Goal: Task Accomplishment & Management: Manage account settings

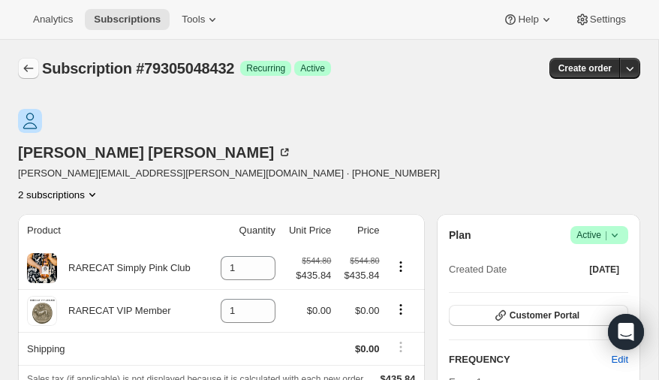
click at [26, 65] on icon "Subscriptions" at bounding box center [28, 68] width 15 height 15
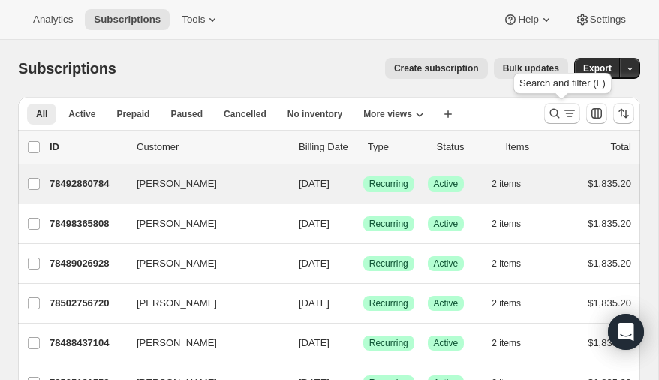
click at [555, 110] on icon "Search and filter results" at bounding box center [554, 113] width 15 height 15
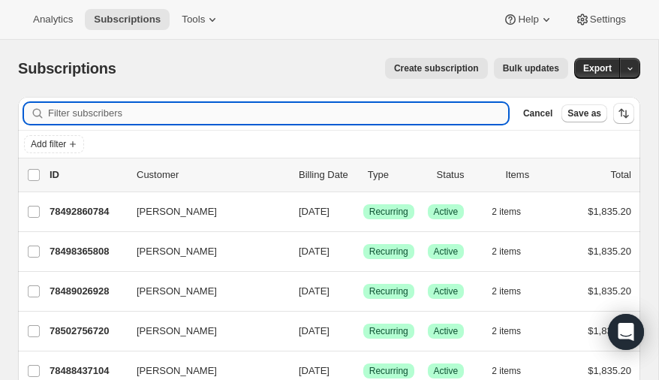
click at [131, 116] on input "Filter subscribers" at bounding box center [278, 113] width 460 height 21
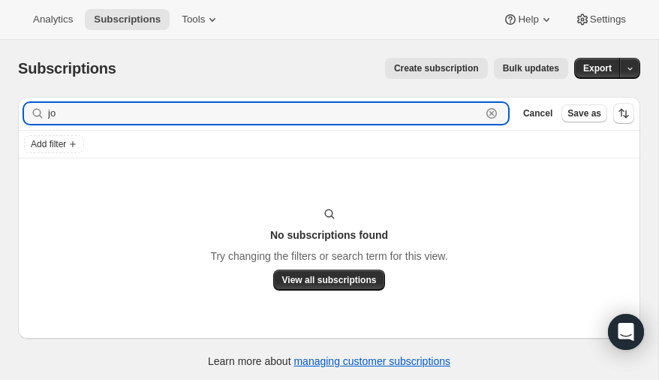
type input "j"
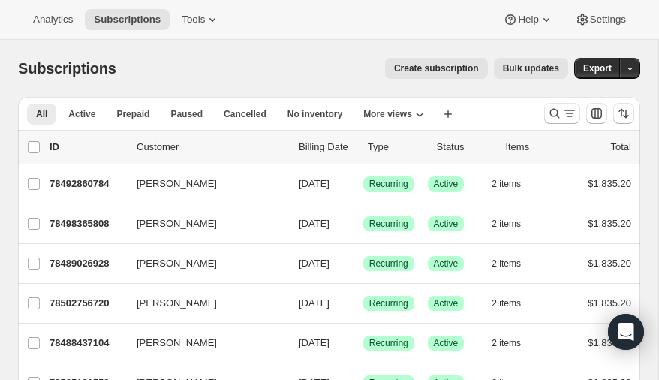
click at [448, 71] on span "Create subscription" at bounding box center [436, 68] width 85 height 12
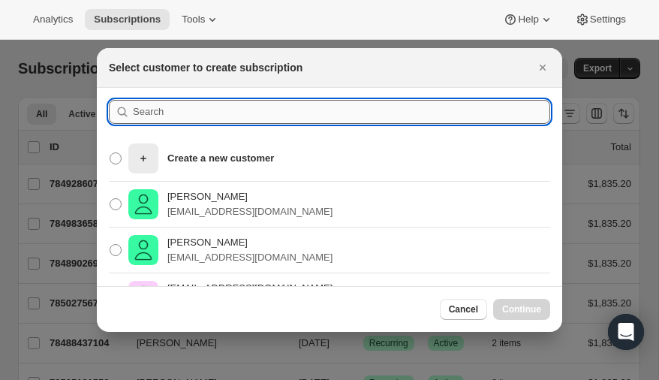
click at [200, 115] on input ":rko:" at bounding box center [341, 112] width 417 height 24
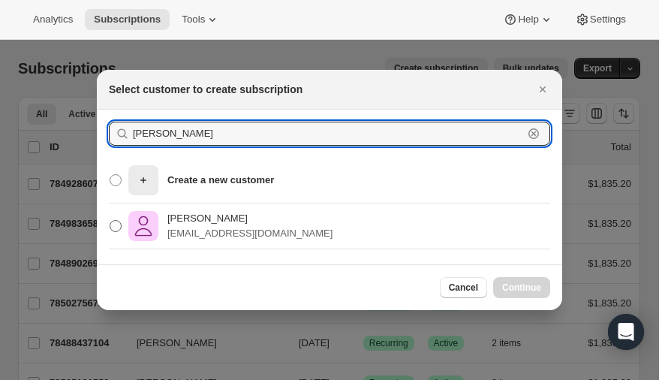
type input "joiner"
click at [118, 225] on span ":rko:" at bounding box center [116, 226] width 12 height 12
click at [110, 221] on input "Kate Joiner katejoiner@live.com" at bounding box center [110, 220] width 1 height 1
radio input "true"
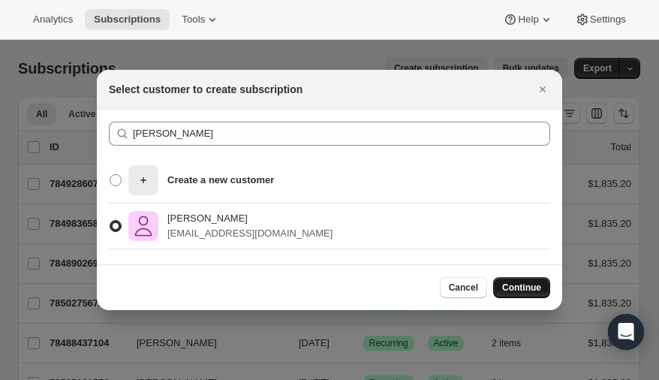
click at [528, 287] on span "Continue" at bounding box center [521, 287] width 39 height 12
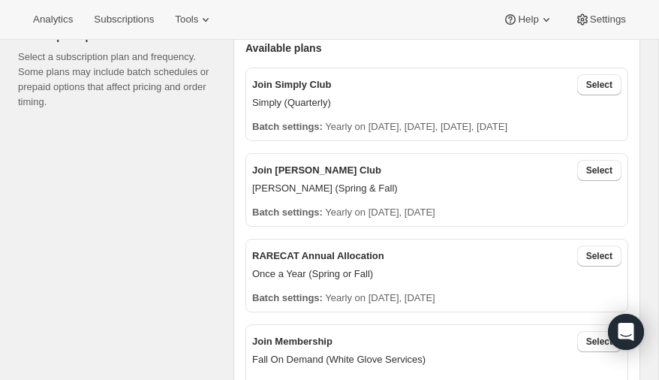
scroll to position [514, 0]
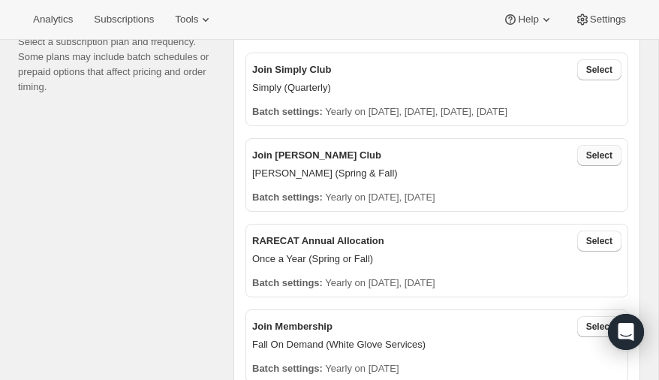
click at [600, 156] on span "Select" at bounding box center [599, 155] width 26 height 12
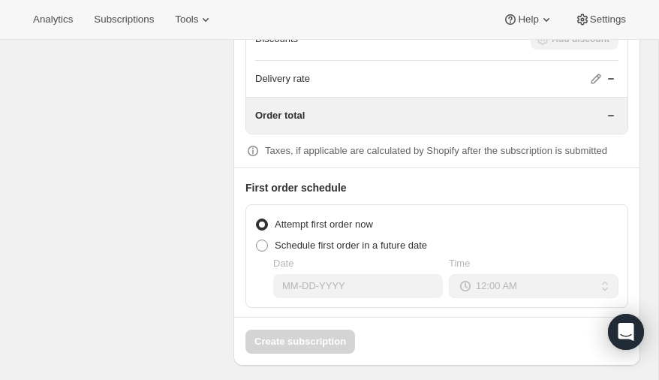
scroll to position [1586, 0]
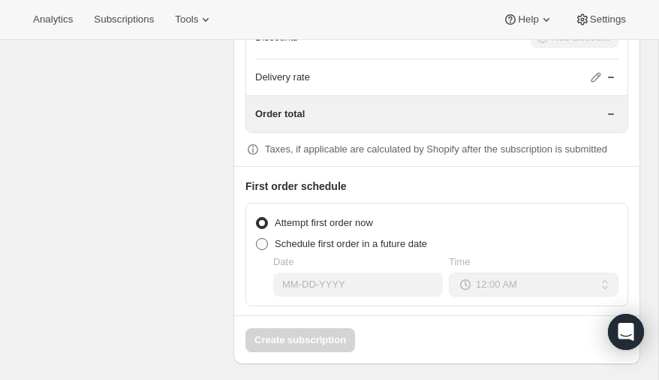
click at [264, 238] on span at bounding box center [262, 244] width 12 height 12
click at [257, 238] on input "Schedule first order in a future date" at bounding box center [256, 238] width 1 height 1
radio input "true"
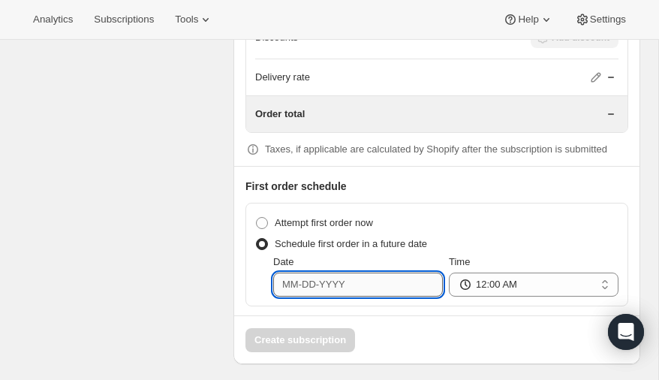
click at [374, 275] on input "Date" at bounding box center [358, 284] width 170 height 24
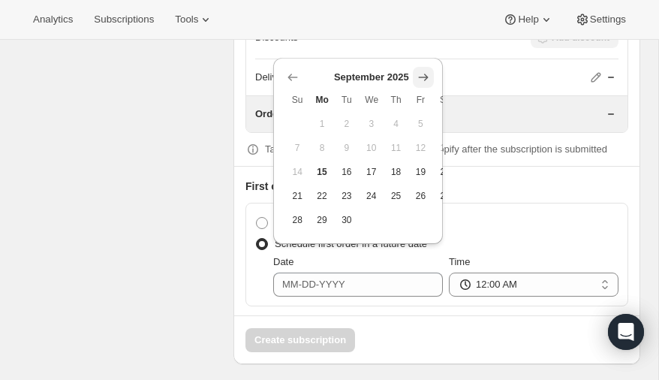
click at [424, 75] on icon "Show next month, October 2025" at bounding box center [423, 77] width 15 height 15
click at [424, 75] on icon "Show next month, November 2025" at bounding box center [423, 77] width 15 height 15
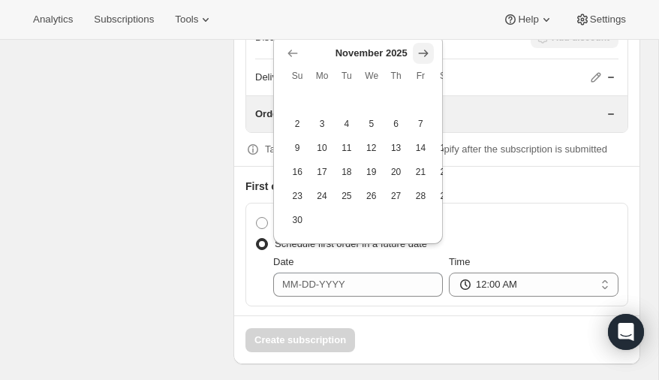
click at [424, 75] on span "Fr" at bounding box center [420, 76] width 13 height 12
click at [423, 53] on icon "Show next month, December 2025" at bounding box center [423, 53] width 15 height 15
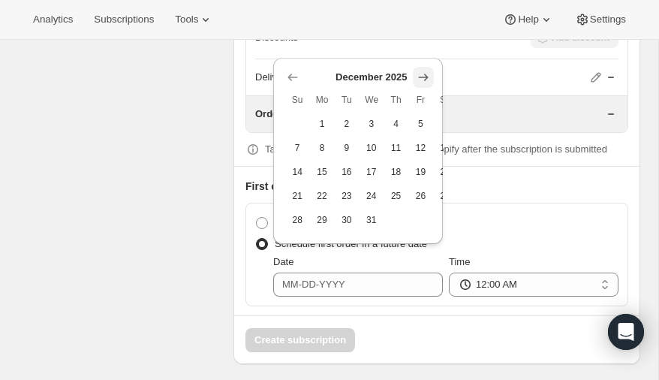
click at [423, 59] on div "Delivery rate" at bounding box center [436, 77] width 363 height 36
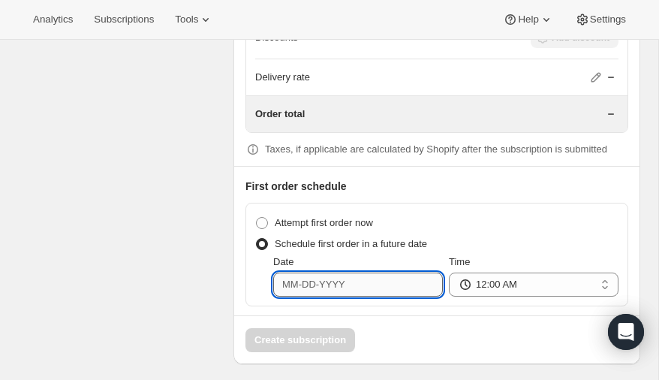
click at [356, 275] on input "Date" at bounding box center [358, 284] width 170 height 24
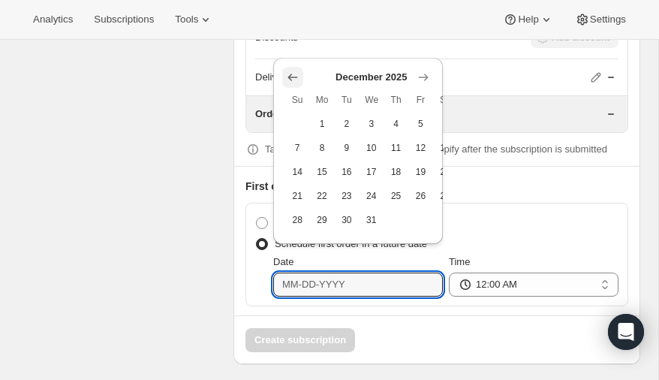
click at [291, 75] on icon "Show previous month, November 2025" at bounding box center [292, 77] width 15 height 15
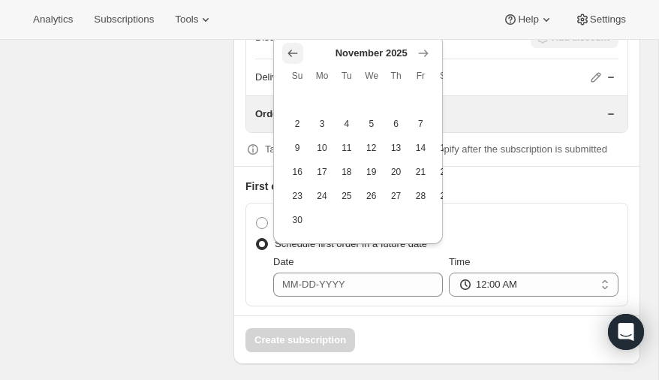
click at [291, 75] on span "Su" at bounding box center [297, 76] width 13 height 12
click at [292, 51] on icon "Show previous month, October 2025" at bounding box center [292, 53] width 15 height 15
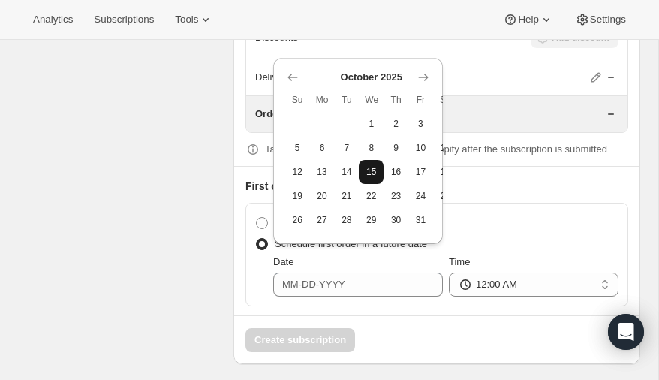
click at [374, 168] on span "15" at bounding box center [371, 172] width 13 height 12
type input "10-15-2025"
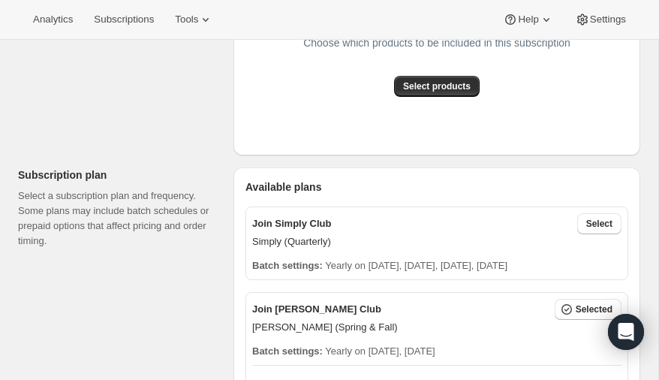
scroll to position [361, 0]
click at [443, 84] on span "Select products" at bounding box center [437, 86] width 68 height 12
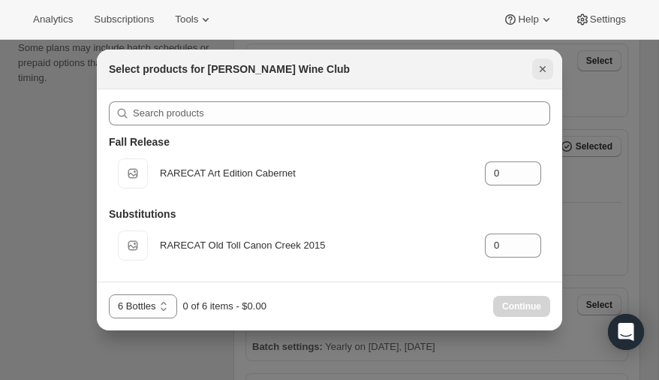
click at [546, 68] on icon "Close" at bounding box center [542, 69] width 15 height 15
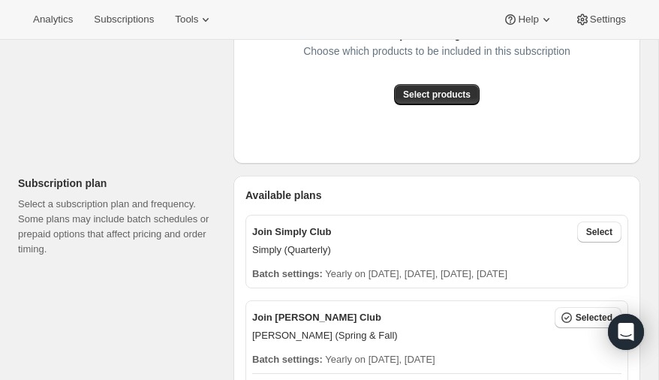
scroll to position [0, 0]
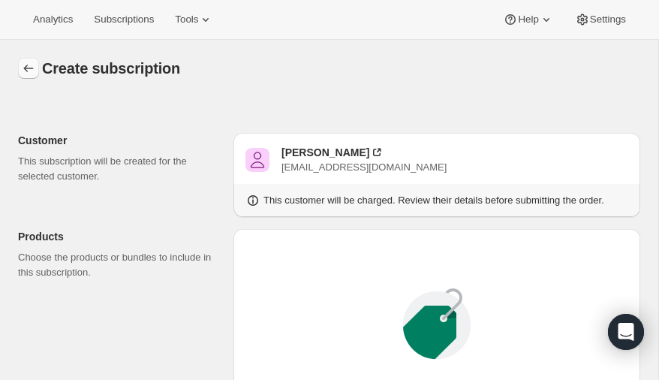
click at [26, 66] on icon "button" at bounding box center [28, 68] width 15 height 15
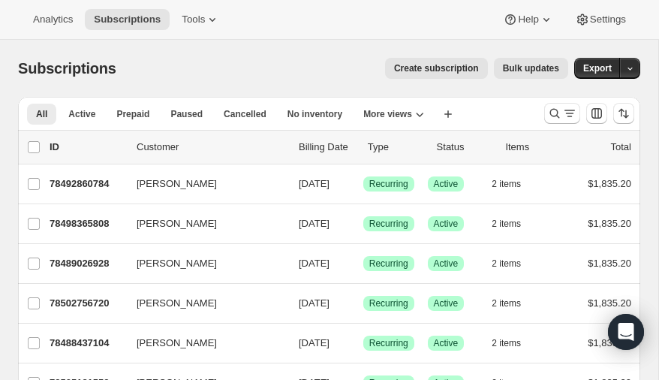
click at [444, 67] on span "Create subscription" at bounding box center [436, 68] width 85 height 12
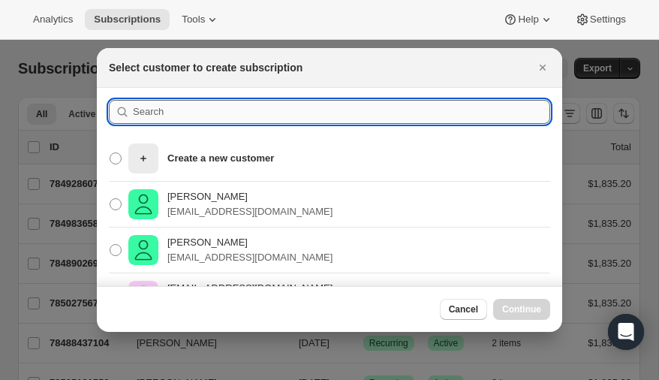
click at [201, 110] on input ":r114:" at bounding box center [341, 112] width 417 height 24
type input "joiner"
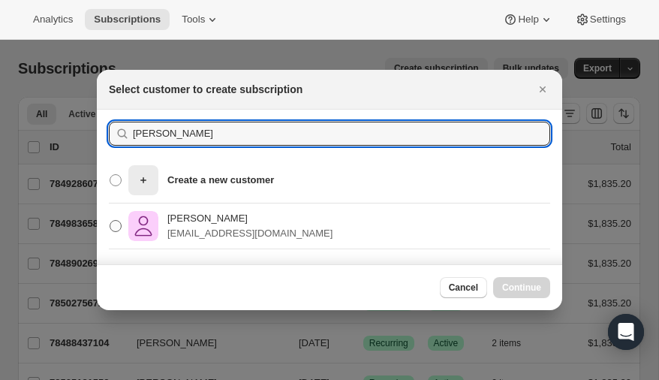
click at [112, 224] on span ":r114:" at bounding box center [116, 226] width 12 height 12
click at [110, 221] on input "Kate Joiner katejoiner@live.com" at bounding box center [110, 220] width 1 height 1
radio input "true"
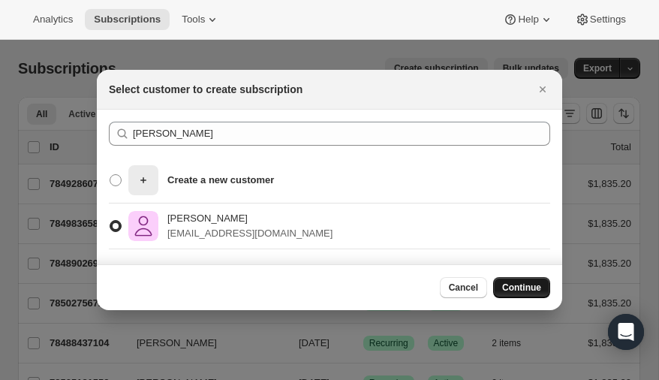
click at [525, 282] on span "Continue" at bounding box center [521, 287] width 39 height 12
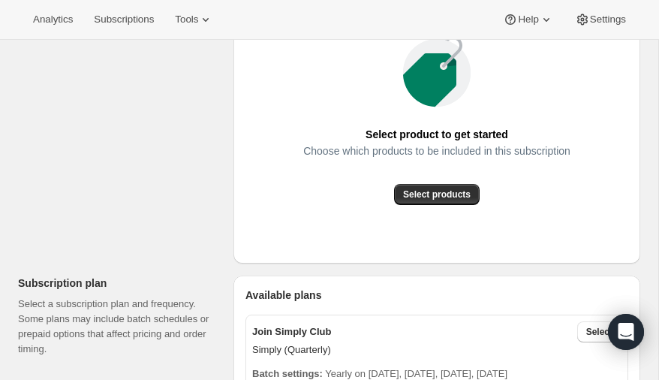
scroll to position [233, 0]
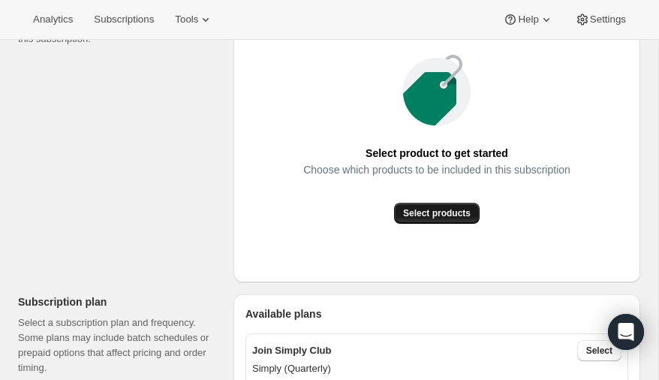
click at [435, 211] on span "Select products" at bounding box center [437, 213] width 68 height 12
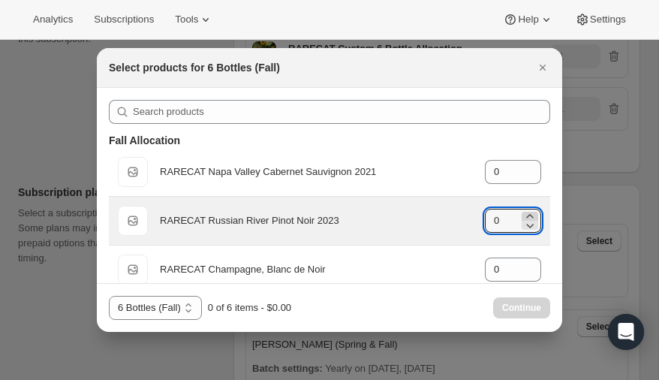
click at [528, 215] on icon ":r1ch:" at bounding box center [529, 216] width 7 height 4
type input "3"
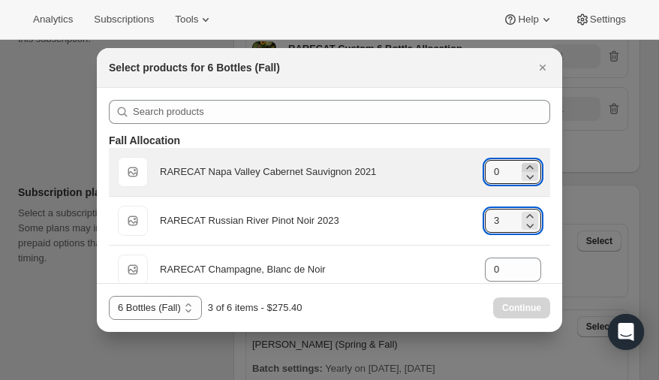
click at [528, 166] on icon ":r1ch:" at bounding box center [529, 167] width 7 height 4
type input "2"
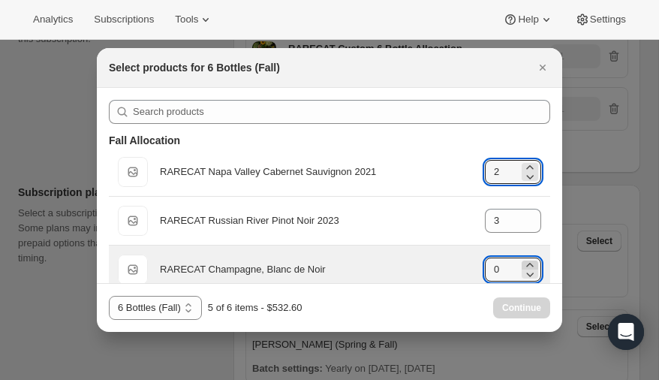
click at [532, 261] on icon ":r1ch:" at bounding box center [529, 264] width 15 height 15
type input "1"
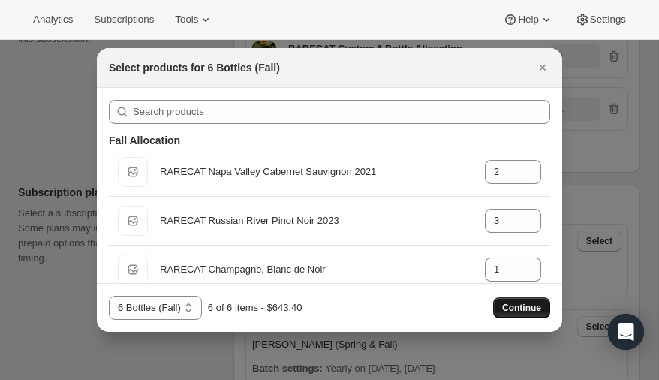
click at [522, 308] on span "Continue" at bounding box center [521, 308] width 39 height 12
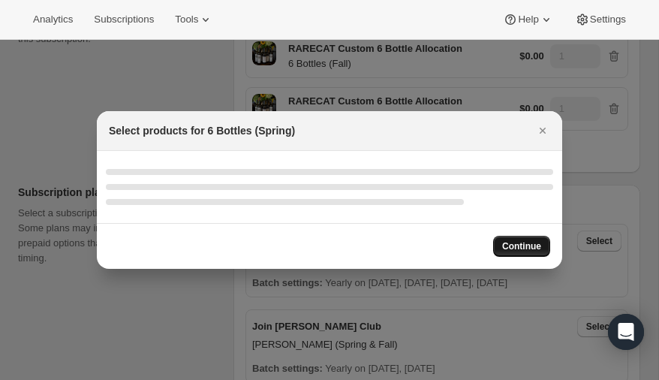
select select "gid://shopify/ProductVariant/52512797000048"
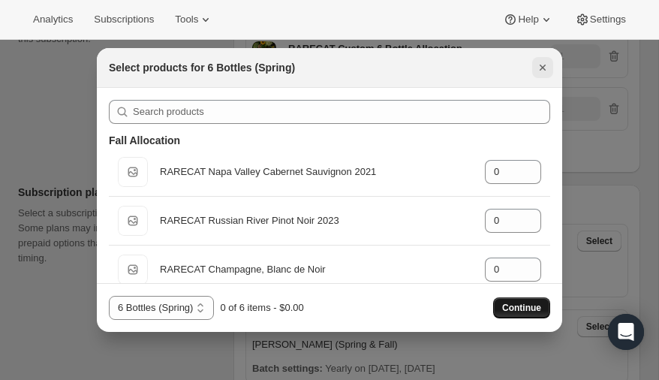
click at [543, 67] on icon "Close" at bounding box center [543, 68] width 6 height 6
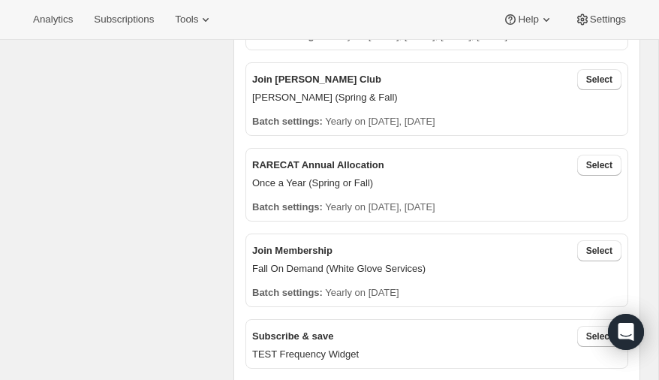
scroll to position [588, 0]
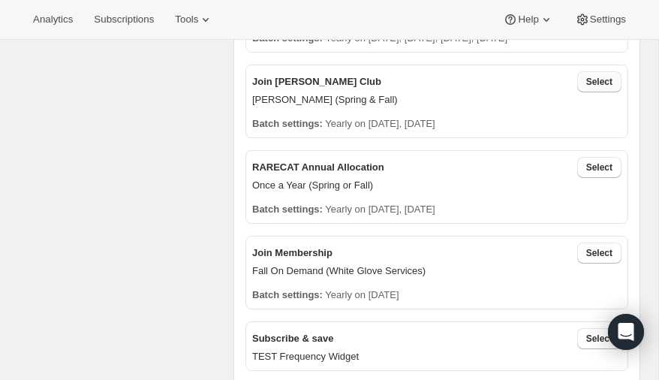
click at [600, 80] on span "Select" at bounding box center [599, 82] width 26 height 12
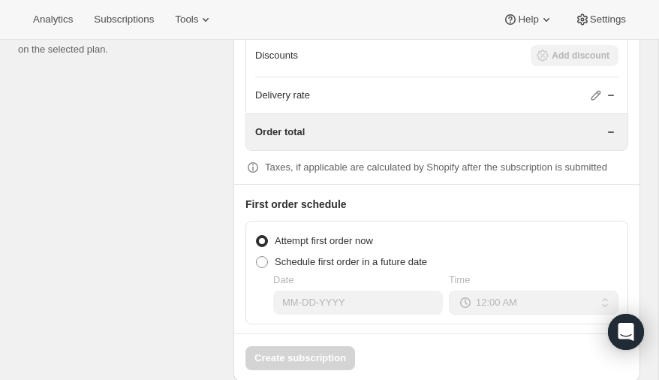
scroll to position [1586, 0]
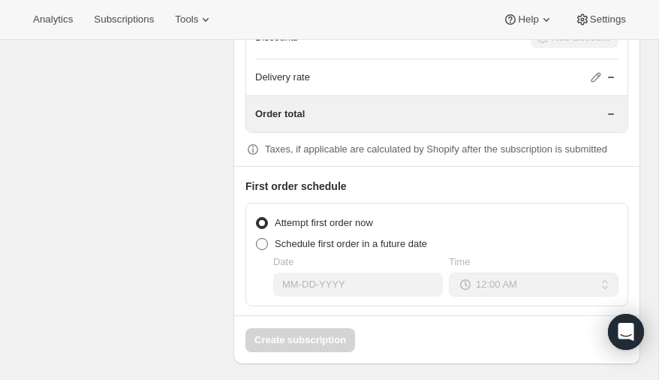
click at [259, 238] on span at bounding box center [262, 244] width 12 height 12
click at [257, 238] on input "Schedule first order in a future date" at bounding box center [256, 238] width 1 height 1
radio input "true"
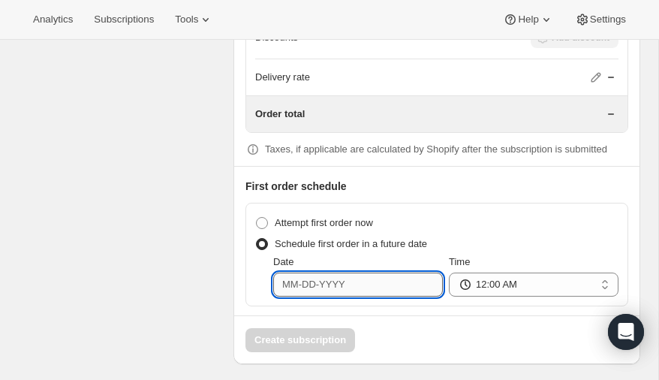
click at [368, 278] on input "Date" at bounding box center [358, 284] width 170 height 24
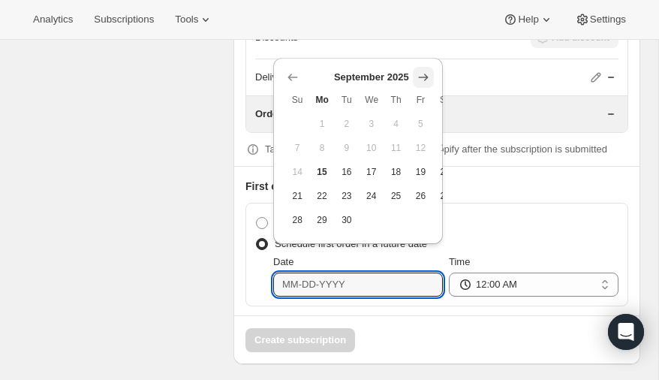
click at [426, 74] on icon "Show next month, October 2025" at bounding box center [424, 77] width 10 height 7
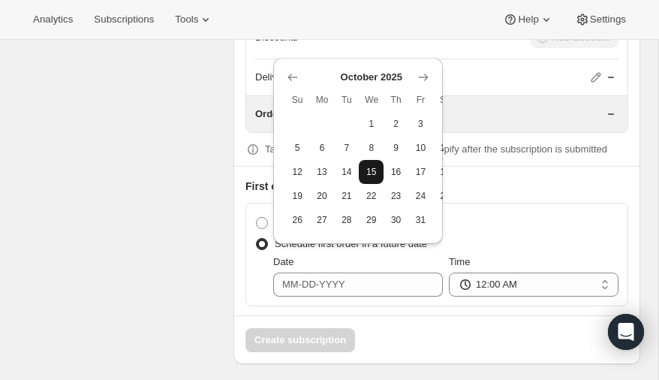
click at [367, 166] on span "15" at bounding box center [371, 172] width 13 height 12
type input "10-15-2025"
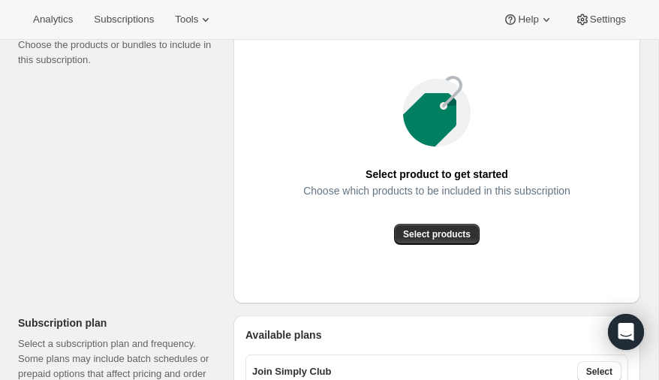
scroll to position [209, 0]
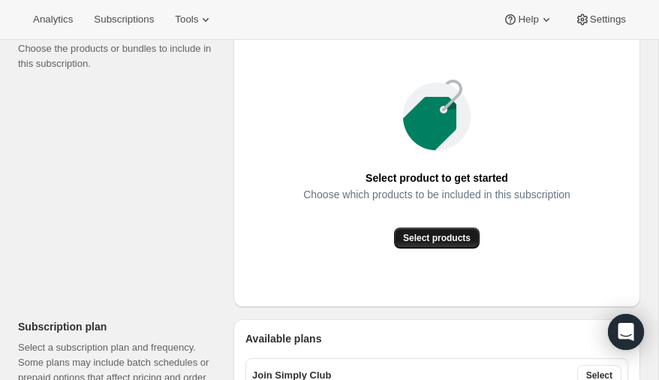
click at [429, 236] on span "Select products" at bounding box center [437, 238] width 68 height 12
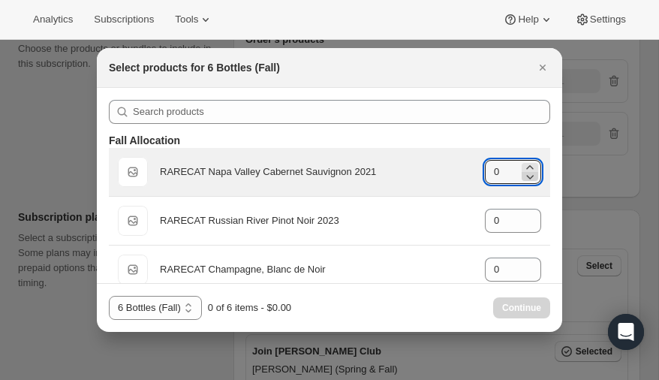
click at [531, 170] on icon ":r1da:" at bounding box center [529, 176] width 15 height 15
click at [530, 169] on icon ":r1da:" at bounding box center [529, 176] width 15 height 15
click at [531, 176] on icon ":r1da:" at bounding box center [531, 177] width 8 height 5
click at [529, 164] on icon ":r1da:" at bounding box center [529, 167] width 15 height 15
click at [528, 164] on icon ":r1da:" at bounding box center [529, 167] width 15 height 15
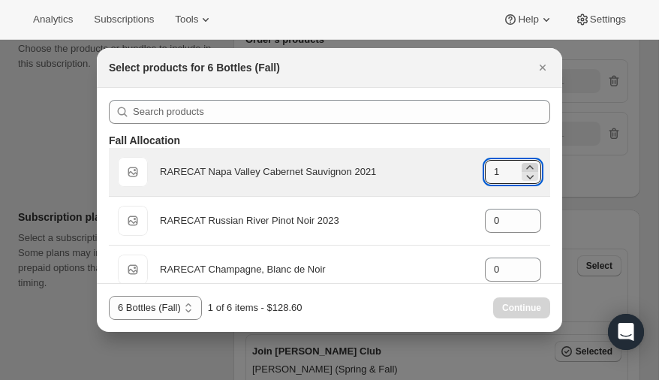
type input "2"
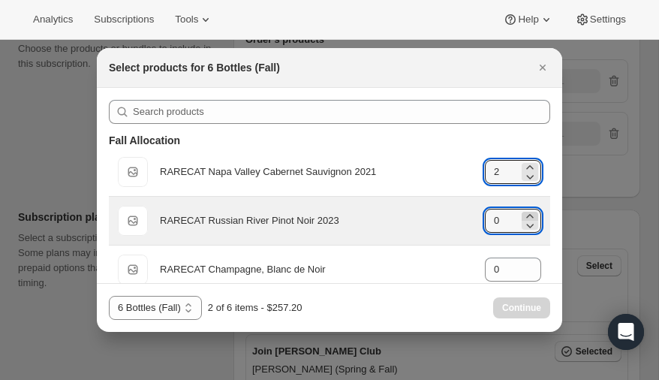
click at [531, 213] on icon ":r1da:" at bounding box center [529, 216] width 15 height 15
type input "3"
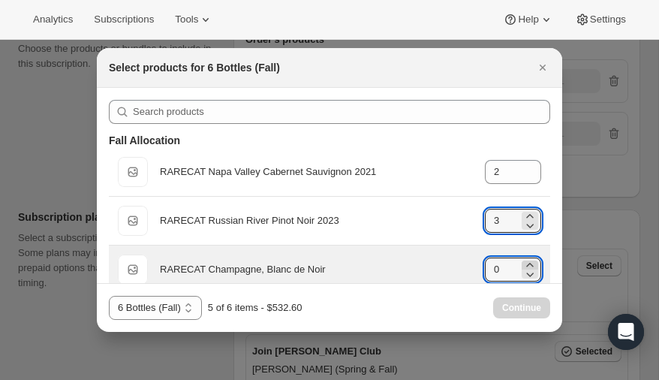
click at [530, 264] on icon ":r1da:" at bounding box center [529, 264] width 15 height 15
type input "1"
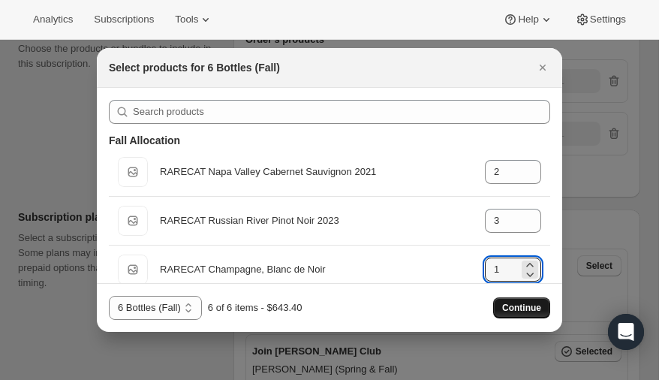
click at [526, 305] on span "Continue" at bounding box center [521, 308] width 39 height 12
click at [201, 309] on select "6 Bottles (Fall) 6 Bottles (Spring)" at bounding box center [161, 308] width 105 height 24
click at [109, 296] on select "6 Bottles (Fall) 6 Bottles (Spring)" at bounding box center [161, 308] width 105 height 24
click at [188, 304] on select "6 Bottles (Fall) 6 Bottles (Spring)" at bounding box center [155, 308] width 93 height 24
select select "gid://shopify/ProductVariant/52512797000048"
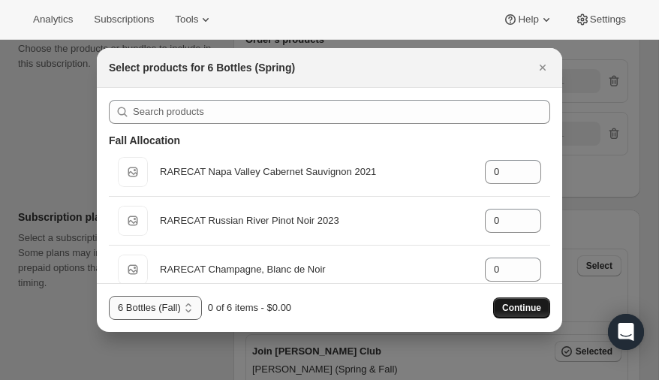
click at [109, 296] on select "6 Bottles (Fall) 6 Bottles (Spring)" at bounding box center [155, 308] width 93 height 24
click at [200, 303] on select "6 Bottles (Fall) 6 Bottles (Spring)" at bounding box center [161, 308] width 105 height 24
click at [109, 296] on select "6 Bottles (Fall) 6 Bottles (Spring)" at bounding box center [161, 308] width 105 height 24
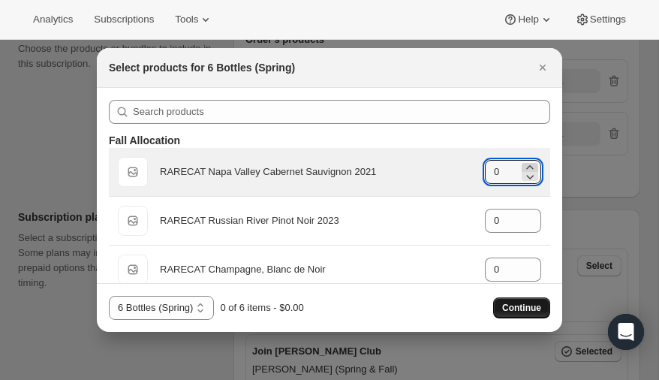
click at [530, 167] on icon ":r1da:" at bounding box center [529, 167] width 15 height 15
click at [530, 176] on icon ":r1da:" at bounding box center [529, 176] width 15 height 15
type input "0"
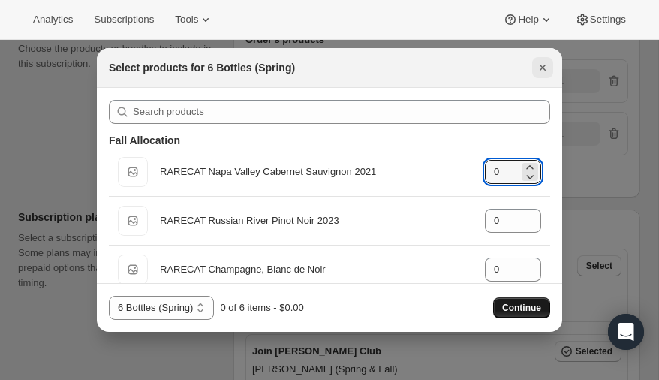
click at [545, 63] on icon "Close" at bounding box center [542, 67] width 15 height 15
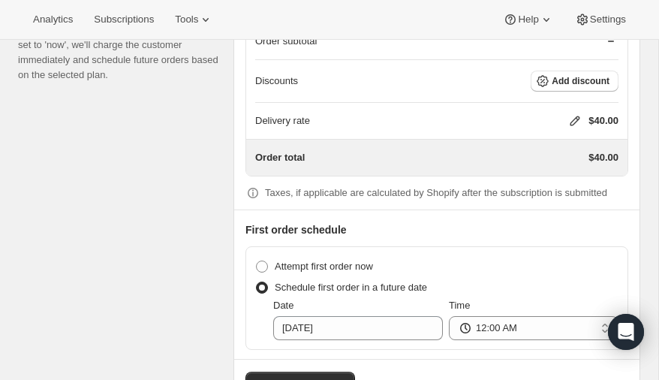
scroll to position [1586, 0]
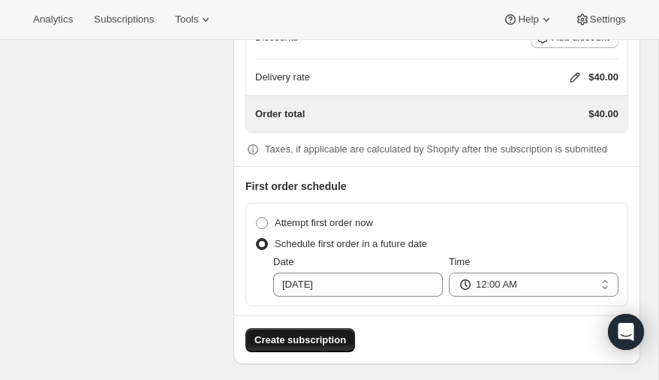
click at [293, 334] on span "Create subscription" at bounding box center [300, 339] width 92 height 15
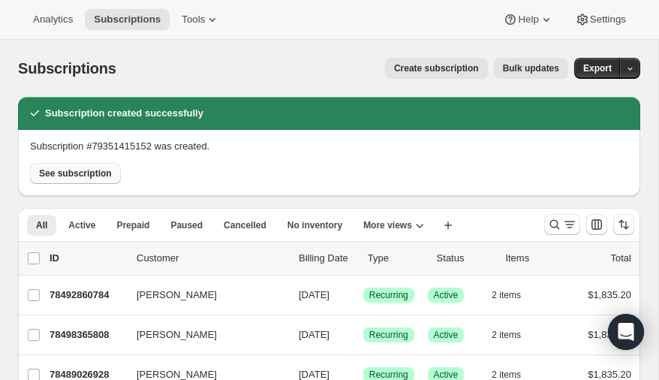
click at [77, 170] on span "See subscription" at bounding box center [75, 173] width 73 height 12
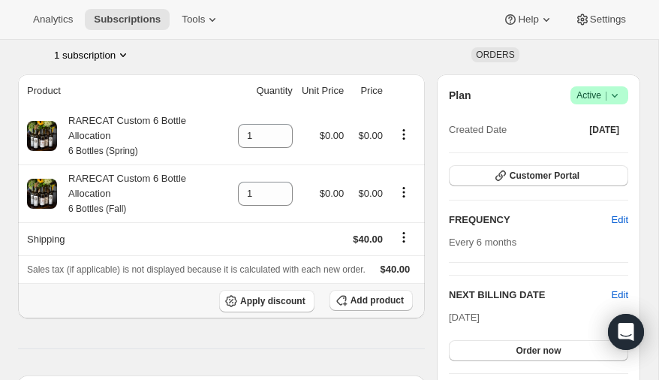
scroll to position [102, 0]
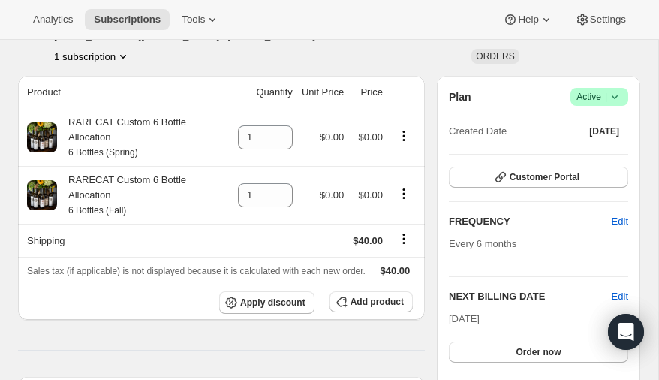
click at [124, 56] on icon "Product actions" at bounding box center [123, 57] width 6 height 4
click at [77, 80] on span "79351415152 Info Current" at bounding box center [93, 83] width 104 height 11
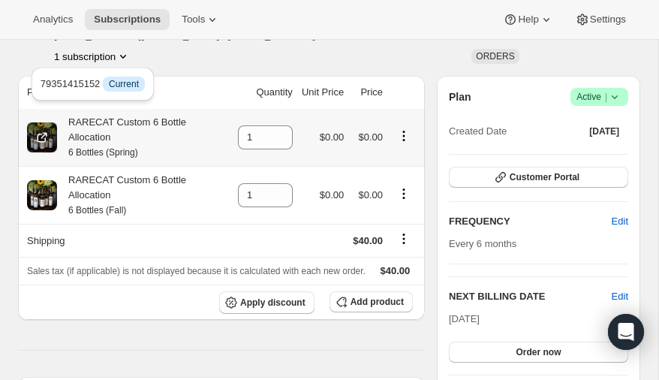
click at [404, 133] on icon "Product actions" at bounding box center [403, 135] width 15 height 15
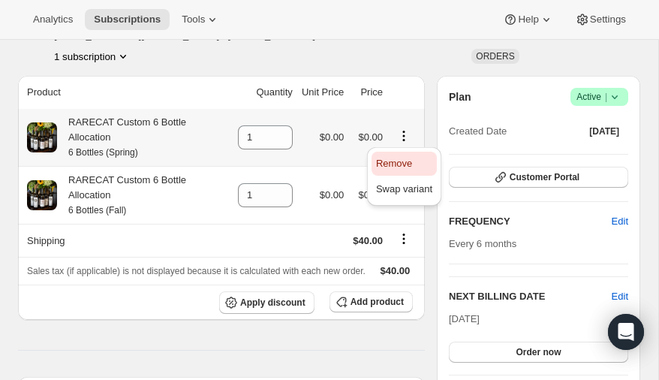
click at [395, 160] on span "Remove" at bounding box center [394, 163] width 36 height 11
type input "0"
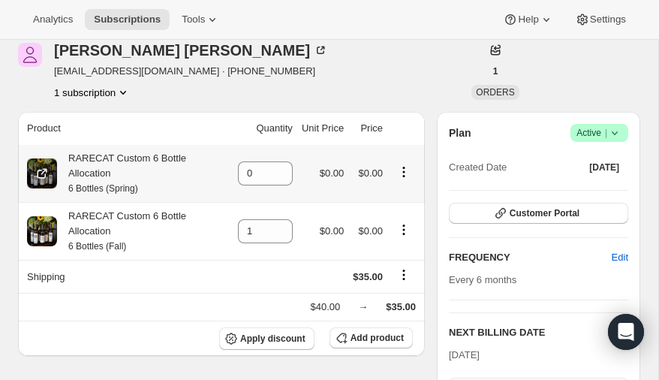
scroll to position [0, 0]
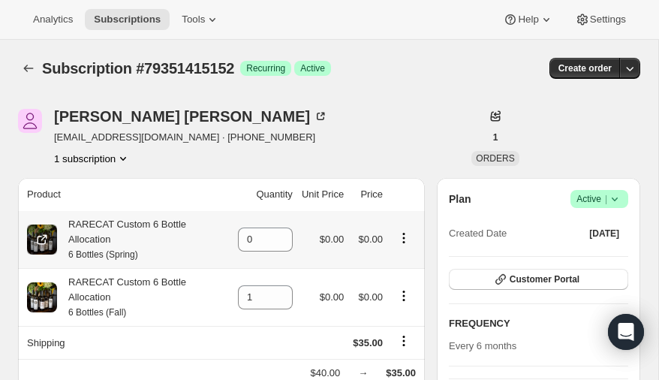
click at [404, 239] on icon "Product actions" at bounding box center [403, 237] width 15 height 15
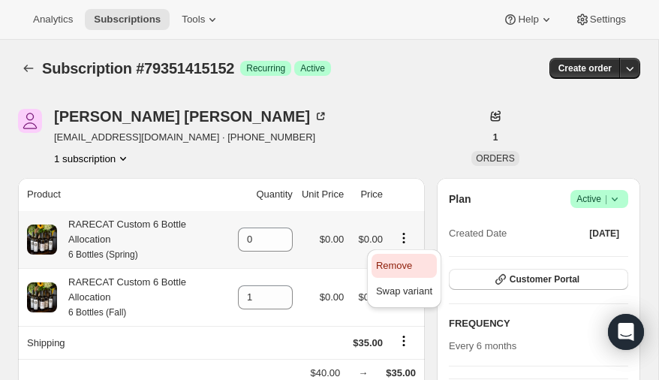
click at [394, 263] on span "Remove" at bounding box center [394, 265] width 36 height 11
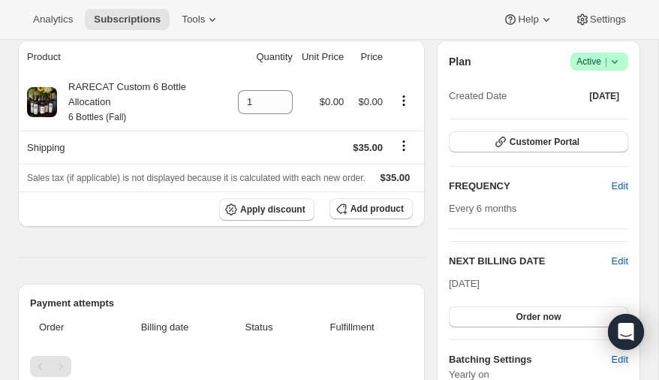
scroll to position [137, 0]
click at [621, 185] on span "Edit" at bounding box center [620, 186] width 17 height 15
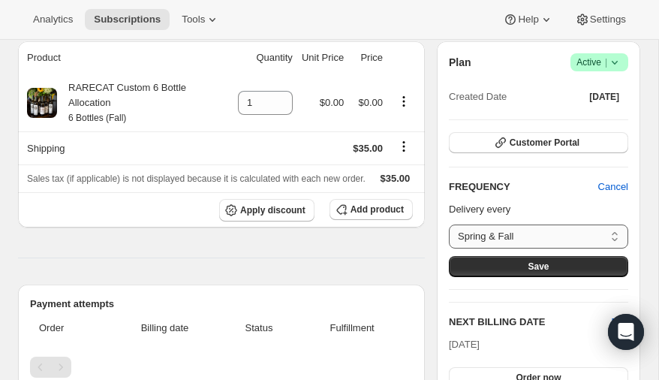
click at [610, 233] on select "Spring & Fall Custom..." at bounding box center [538, 236] width 179 height 24
click at [449, 224] on select "Spring & Fall Custom..." at bounding box center [538, 236] width 179 height 24
click at [552, 202] on p "Delivery every" at bounding box center [538, 209] width 179 height 15
click at [609, 182] on span "Cancel" at bounding box center [613, 186] width 30 height 15
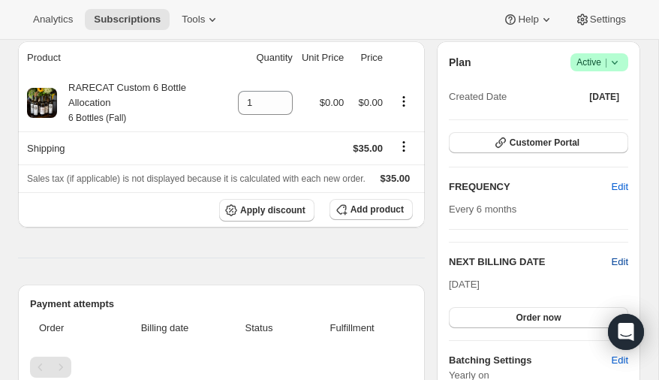
click at [621, 257] on span "Edit" at bounding box center [620, 261] width 17 height 15
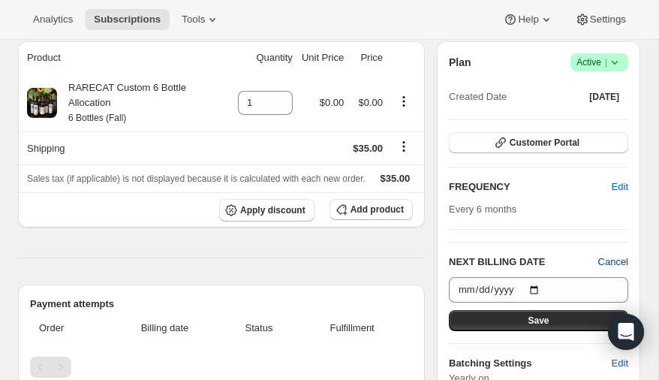
click at [616, 256] on span "Cancel" at bounding box center [613, 261] width 30 height 15
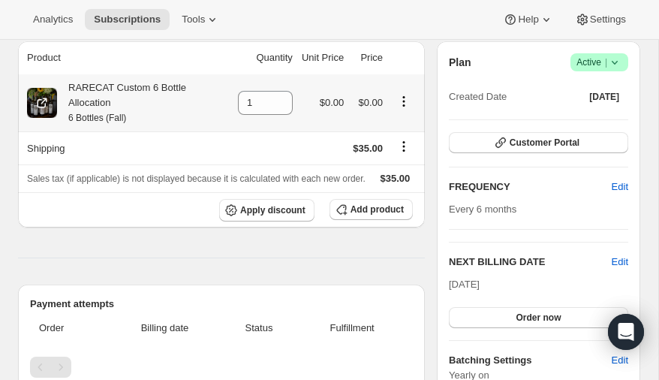
click at [403, 98] on icon "Product actions" at bounding box center [403, 101] width 15 height 15
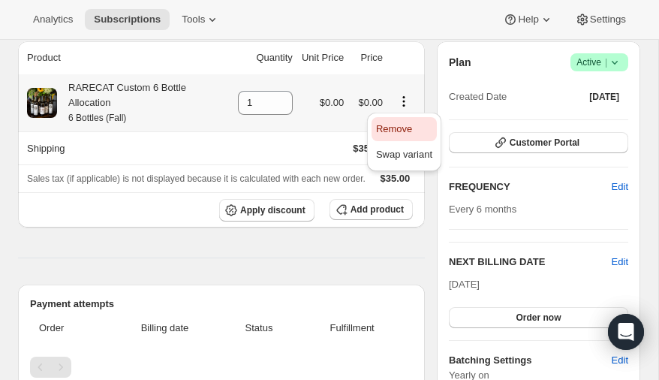
click at [394, 123] on span "Remove" at bounding box center [394, 128] width 36 height 11
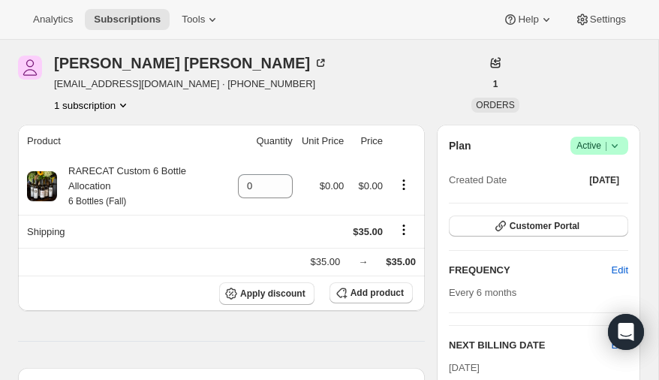
scroll to position [305, 0]
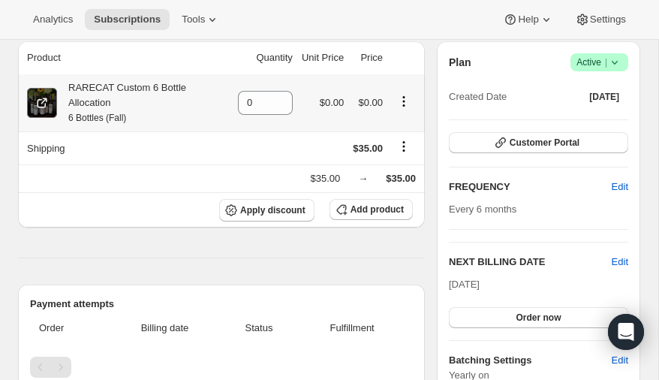
click at [41, 96] on icon at bounding box center [42, 102] width 15 height 15
click at [131, 18] on span "Subscriptions" at bounding box center [127, 20] width 67 height 12
type input "1"
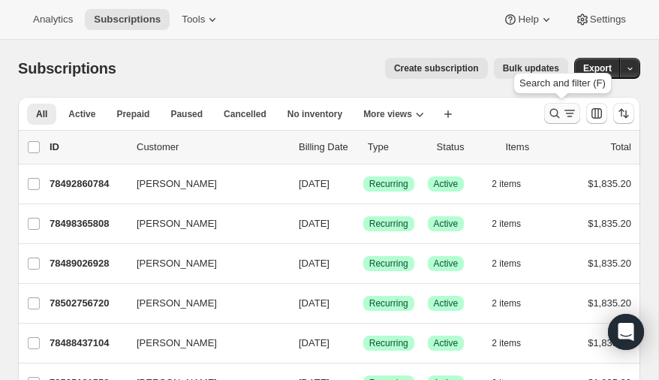
click at [557, 113] on icon "Search and filter results" at bounding box center [554, 113] width 15 height 15
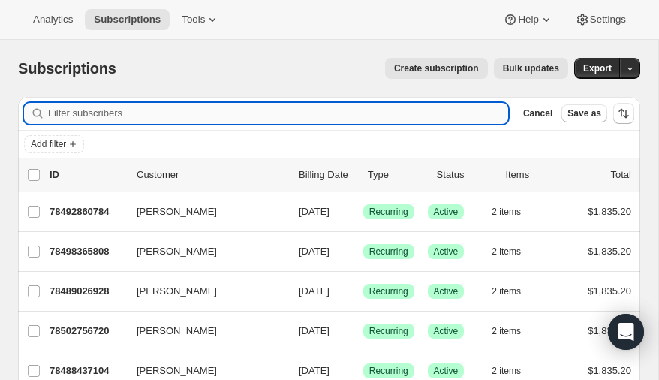
click at [125, 113] on input "Filter subscribers" at bounding box center [278, 113] width 460 height 21
type input "joiner"
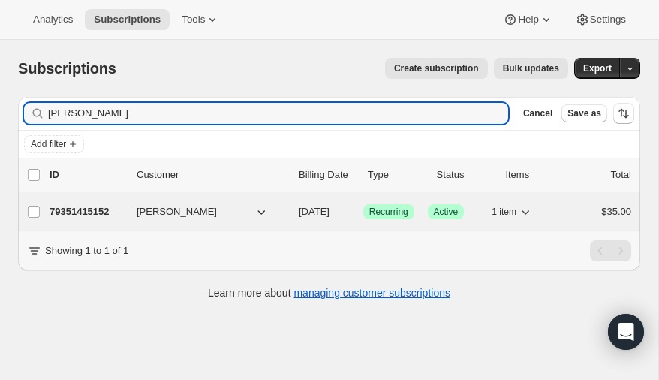
click at [89, 209] on p "79351415152" at bounding box center [87, 211] width 75 height 15
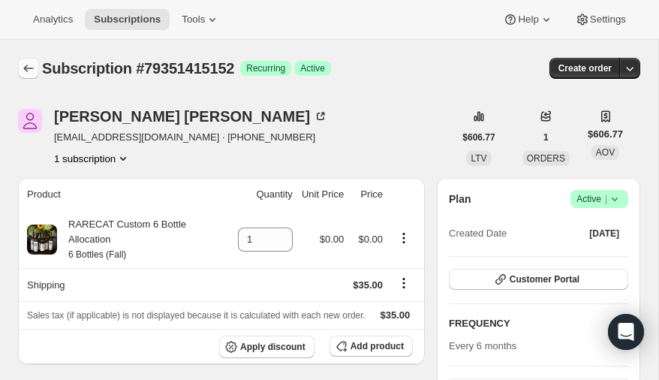
click at [29, 63] on icon "Subscriptions" at bounding box center [28, 68] width 15 height 15
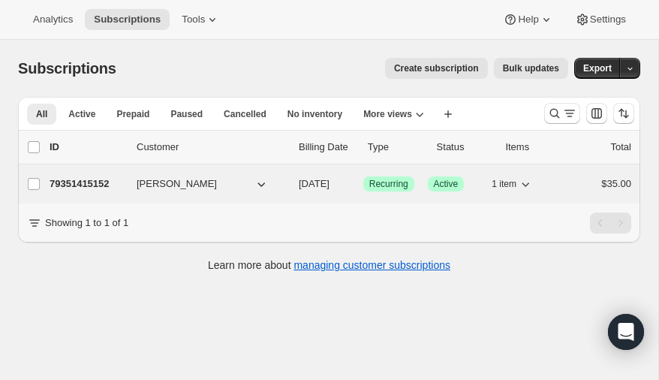
click at [86, 182] on p "79351415152" at bounding box center [87, 183] width 75 height 15
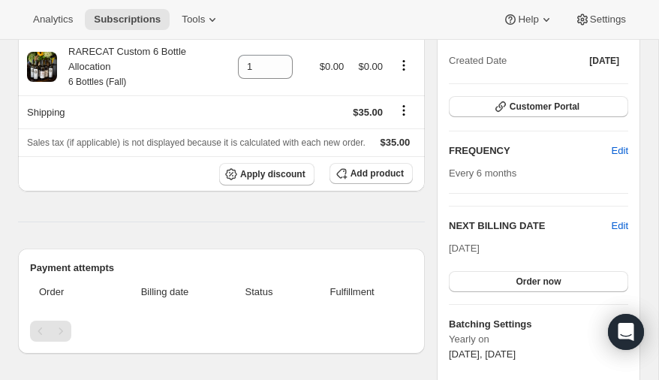
scroll to position [171, 0]
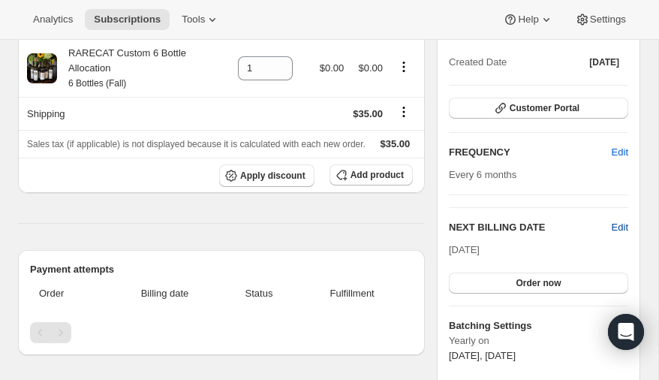
click at [619, 222] on span "Edit" at bounding box center [620, 227] width 17 height 15
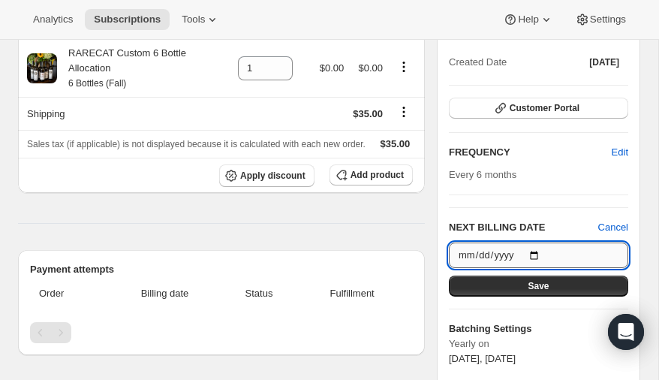
click at [536, 252] on input "2026-03-20" at bounding box center [538, 255] width 179 height 26
type input "2025-10-15"
click at [526, 287] on button "Save" at bounding box center [538, 285] width 179 height 21
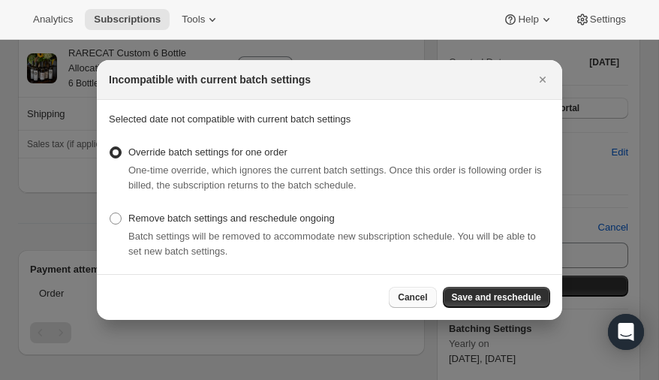
click at [414, 299] on span "Cancel" at bounding box center [412, 297] width 29 height 12
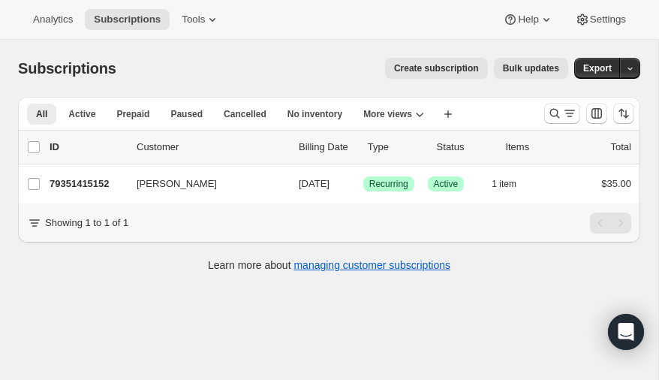
click at [442, 66] on span "Create subscription" at bounding box center [436, 68] width 85 height 12
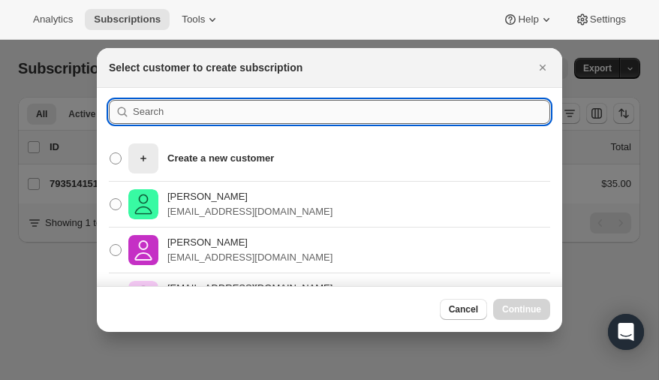
click at [197, 118] on input ":r2d8:" at bounding box center [341, 112] width 417 height 24
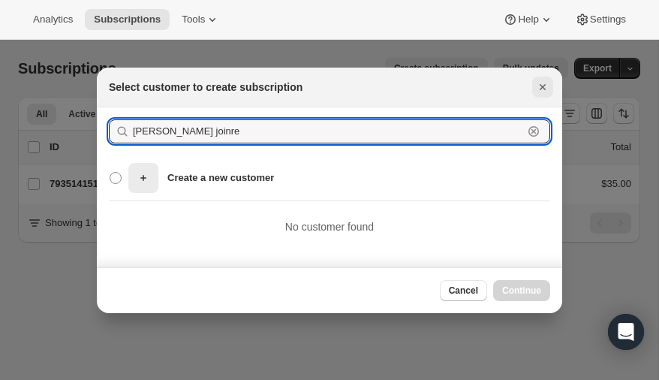
type input "kate joinre"
click at [539, 88] on icon "Close" at bounding box center [542, 87] width 15 height 15
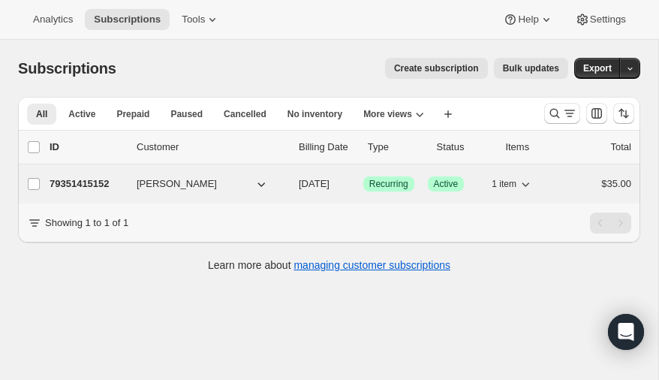
click at [83, 179] on p "79351415152" at bounding box center [87, 183] width 75 height 15
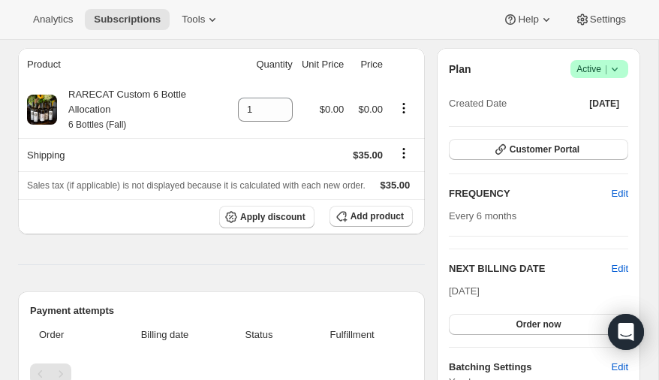
scroll to position [113, 0]
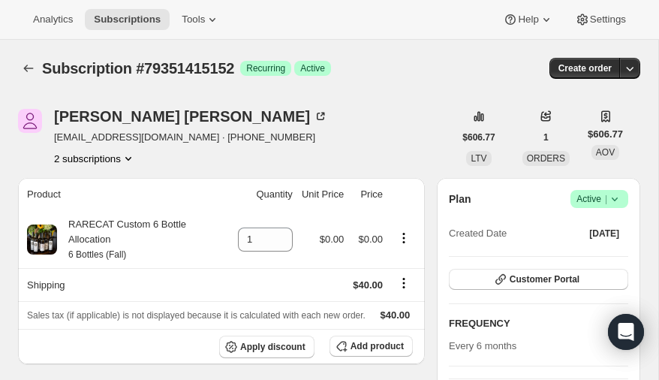
click at [128, 159] on icon "Product actions" at bounding box center [128, 158] width 15 height 15
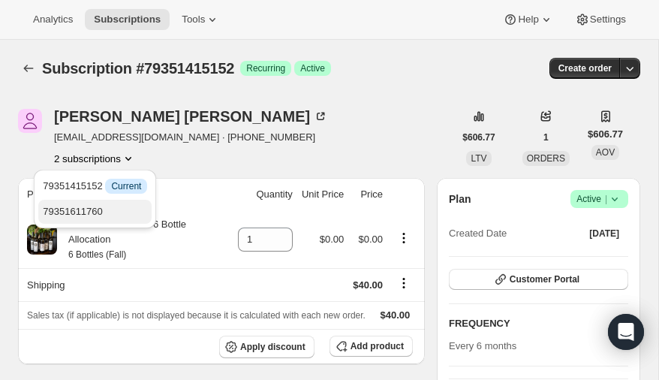
click at [86, 209] on span "79351611760" at bounding box center [73, 211] width 60 height 11
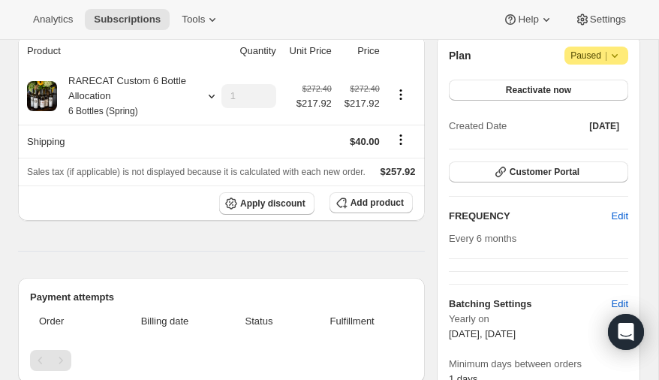
scroll to position [141, 0]
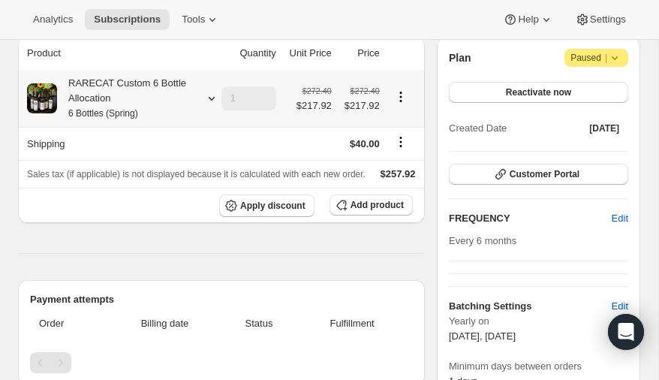
click at [398, 94] on icon "Product actions" at bounding box center [400, 96] width 15 height 15
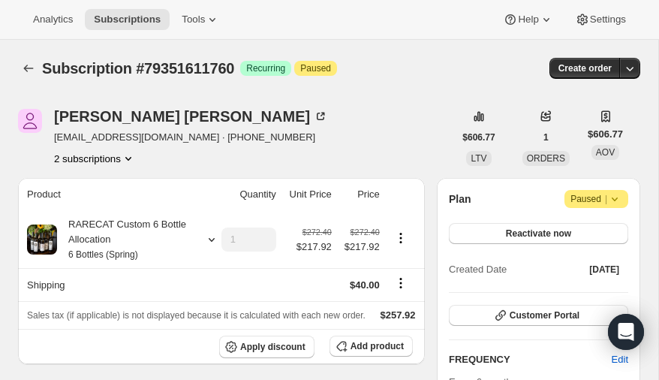
scroll to position [2, 0]
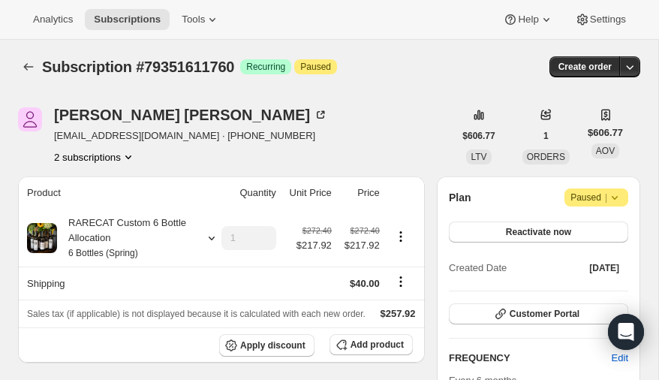
click at [133, 154] on icon "Product actions" at bounding box center [128, 156] width 15 height 15
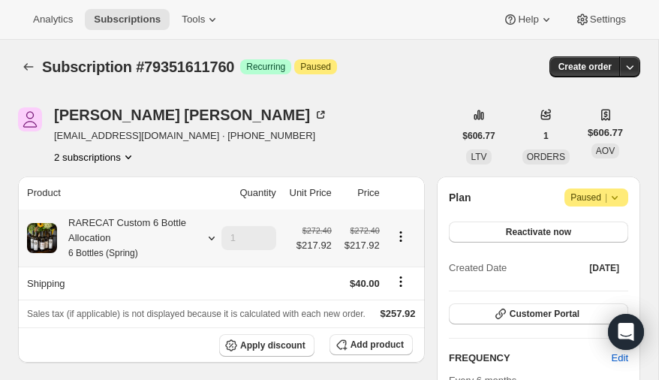
click at [399, 233] on icon "Product actions" at bounding box center [400, 236] width 15 height 15
click at [131, 155] on icon "Product actions" at bounding box center [128, 157] width 6 height 4
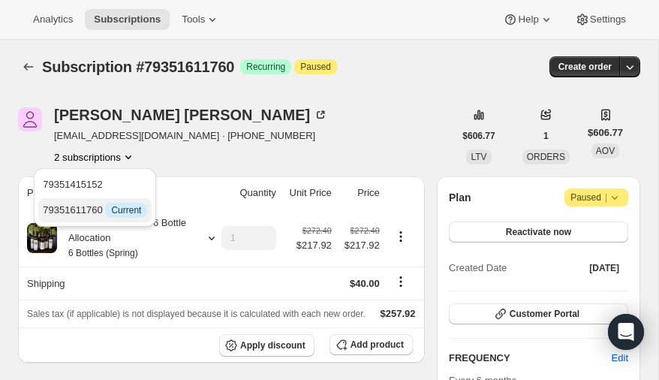
click at [85, 208] on span "79351611760 Info Current" at bounding box center [95, 209] width 104 height 11
click at [278, 152] on div "Kate Joiner katejoiner@live.com · +16196751715 2 subscriptions" at bounding box center [235, 135] width 435 height 57
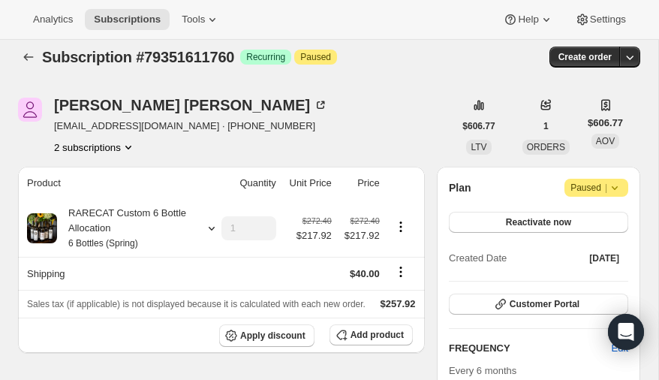
scroll to position [0, 0]
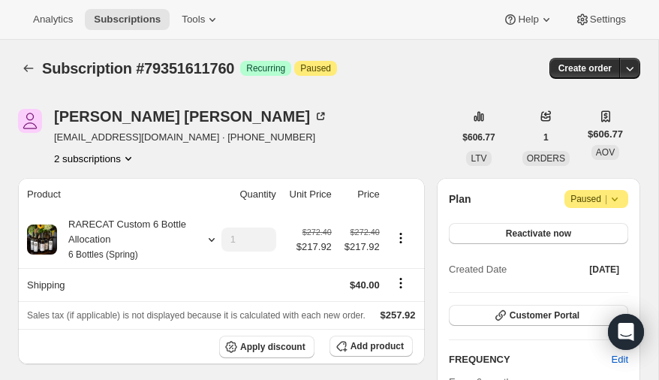
click at [618, 194] on icon at bounding box center [614, 198] width 15 height 15
click at [267, 161] on div "Kate Joiner katejoiner@live.com · +16196751715 2 subscriptions" at bounding box center [235, 137] width 435 height 57
click at [129, 158] on icon "Product actions" at bounding box center [128, 158] width 15 height 15
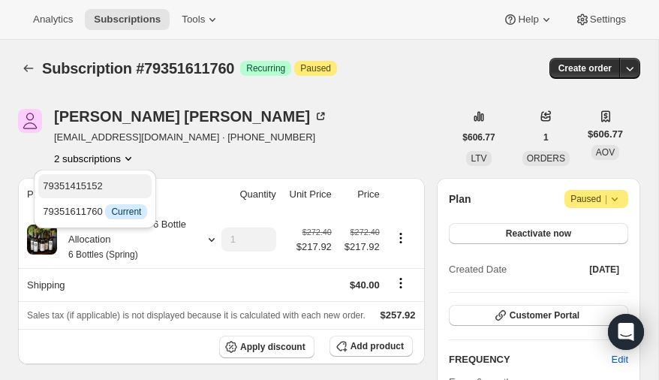
click at [97, 185] on span "79351415152" at bounding box center [73, 185] width 60 height 11
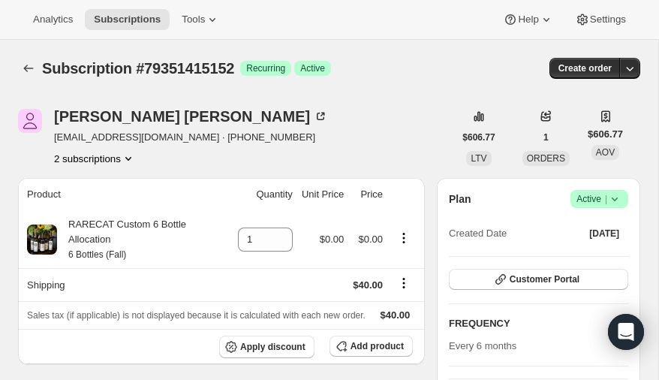
click at [131, 158] on icon "Product actions" at bounding box center [128, 159] width 6 height 4
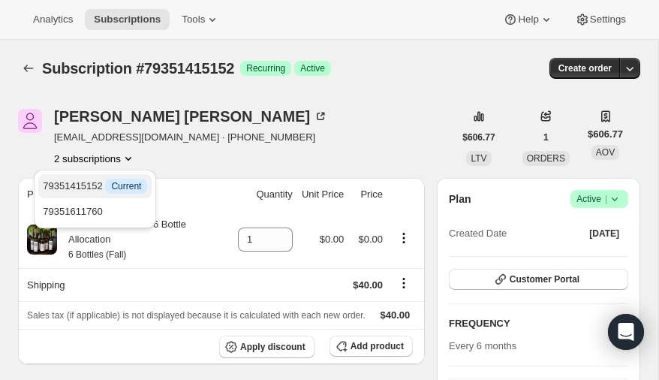
click at [79, 182] on span "79351415152 Info Current" at bounding box center [95, 185] width 104 height 11
click at [79, 211] on span "79351611760" at bounding box center [73, 211] width 60 height 11
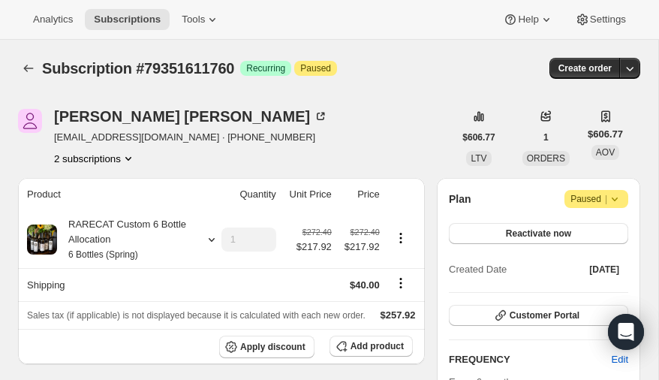
click at [128, 155] on icon "Product actions" at bounding box center [128, 158] width 15 height 15
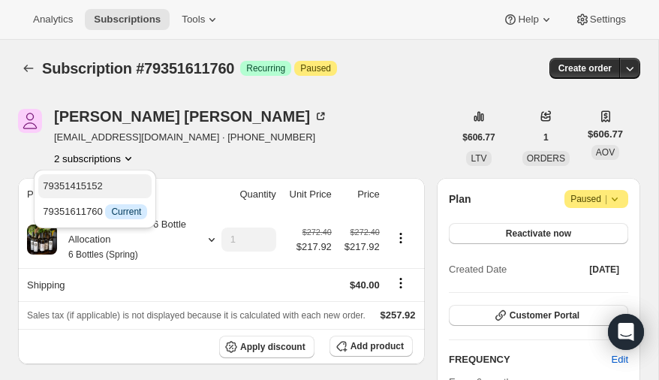
click at [89, 182] on span "79351415152" at bounding box center [73, 185] width 60 height 11
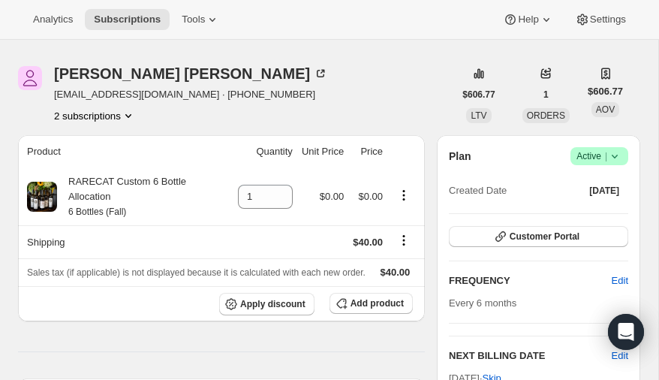
scroll to position [38, 0]
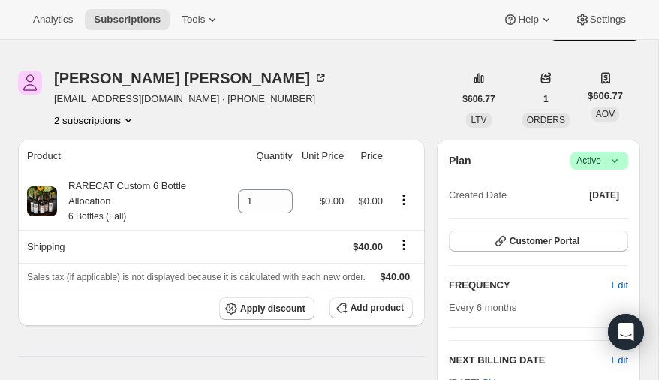
click at [128, 115] on icon "Product actions" at bounding box center [128, 120] width 15 height 15
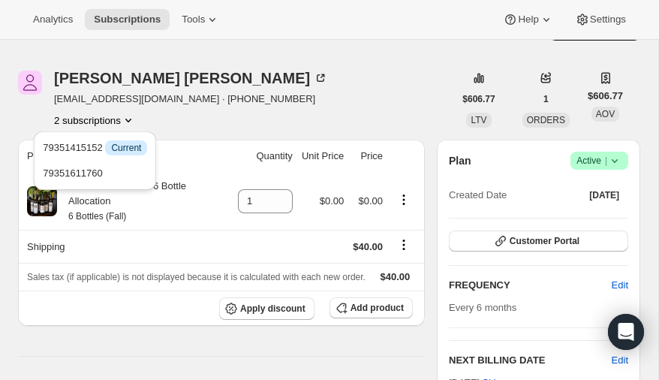
click at [128, 115] on icon "Product actions" at bounding box center [128, 120] width 15 height 15
click at [405, 196] on icon "Product actions" at bounding box center [403, 199] width 15 height 15
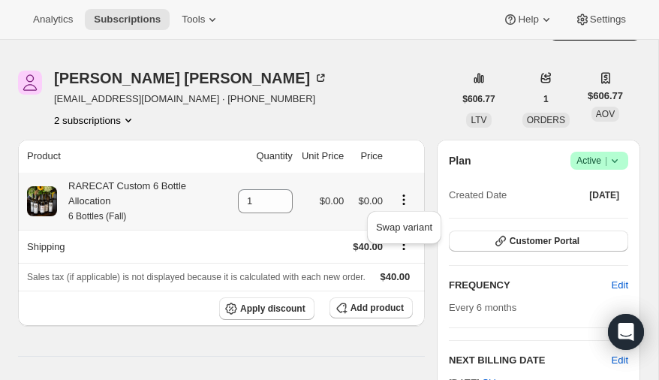
click at [402, 245] on div "Swap variant" at bounding box center [404, 231] width 86 height 49
click at [401, 197] on icon "Product actions" at bounding box center [403, 199] width 15 height 15
click at [236, 125] on div "Kate Joiner katejoiner@live.com · +16196751715 2 subscriptions" at bounding box center [235, 99] width 435 height 57
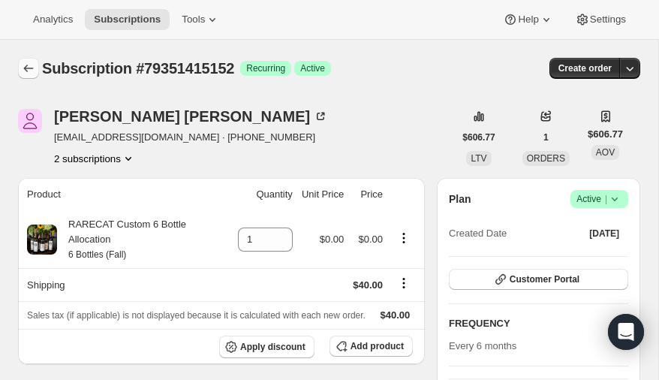
click at [26, 68] on icon "Subscriptions" at bounding box center [29, 69] width 10 height 8
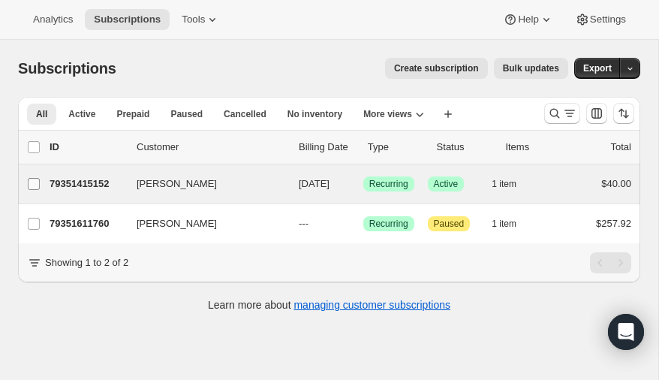
click at [35, 181] on input "[PERSON_NAME]" at bounding box center [34, 184] width 12 height 12
checkbox input "true"
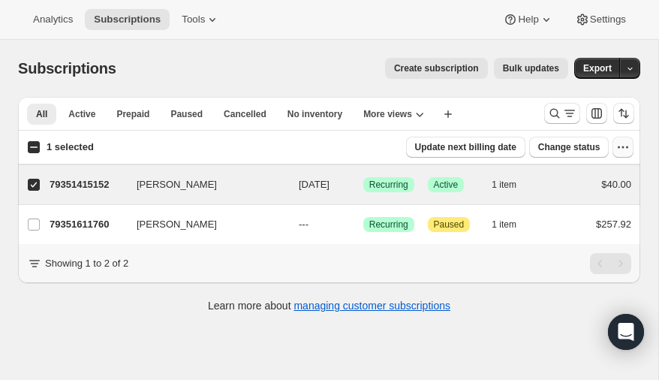
click at [624, 146] on icon "button" at bounding box center [622, 147] width 15 height 15
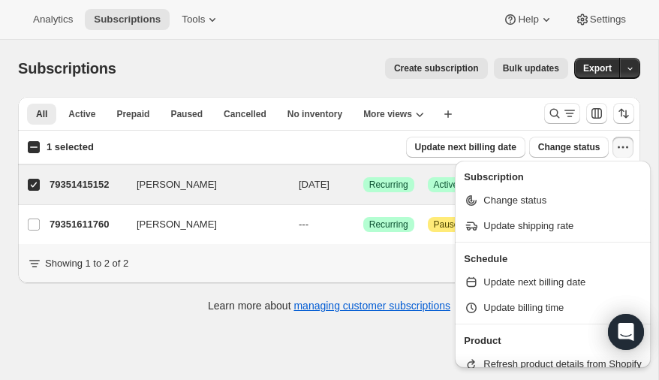
click at [624, 146] on icon "button" at bounding box center [622, 147] width 15 height 15
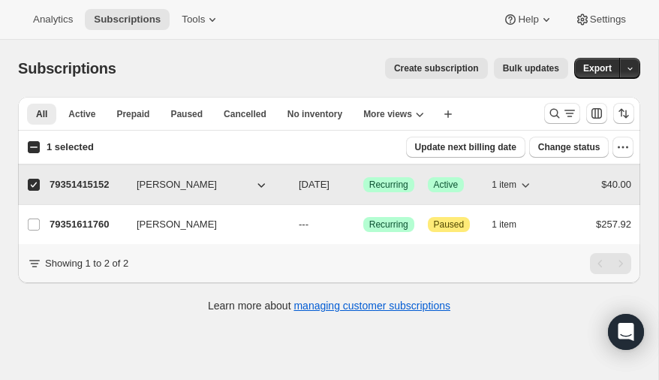
click at [528, 182] on icon "button" at bounding box center [525, 184] width 15 height 15
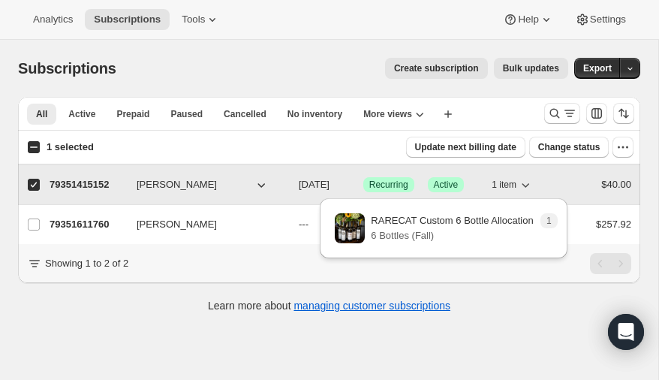
click at [528, 182] on icon "button" at bounding box center [525, 184] width 15 height 15
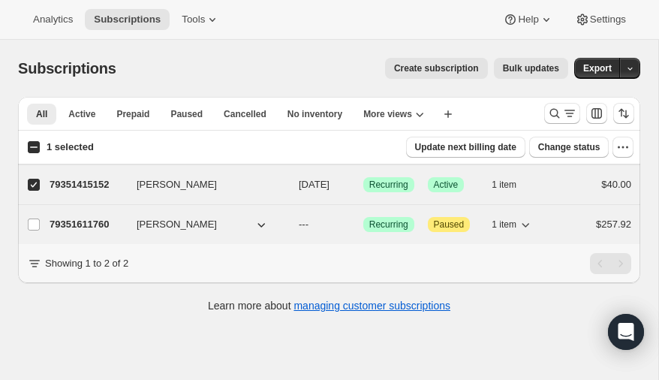
click at [260, 221] on icon "button" at bounding box center [261, 224] width 15 height 15
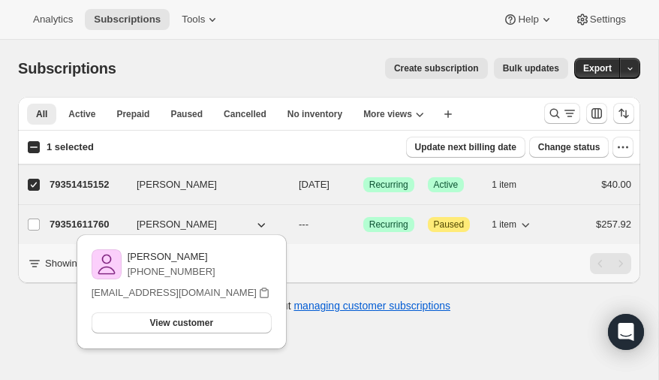
click at [260, 224] on icon "button" at bounding box center [262, 225] width 8 height 5
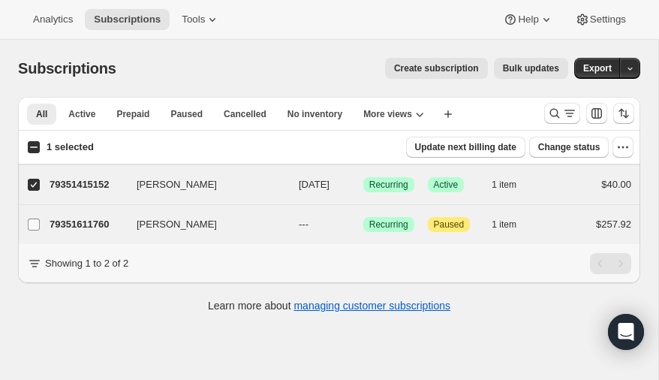
click at [29, 222] on input "[PERSON_NAME]" at bounding box center [34, 224] width 12 height 12
checkbox input "true"
click at [416, 113] on icon "More views" at bounding box center [420, 115] width 8 height 5
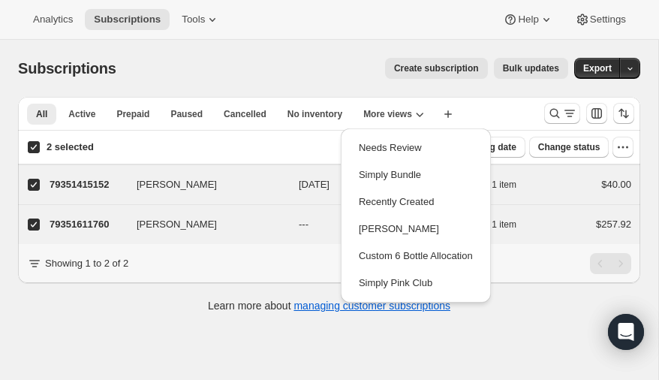
click at [217, 66] on div "Create subscription Bulk updates" at bounding box center [351, 68] width 434 height 21
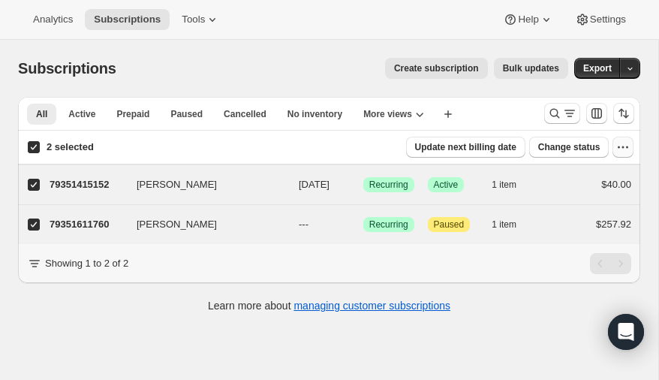
click at [620, 146] on icon "button" at bounding box center [622, 147] width 15 height 15
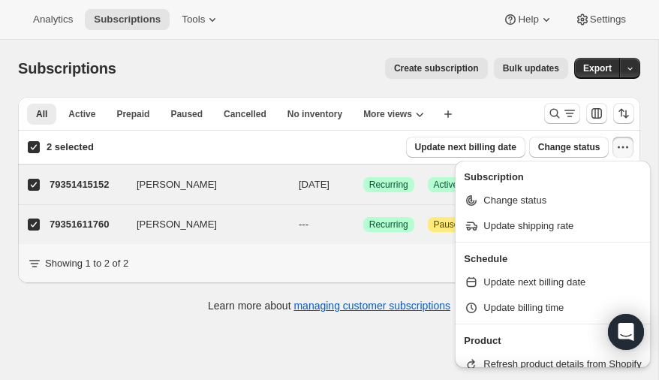
click at [620, 146] on icon "button" at bounding box center [622, 147] width 15 height 15
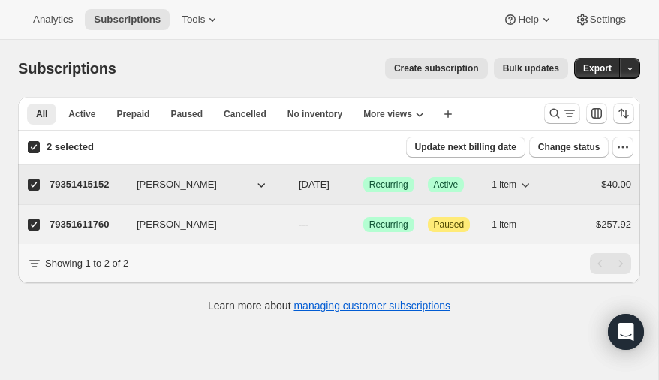
click at [526, 181] on icon "button" at bounding box center [525, 184] width 15 height 15
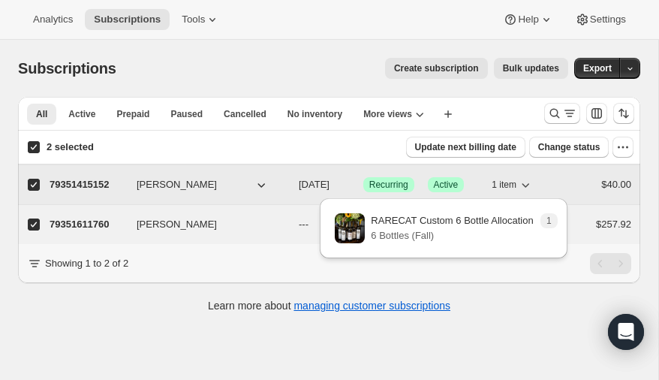
click at [526, 181] on icon "button" at bounding box center [525, 184] width 15 height 15
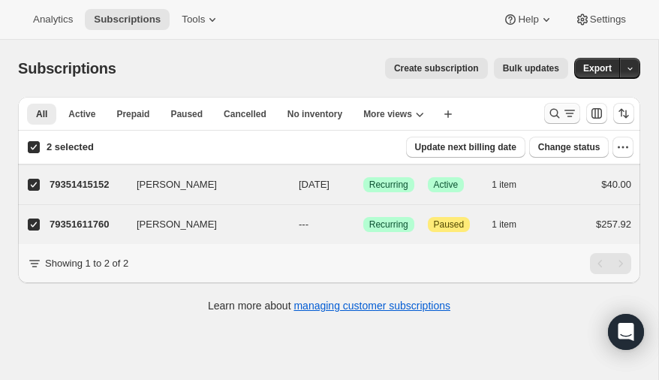
click at [556, 110] on icon "Search and filter results" at bounding box center [554, 113] width 15 height 15
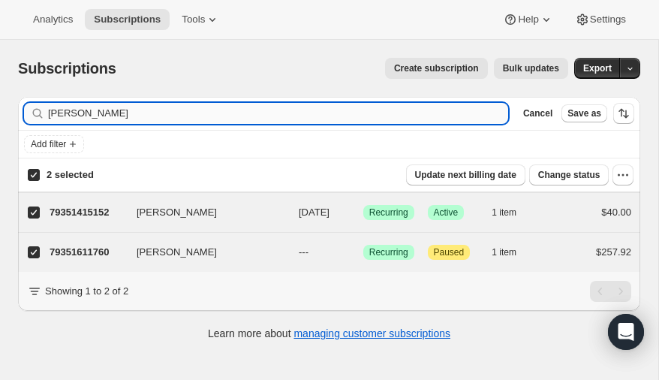
click at [140, 110] on input "[PERSON_NAME]" at bounding box center [278, 113] width 460 height 21
type input "j"
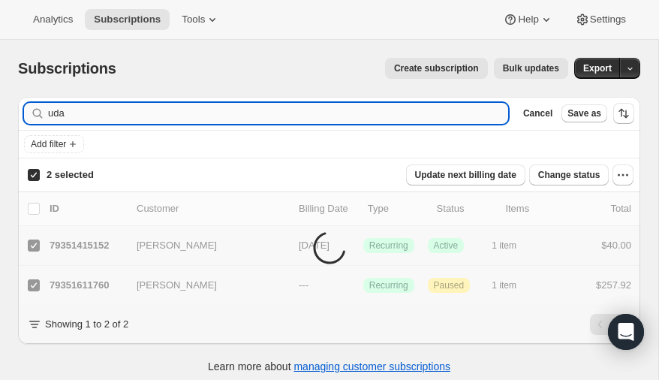
type input "uday"
checkbox input "false"
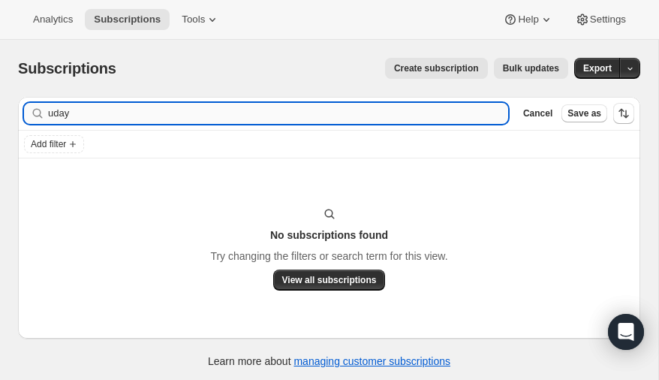
click at [95, 110] on input "uday" at bounding box center [278, 113] width 460 height 21
click at [97, 116] on input "uday poon" at bounding box center [278, 113] width 460 height 21
type input "u"
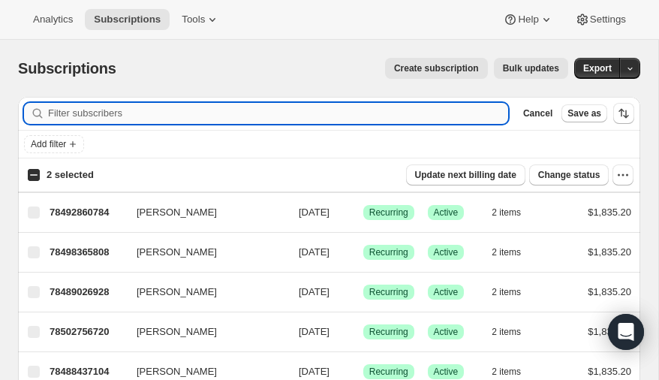
click at [136, 108] on input "Filter subscribers" at bounding box center [278, 113] width 460 height 21
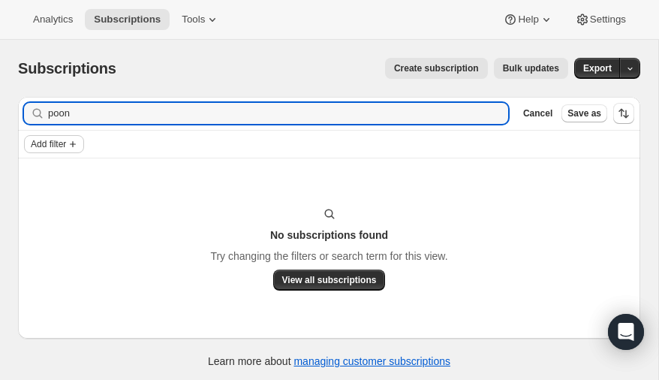
type input "poon"
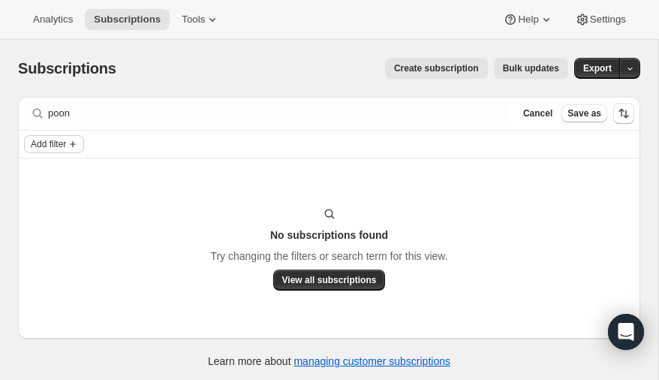
click at [54, 143] on span "Add filter" at bounding box center [48, 144] width 35 height 12
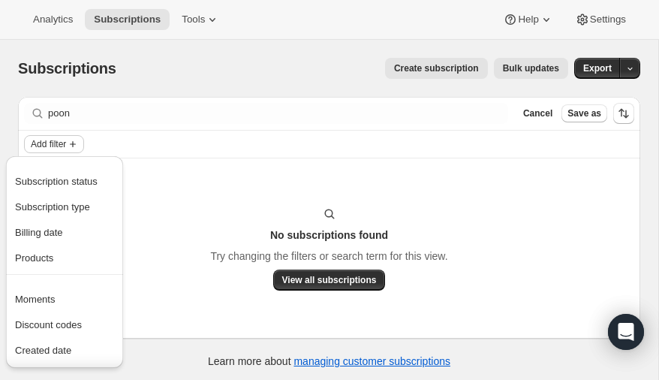
click at [54, 143] on span "Add filter" at bounding box center [48, 144] width 35 height 12
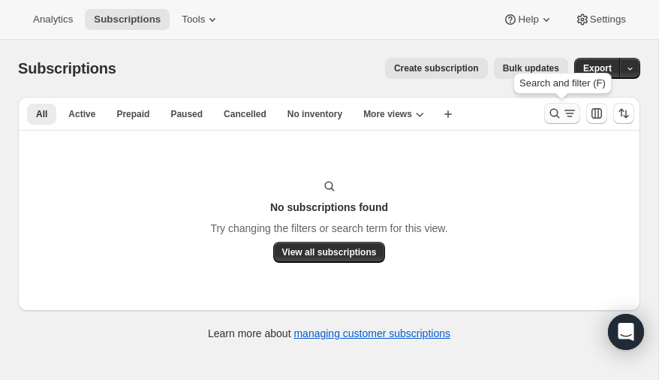
click at [552, 111] on icon "Search and filter results" at bounding box center [554, 113] width 15 height 15
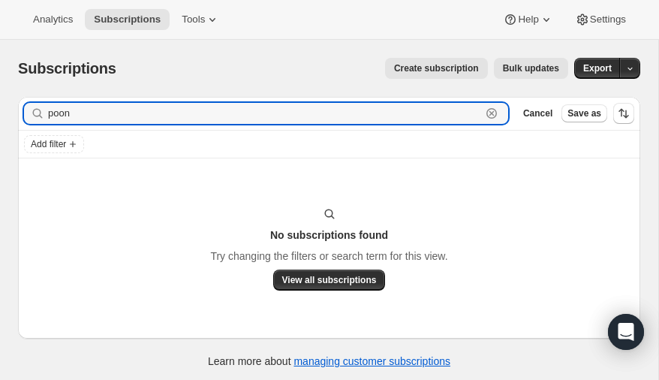
click at [499, 113] on icon "button" at bounding box center [491, 113] width 15 height 15
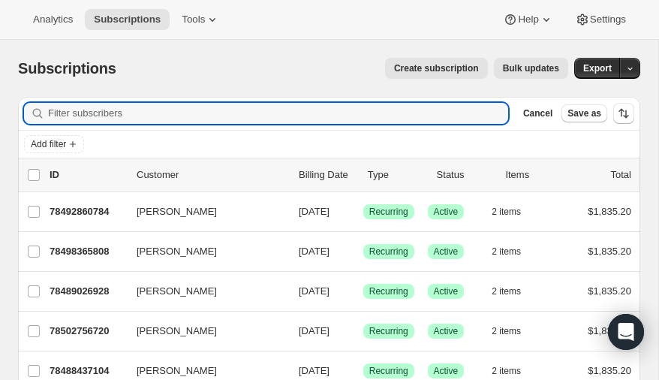
click at [455, 65] on span "Create subscription" at bounding box center [436, 68] width 85 height 12
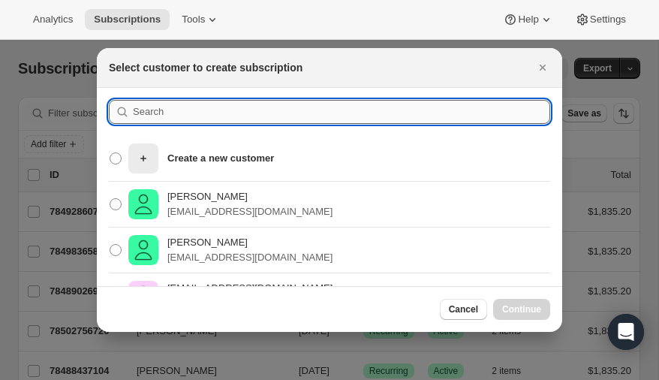
click at [195, 110] on input ":rc:" at bounding box center [341, 112] width 417 height 24
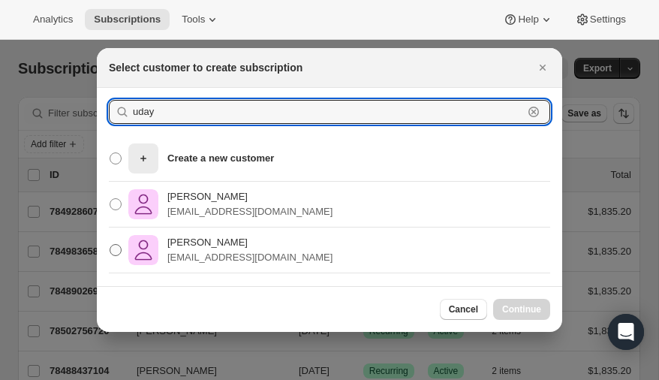
type input "uday"
click at [115, 247] on span ":rc:" at bounding box center [116, 250] width 12 height 12
click at [110, 245] on input "Uday Poonamallee uspdoc@mac.com" at bounding box center [110, 244] width 1 height 1
radio input "true"
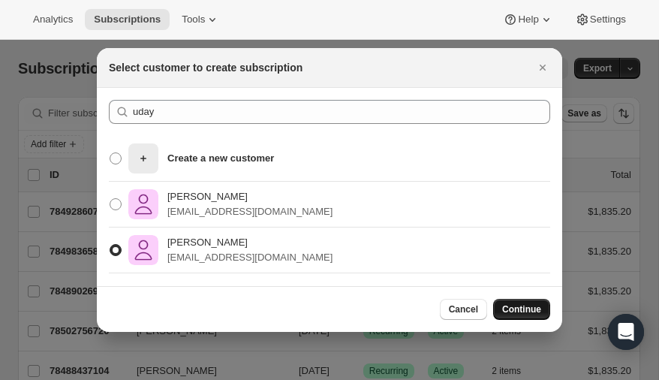
click at [527, 307] on span "Continue" at bounding box center [521, 309] width 39 height 12
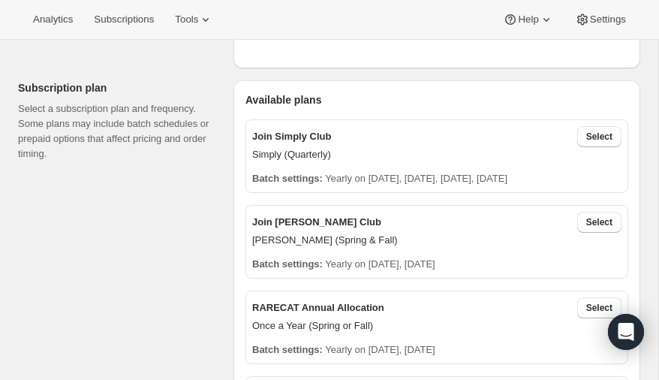
scroll to position [445, 0]
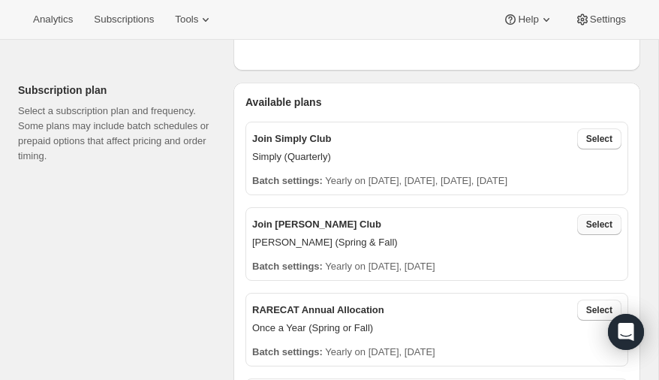
click at [601, 222] on span "Select" at bounding box center [599, 224] width 26 height 12
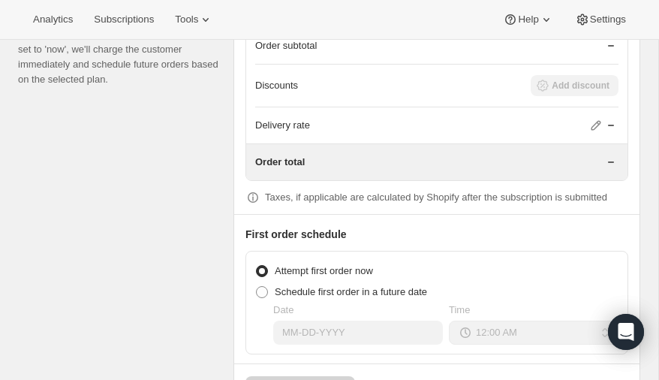
scroll to position [1586, 0]
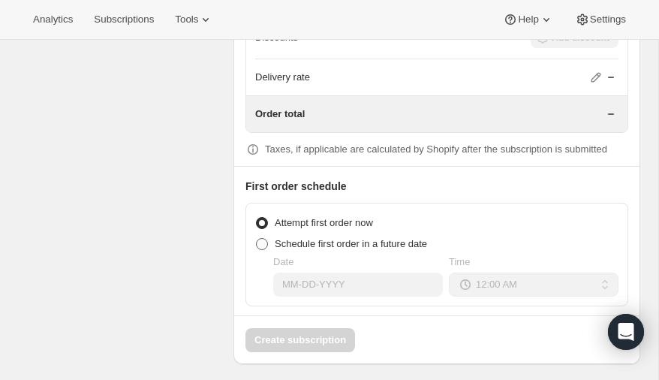
click at [260, 238] on span at bounding box center [262, 244] width 12 height 12
click at [257, 238] on input "Schedule first order in a future date" at bounding box center [256, 238] width 1 height 1
radio input "true"
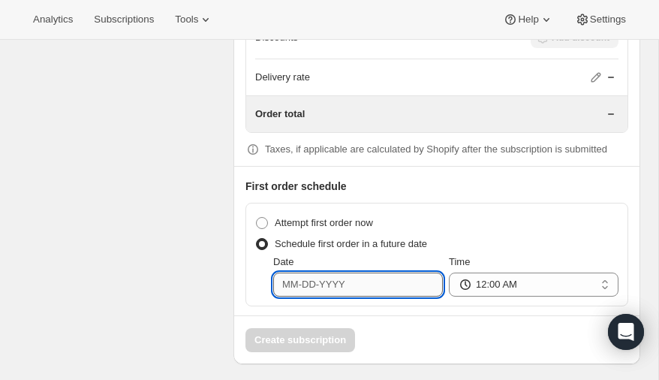
click at [350, 275] on input "Date" at bounding box center [358, 284] width 170 height 24
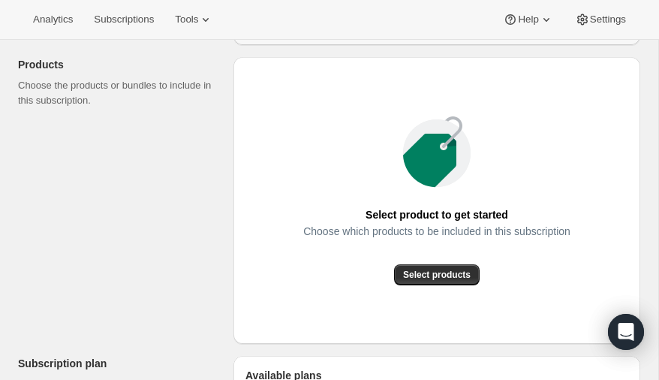
scroll to position [170, 0]
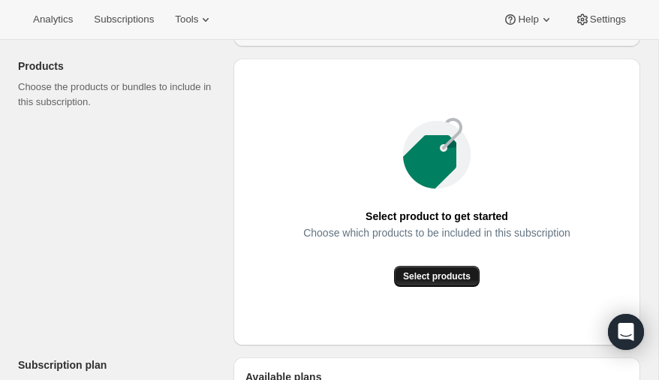
click at [441, 275] on span "Select products" at bounding box center [437, 276] width 68 height 12
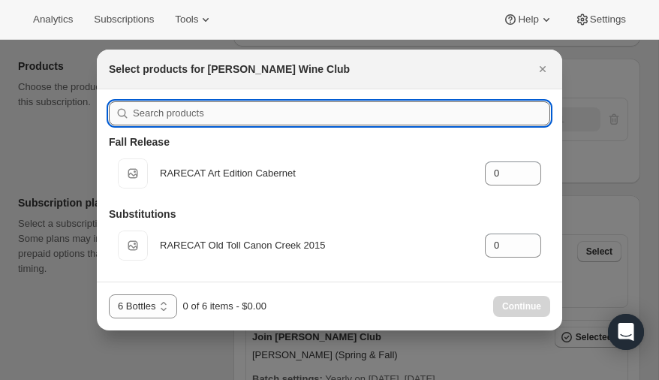
click at [216, 116] on input ":rc7:" at bounding box center [341, 113] width 417 height 24
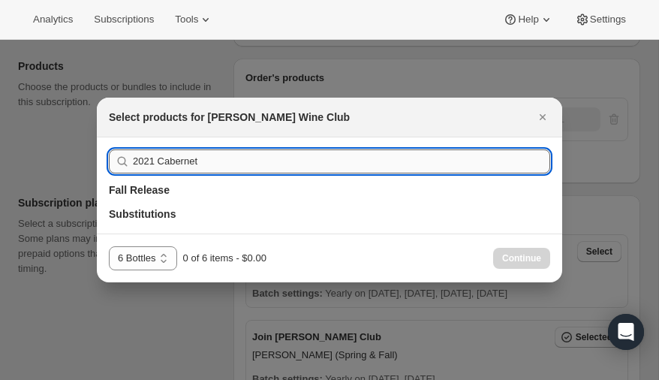
click at [275, 160] on input "2021 Cabernet" at bounding box center [341, 161] width 417 height 24
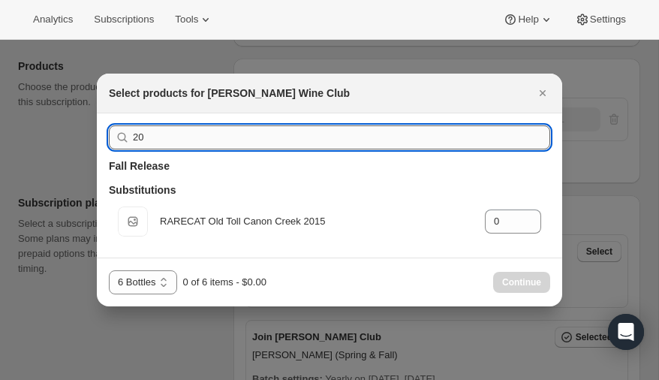
type input "2"
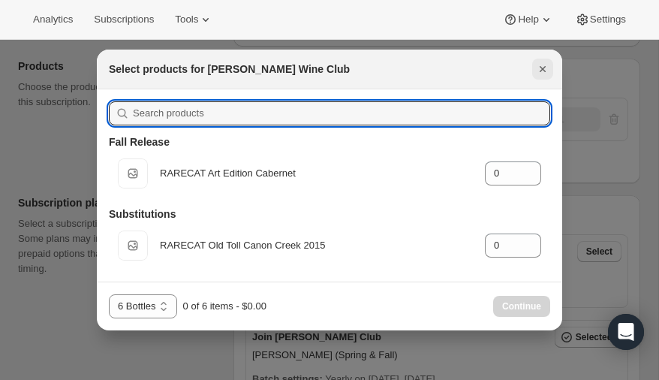
click at [546, 69] on icon "Close" at bounding box center [542, 69] width 15 height 15
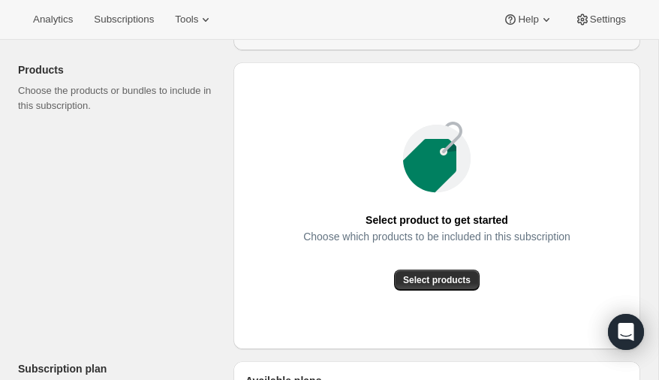
scroll to position [165, 0]
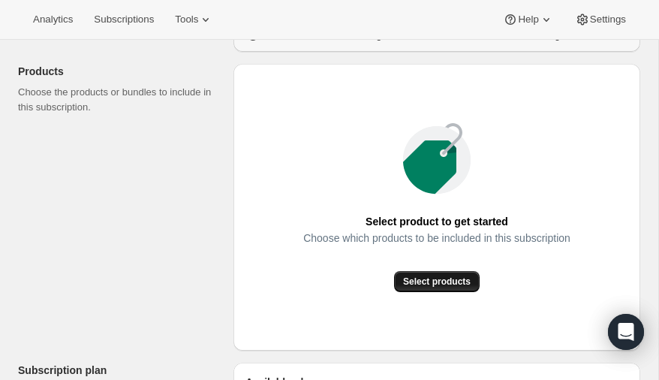
click at [443, 286] on span "Select products" at bounding box center [437, 281] width 68 height 12
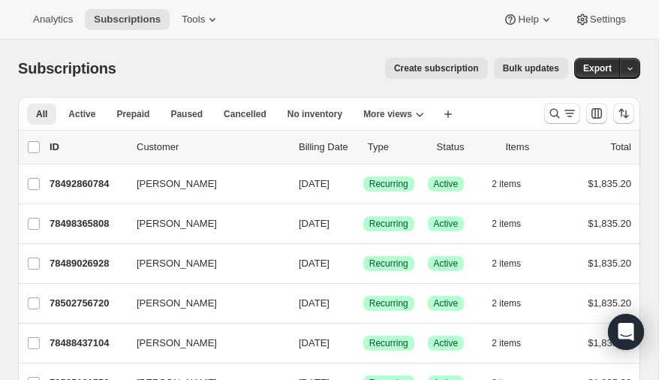
click at [453, 67] on span "Create subscription" at bounding box center [436, 68] width 85 height 12
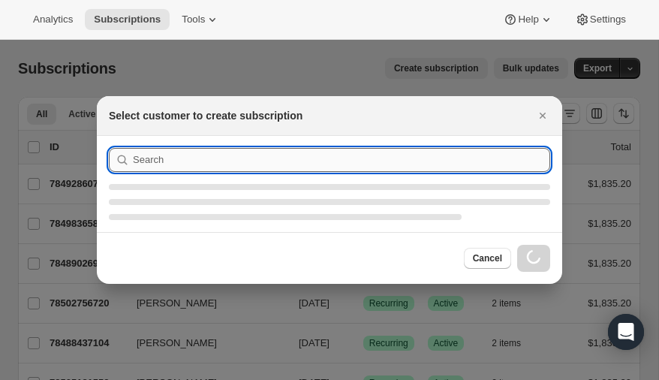
click at [163, 170] on input ":rc:" at bounding box center [341, 160] width 417 height 24
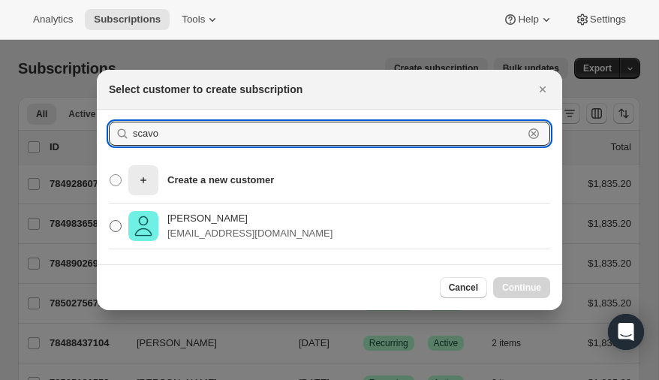
type input "scavo"
click at [119, 223] on span ":rc:" at bounding box center [116, 226] width 12 height 12
click at [110, 221] on input "Rob Scavo rob.scavo@gmail.com" at bounding box center [110, 220] width 1 height 1
radio input "true"
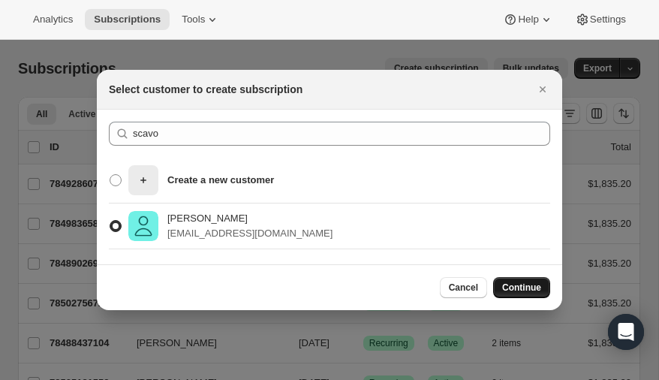
click at [525, 285] on span "Continue" at bounding box center [521, 287] width 39 height 12
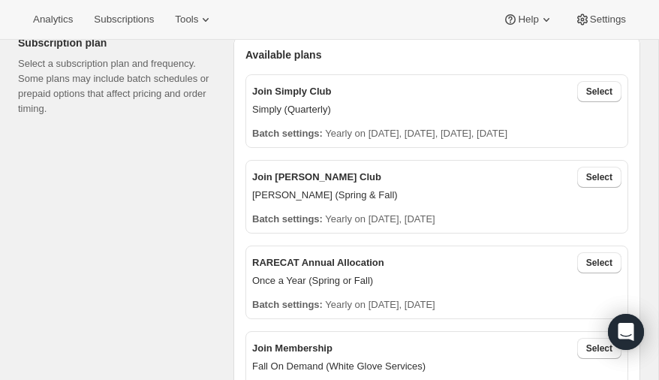
scroll to position [490, 0]
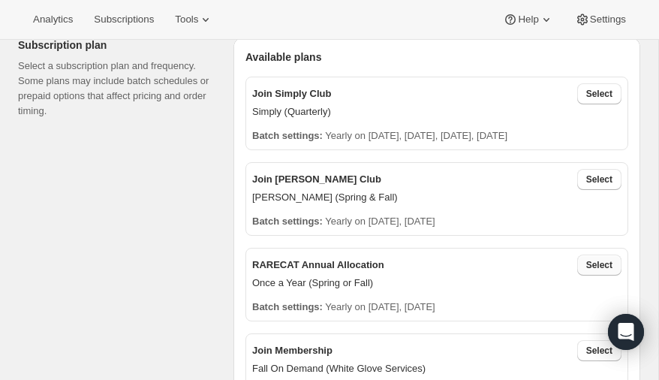
click at [593, 264] on span "Select" at bounding box center [599, 265] width 26 height 12
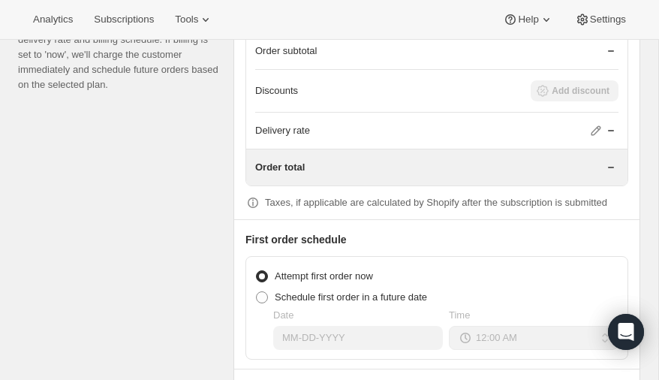
scroll to position [1586, 0]
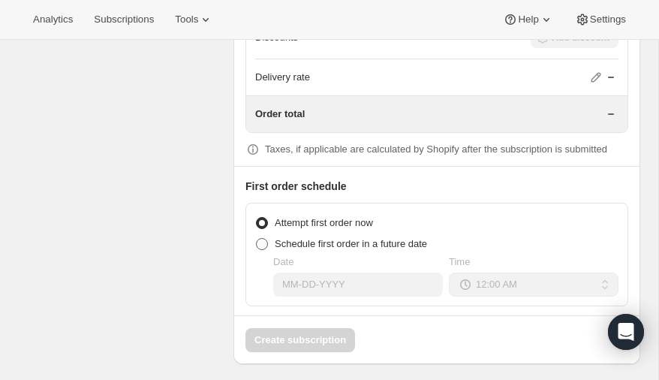
click at [262, 241] on span at bounding box center [262, 244] width 12 height 12
click at [257, 239] on input "Schedule first order in a future date" at bounding box center [256, 238] width 1 height 1
radio input "true"
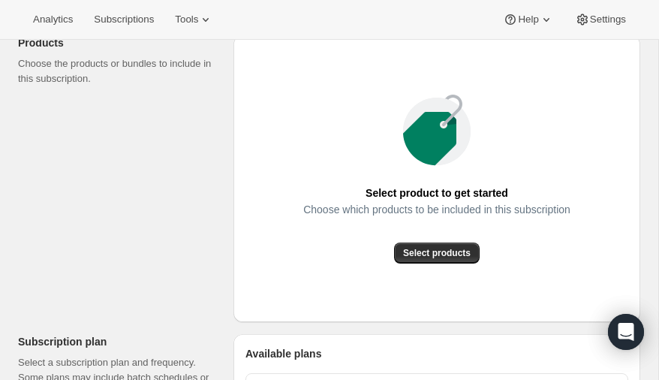
scroll to position [195, 0]
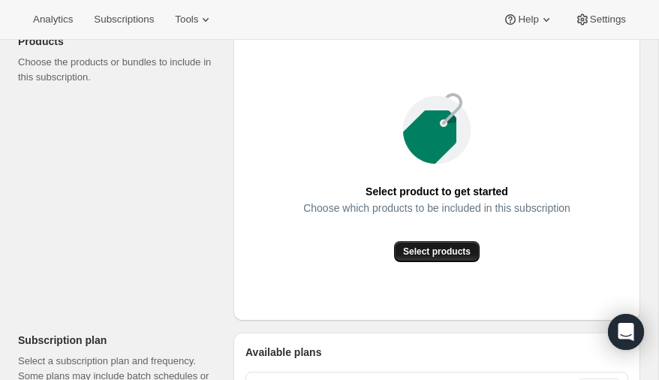
click at [432, 246] on span "Select products" at bounding box center [437, 251] width 68 height 12
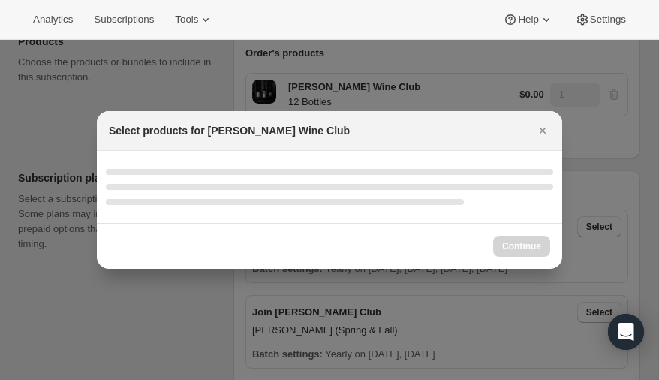
select select "gid://shopify/ProductVariant/52386189410672"
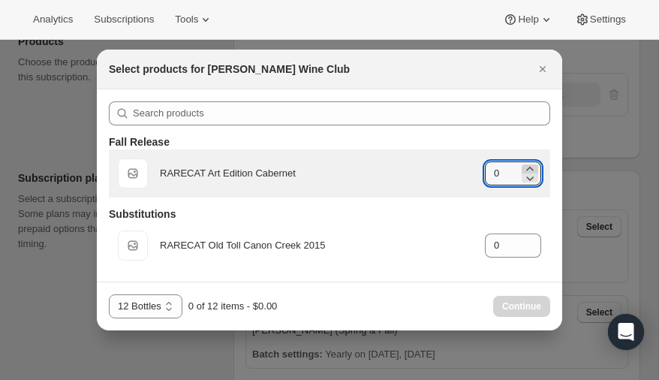
click at [530, 167] on icon ":rc7:" at bounding box center [529, 169] width 7 height 4
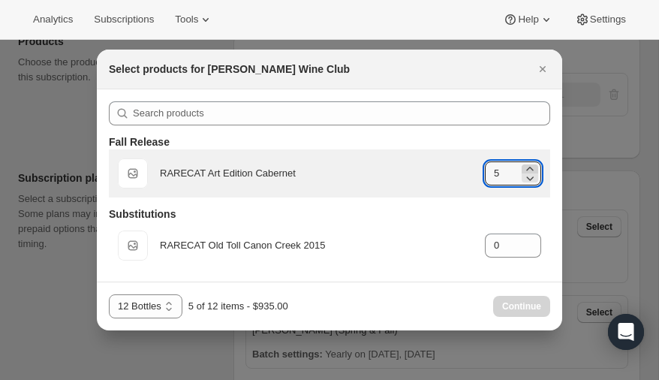
click at [530, 167] on icon ":rc7:" at bounding box center [529, 169] width 7 height 4
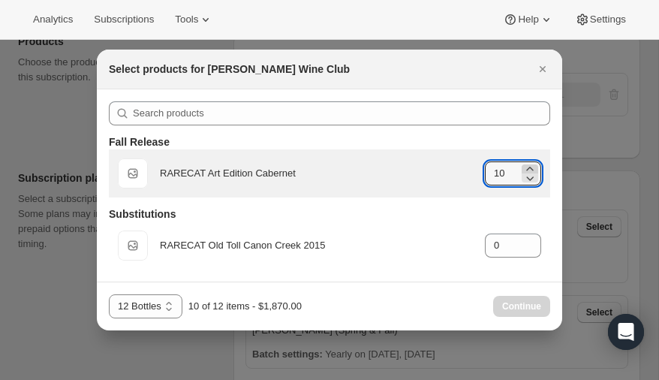
click at [530, 168] on icon ":rc7:" at bounding box center [529, 169] width 7 height 4
click at [531, 179] on icon ":rc7:" at bounding box center [529, 177] width 15 height 15
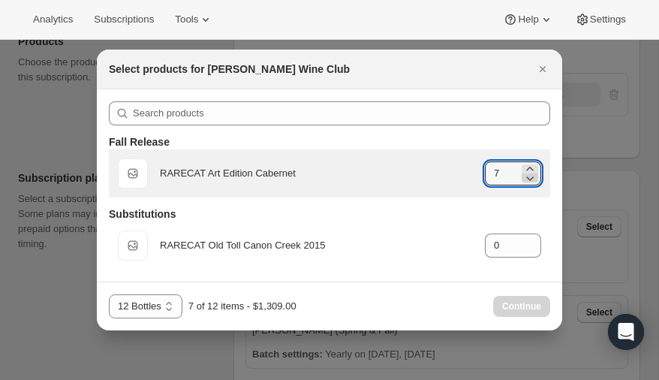
click at [531, 179] on icon ":rc7:" at bounding box center [529, 177] width 15 height 15
type input "6"
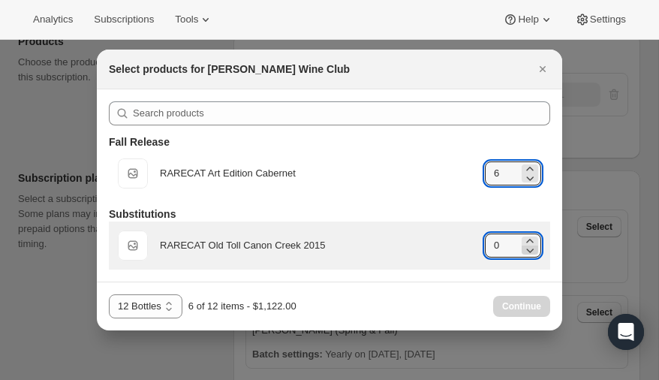
click at [528, 250] on icon ":rc7:" at bounding box center [531, 250] width 8 height 5
click at [528, 236] on icon ":rc7:" at bounding box center [529, 240] width 15 height 15
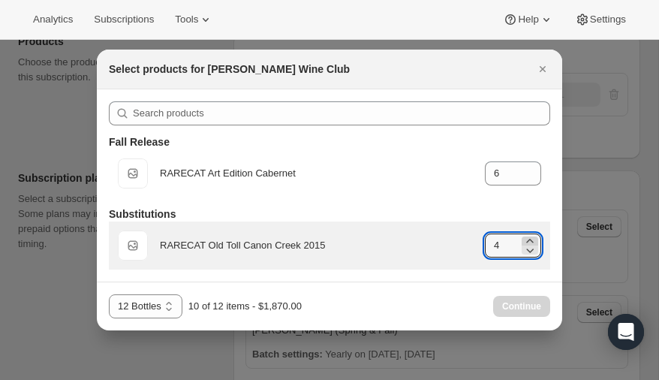
click at [528, 236] on icon ":rc7:" at bounding box center [529, 240] width 15 height 15
type input "6"
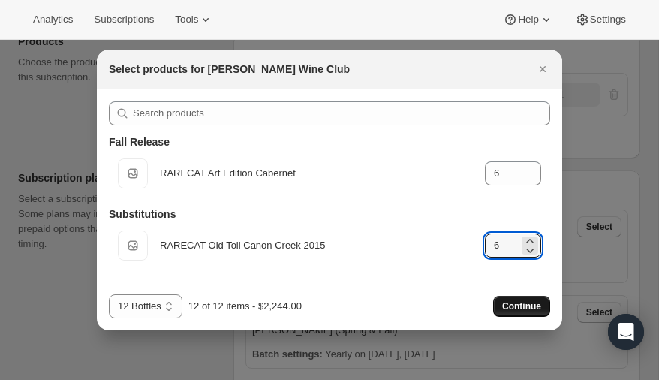
click at [517, 303] on span "Continue" at bounding box center [521, 306] width 39 height 12
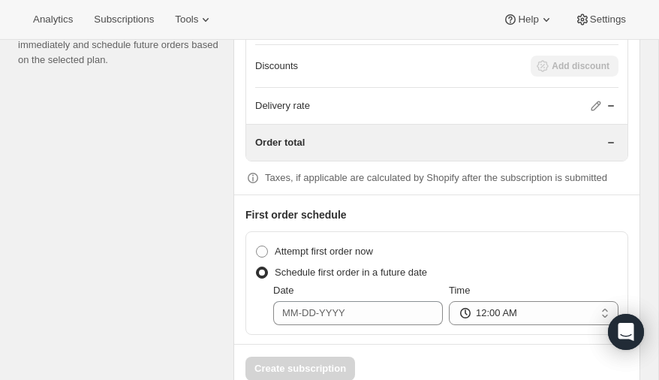
scroll to position [1424, 0]
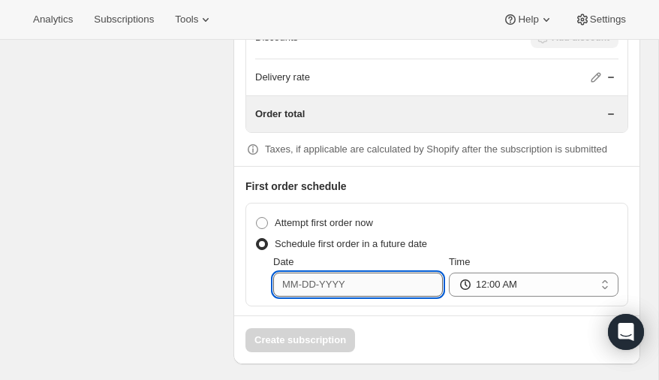
click at [354, 281] on input "Date" at bounding box center [358, 284] width 170 height 24
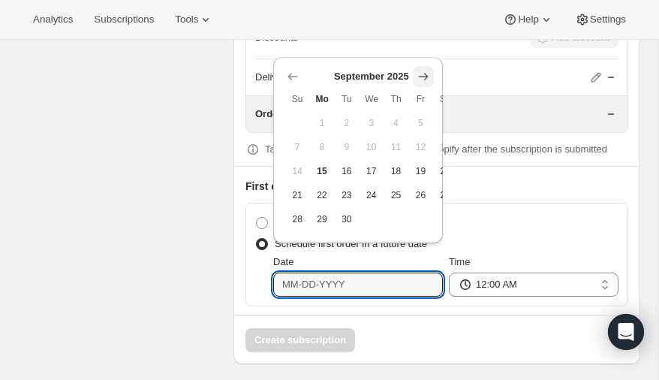
click at [424, 80] on icon "Show next month, October 2025" at bounding box center [423, 76] width 15 height 15
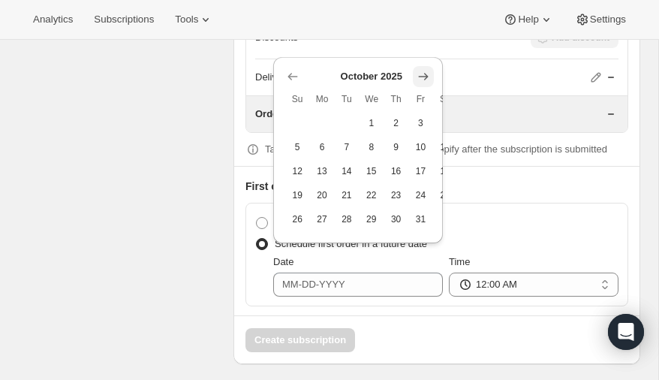
click at [424, 80] on icon "Show next month, November 2025" at bounding box center [423, 76] width 15 height 15
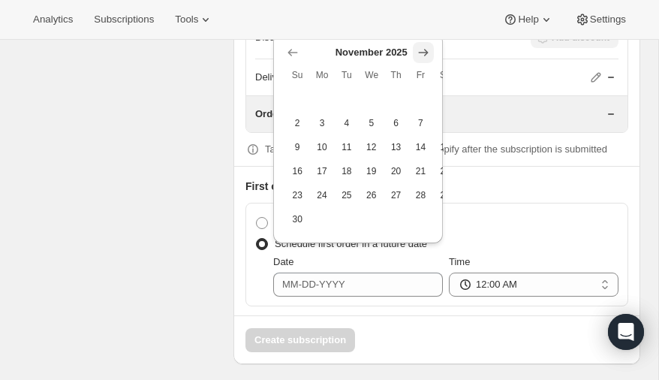
click at [423, 52] on icon "Show next month, December 2025" at bounding box center [424, 52] width 10 height 7
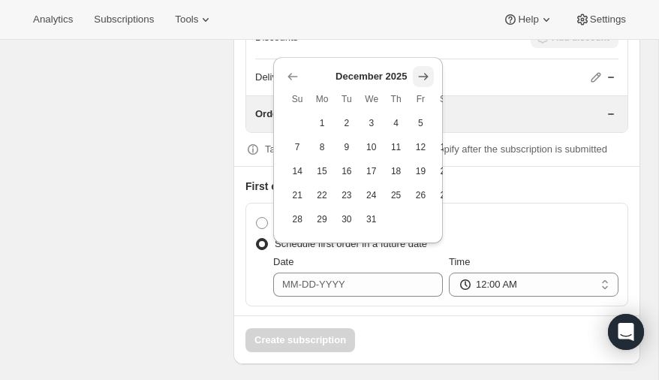
click at [426, 75] on icon "Show next month, January 2026" at bounding box center [423, 76] width 15 height 15
click at [426, 75] on icon "Show next month, February 2026" at bounding box center [423, 76] width 15 height 15
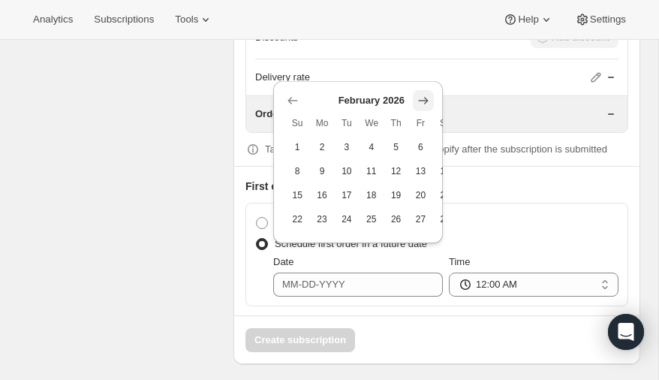
click at [423, 96] on icon "Show next month, March 2026" at bounding box center [423, 100] width 15 height 15
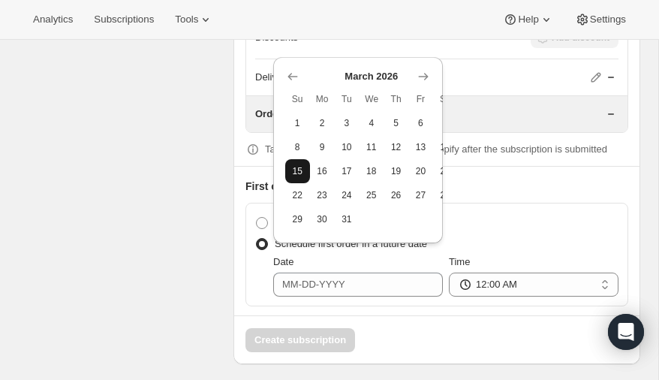
click at [302, 170] on span "15" at bounding box center [297, 171] width 13 height 12
type input "03-15-2026"
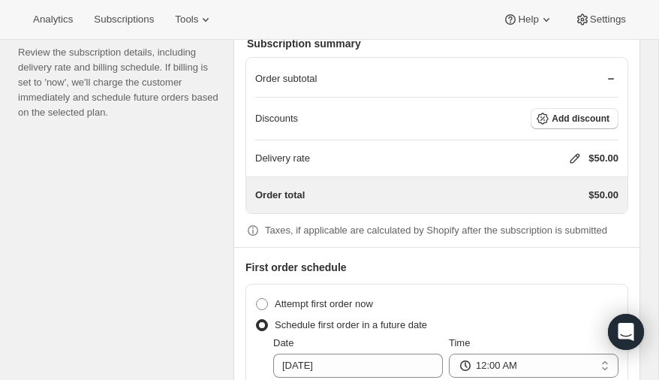
scroll to position [1342, 0]
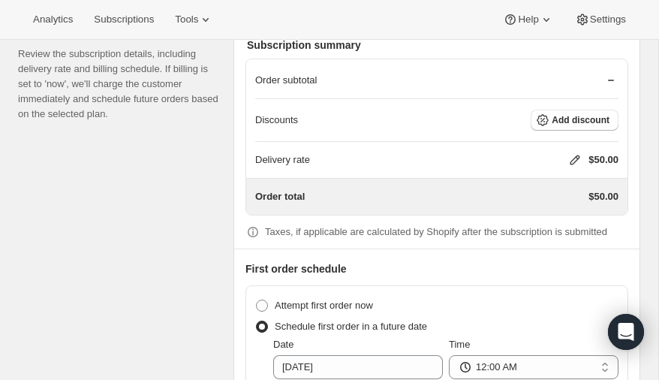
click at [575, 152] on icon at bounding box center [574, 159] width 15 height 15
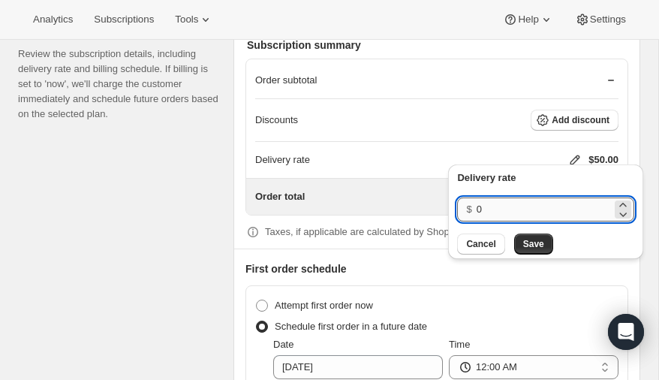
click at [499, 210] on input "0" at bounding box center [544, 209] width 135 height 24
type input "40"
click at [533, 242] on span "Save" at bounding box center [533, 244] width 21 height 12
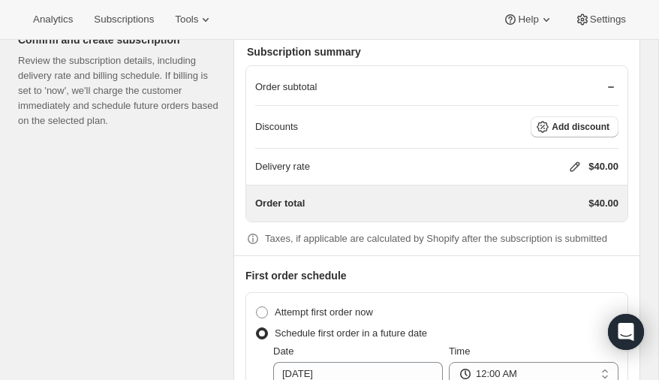
scroll to position [1424, 0]
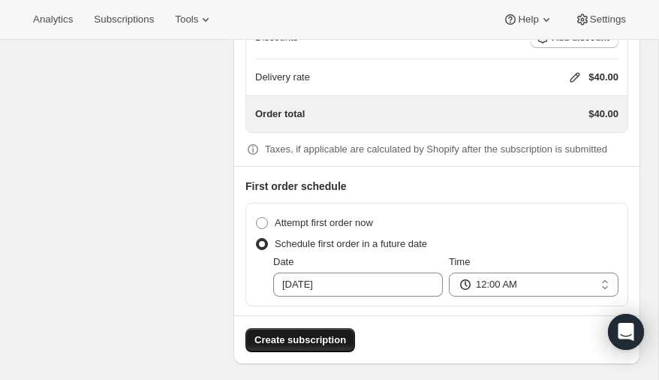
click at [300, 332] on span "Create subscription" at bounding box center [300, 339] width 92 height 15
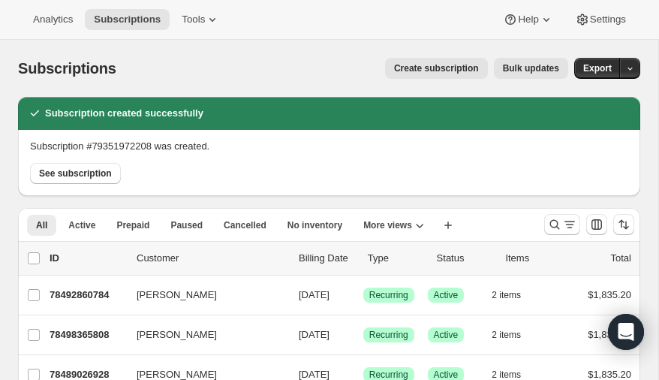
click at [450, 67] on span "Create subscription" at bounding box center [436, 68] width 85 height 12
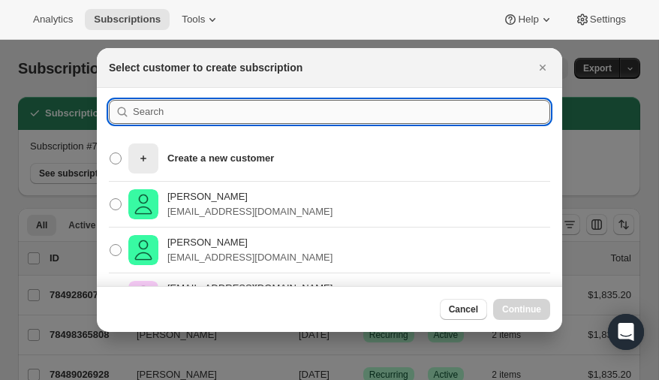
click at [176, 116] on input ":rcq:" at bounding box center [341, 112] width 417 height 24
type input "eric"
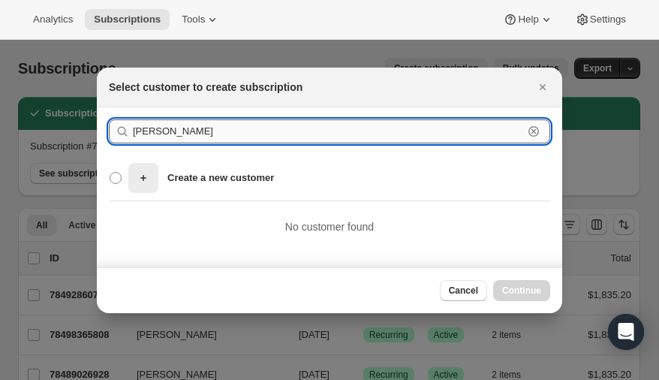
click at [195, 134] on input "Eric somers" at bounding box center [328, 131] width 390 height 24
type input "E"
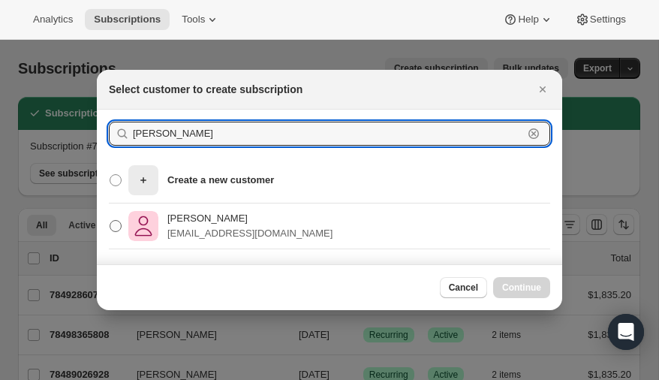
type input "sommers"
click at [114, 224] on span ":rcq:" at bounding box center [116, 226] width 12 height 12
click at [110, 221] on input "Eric Sommers sommerse@icloud.com" at bounding box center [110, 220] width 1 height 1
radio input "true"
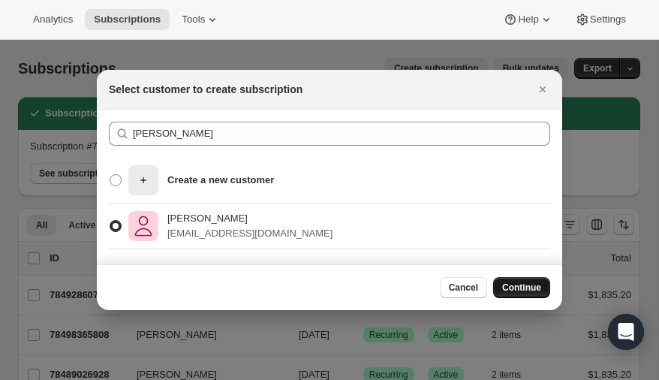
click at [523, 288] on span "Continue" at bounding box center [521, 287] width 39 height 12
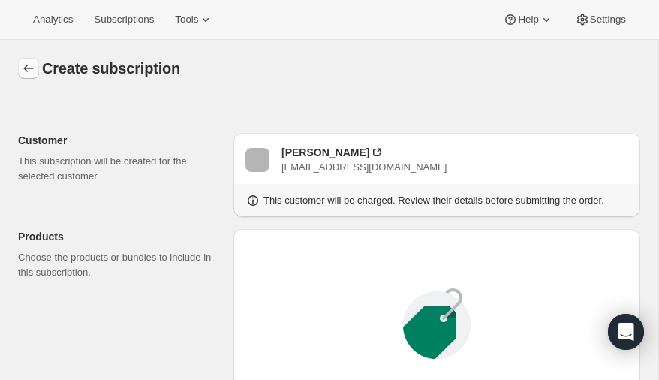
click at [26, 65] on icon "button" at bounding box center [28, 68] width 15 height 15
click at [24, 73] on icon "button" at bounding box center [28, 68] width 15 height 15
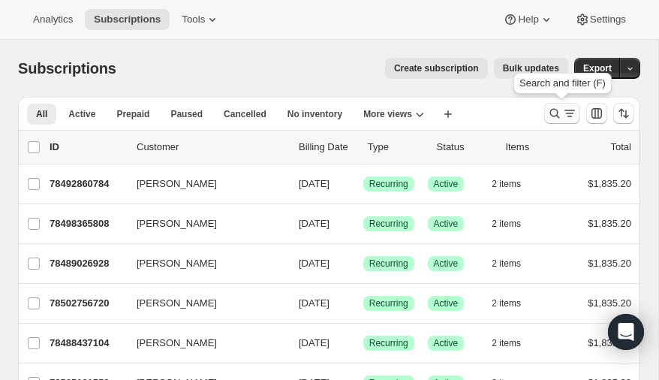
click at [558, 110] on icon "Search and filter results" at bounding box center [554, 113] width 15 height 15
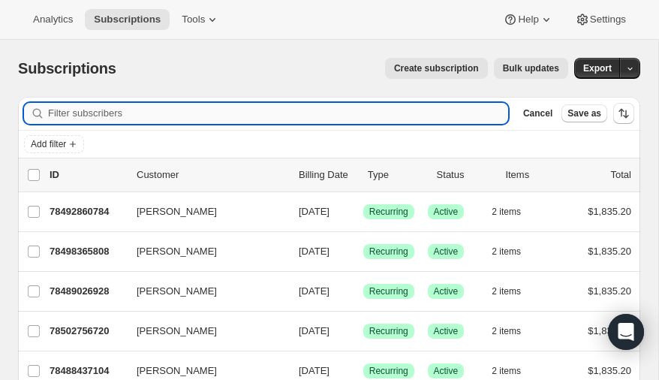
click at [110, 113] on input "Filter subscribers" at bounding box center [278, 113] width 460 height 21
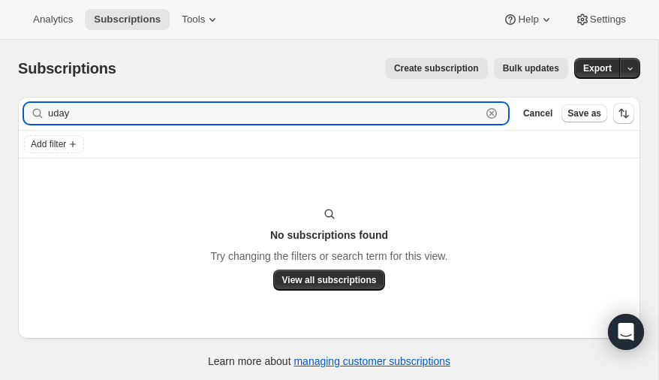
type input "uday"
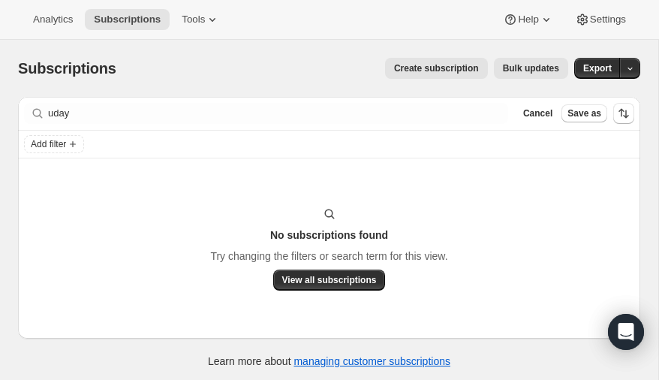
click at [423, 68] on span "Create subscription" at bounding box center [436, 68] width 85 height 12
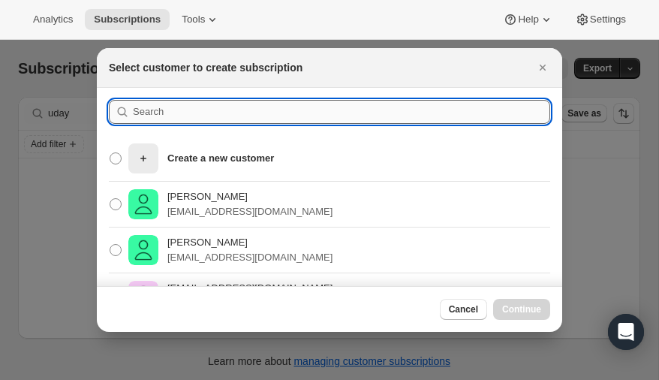
click at [227, 110] on input ":r13o:" at bounding box center [341, 112] width 417 height 24
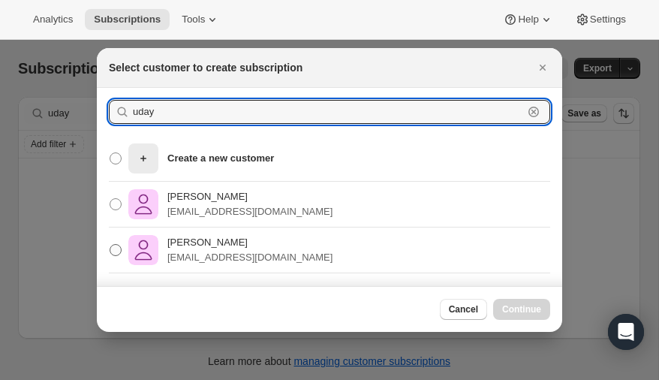
type input "uday"
click at [117, 251] on span ":r13o:" at bounding box center [116, 250] width 12 height 12
click at [110, 245] on input "Uday Poonamallee uspdoc@mac.com" at bounding box center [110, 244] width 1 height 1
radio input "true"
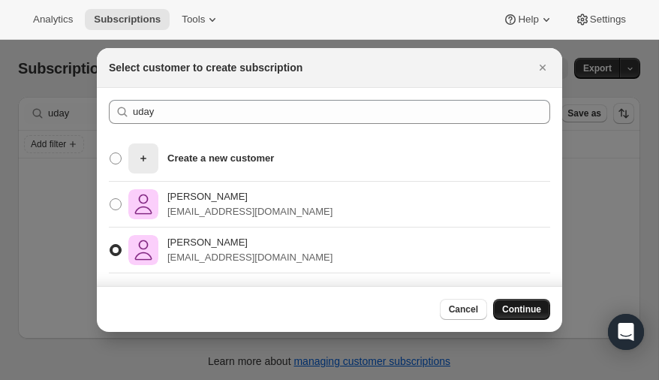
click at [513, 305] on span "Continue" at bounding box center [521, 309] width 39 height 12
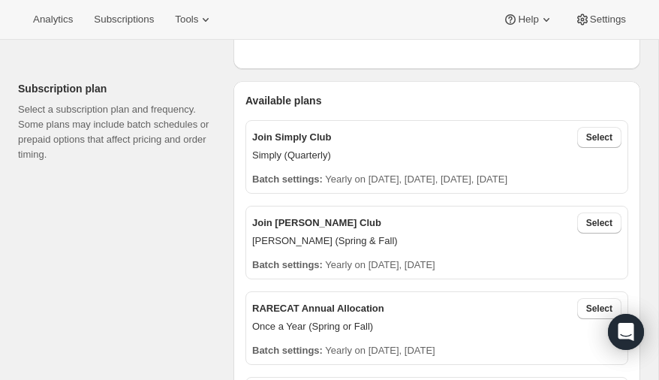
scroll to position [441, 0]
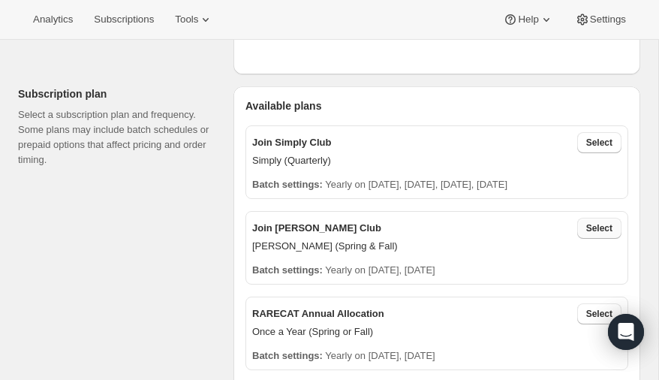
click at [597, 225] on span "Select" at bounding box center [599, 228] width 26 height 12
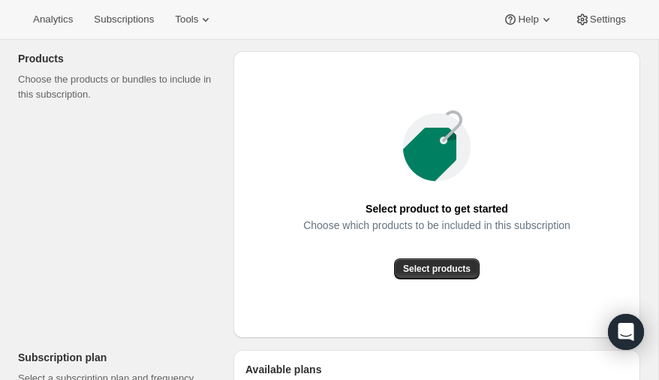
scroll to position [173, 0]
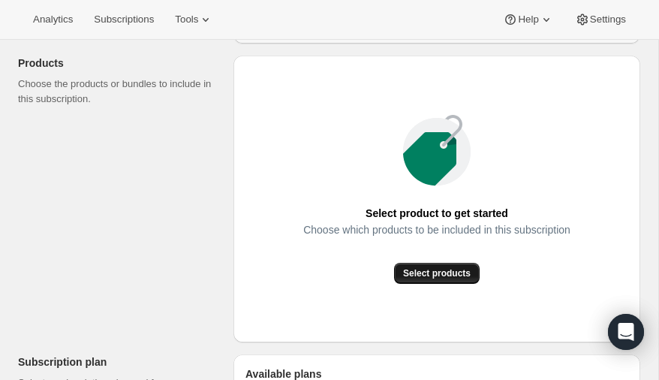
click at [424, 267] on span "Select products" at bounding box center [437, 273] width 68 height 12
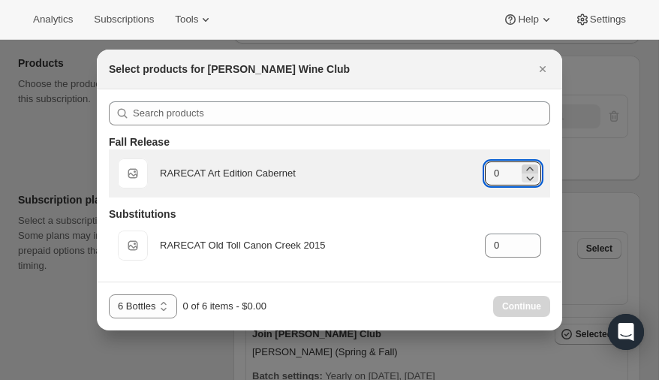
click at [531, 167] on icon ":r1fj:" at bounding box center [529, 168] width 15 height 15
click at [529, 179] on icon ":r1fj:" at bounding box center [529, 177] width 15 height 15
click at [529, 166] on icon ":r1fj:" at bounding box center [529, 168] width 15 height 15
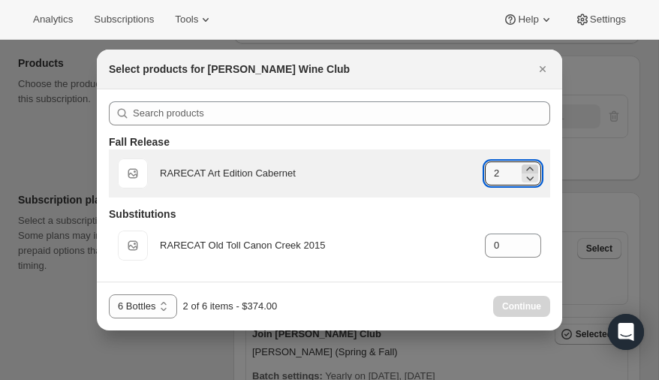
click at [529, 166] on icon ":r1fj:" at bounding box center [529, 168] width 15 height 15
type input "4"
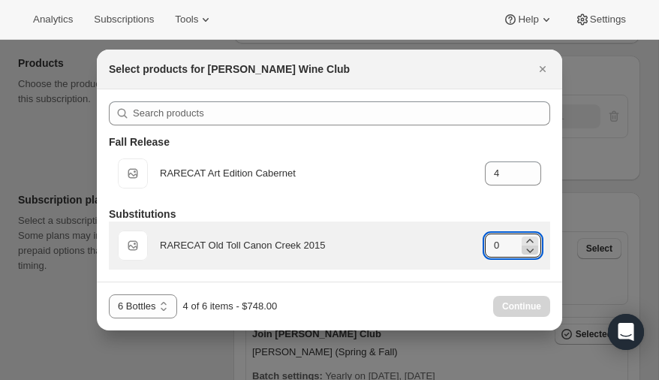
click at [530, 242] on icon ":r1fj:" at bounding box center [529, 249] width 15 height 15
click at [530, 242] on icon ":r1fj:" at bounding box center [529, 240] width 15 height 15
type input "2"
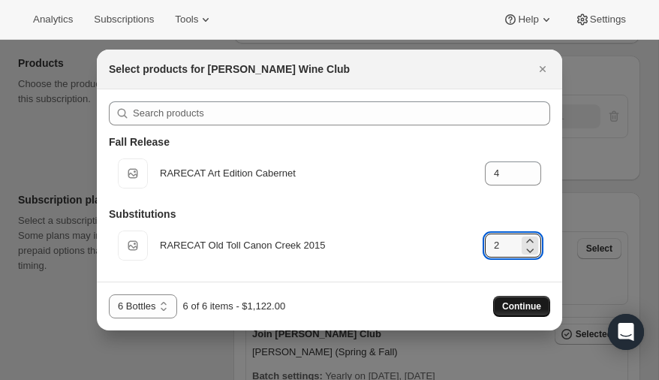
click at [518, 305] on span "Continue" at bounding box center [521, 306] width 39 height 12
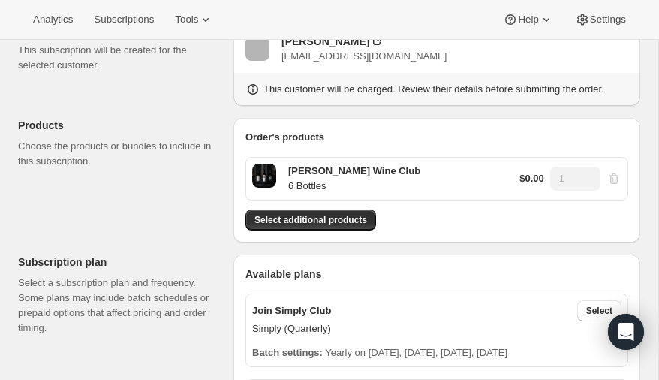
scroll to position [110, 0]
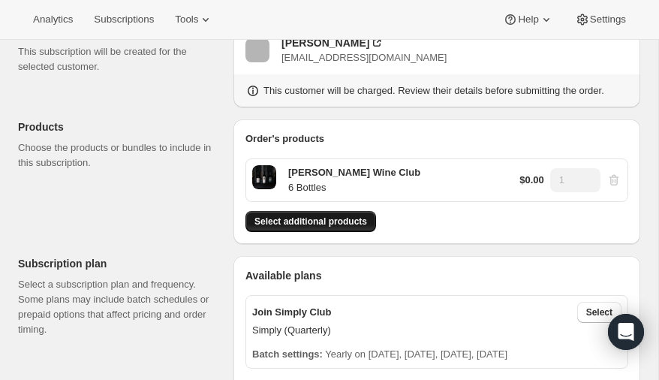
click at [299, 218] on span "Select additional products" at bounding box center [310, 221] width 113 height 12
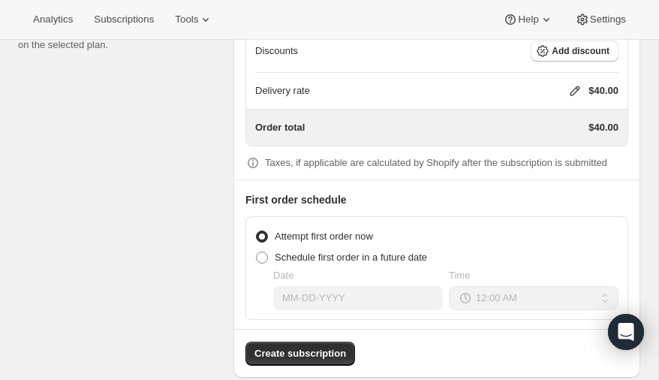
scroll to position [1424, 0]
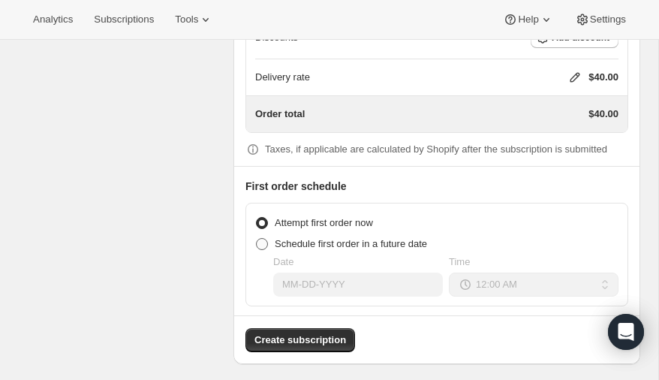
click at [260, 238] on span at bounding box center [262, 244] width 12 height 12
click at [257, 238] on input "Schedule first order in a future date" at bounding box center [256, 238] width 1 height 1
radio input "true"
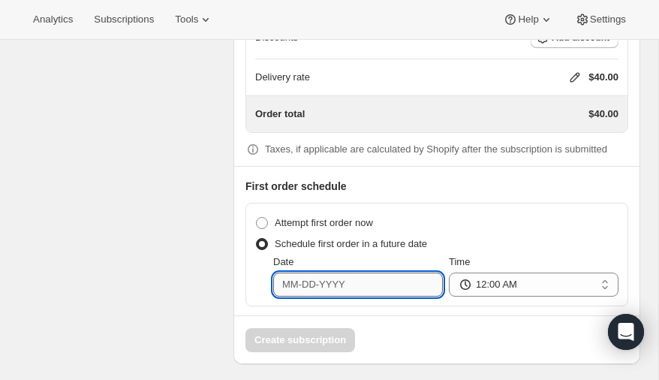
click at [352, 278] on input "Date" at bounding box center [358, 284] width 170 height 24
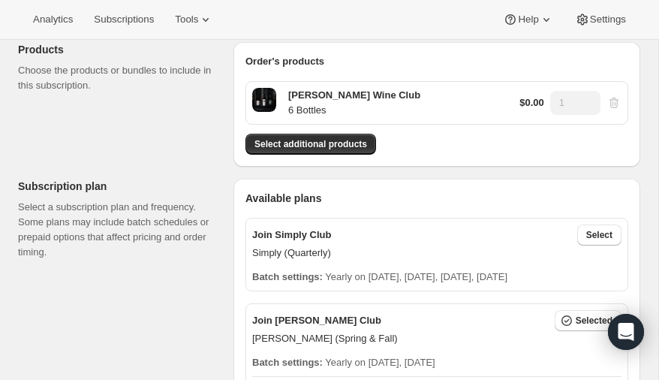
scroll to position [186, 0]
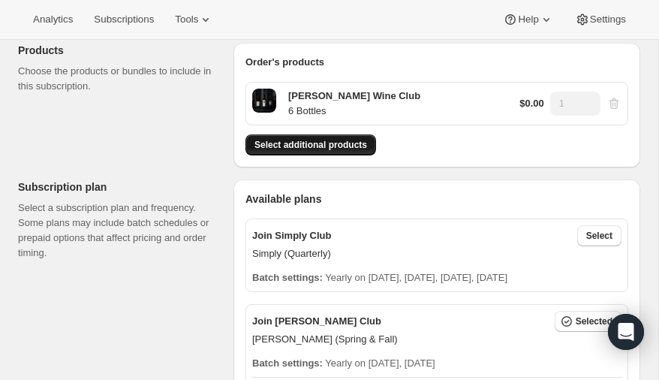
click at [295, 142] on span "Select additional products" at bounding box center [310, 145] width 113 height 12
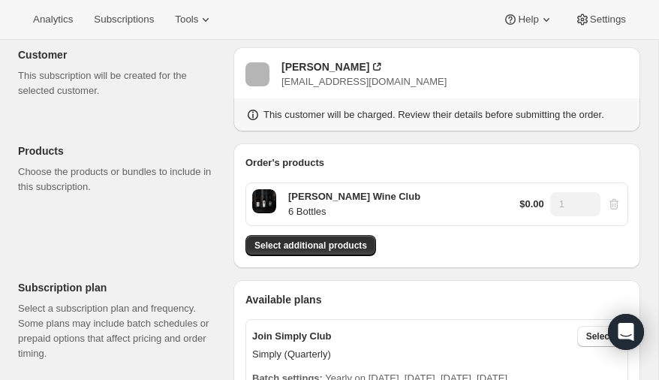
scroll to position [80, 0]
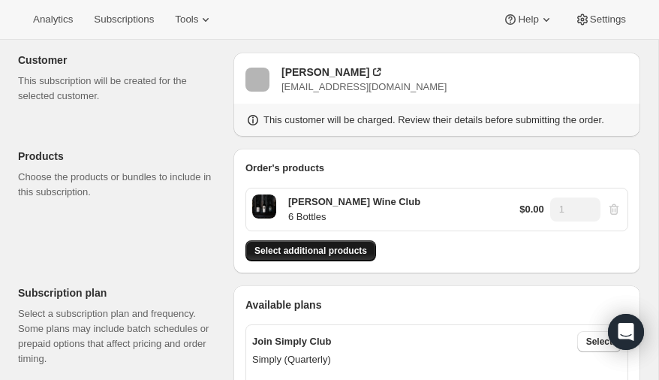
click at [311, 251] on span "Select additional products" at bounding box center [310, 251] width 113 height 12
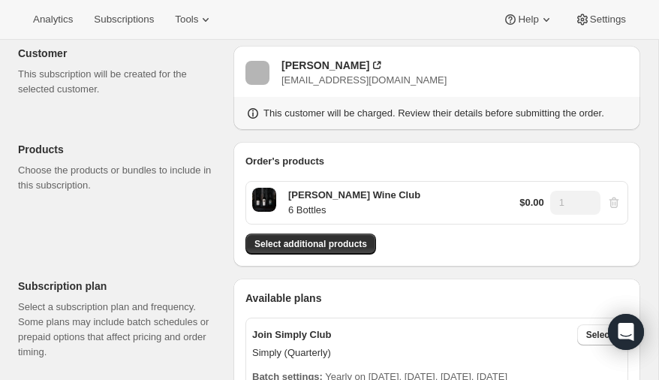
scroll to position [89, 0]
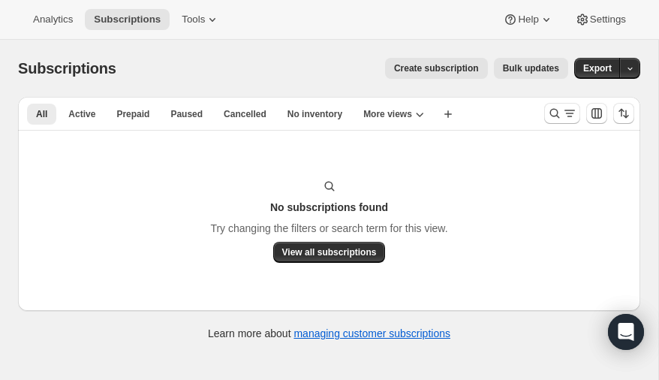
click at [456, 68] on span "Create subscription" at bounding box center [436, 68] width 85 height 12
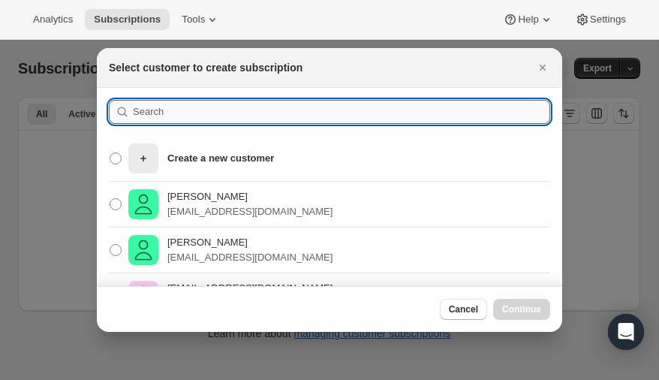
click at [246, 110] on input ":r1h1:" at bounding box center [341, 112] width 417 height 24
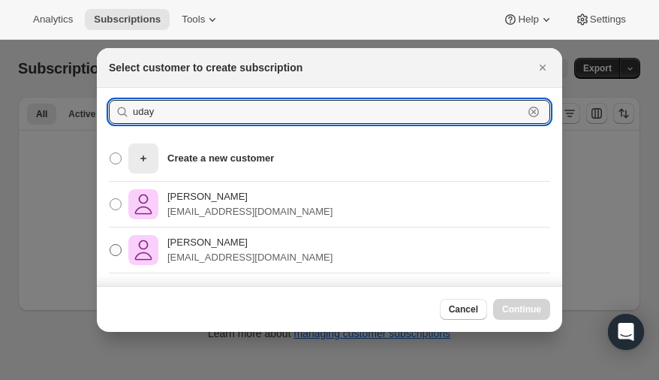
type input "uday"
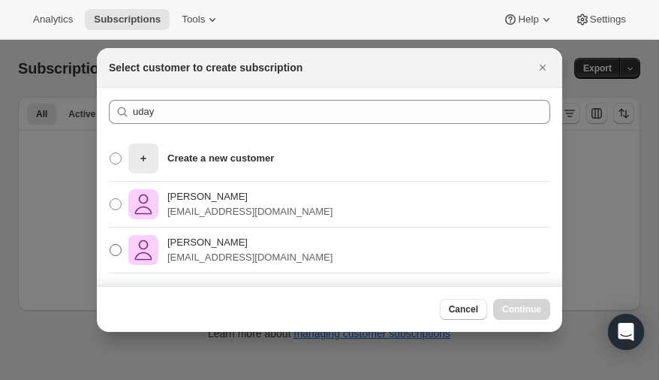
click at [116, 247] on span ":r1h1:" at bounding box center [116, 250] width 12 height 12
click at [110, 245] on input "Uday Poonamallee uspdoc@mac.com" at bounding box center [110, 244] width 1 height 1
radio input "true"
click at [515, 306] on span "Continue" at bounding box center [521, 309] width 39 height 12
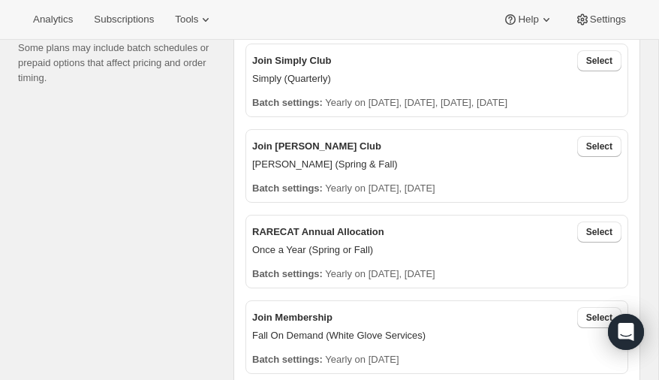
scroll to position [522, 0]
click at [595, 146] on span "Select" at bounding box center [599, 147] width 26 height 12
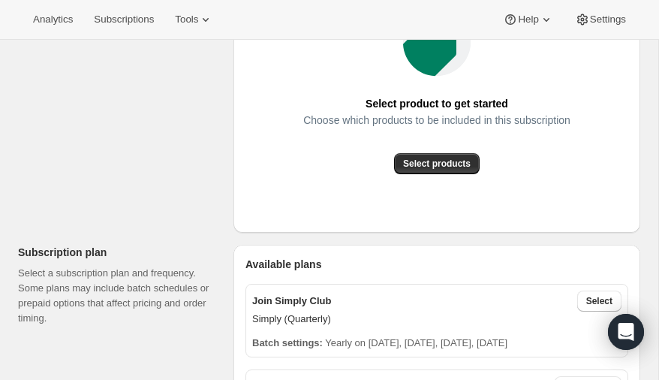
scroll to position [282, 0]
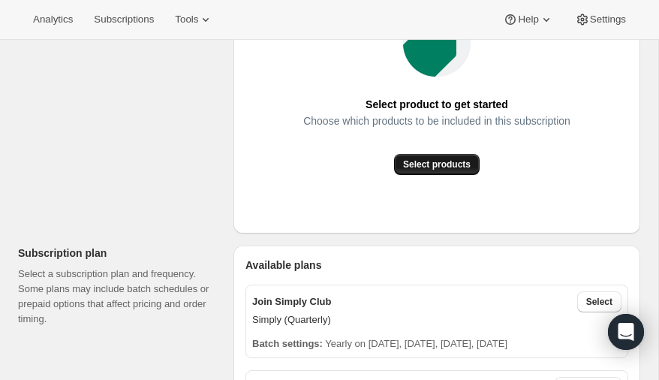
click at [435, 164] on span "Select products" at bounding box center [437, 164] width 68 height 12
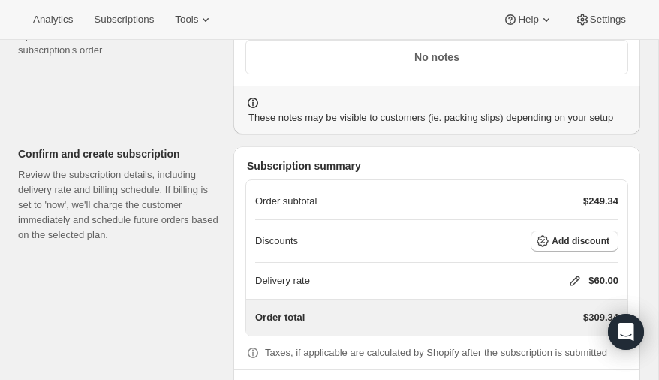
scroll to position [1307, 0]
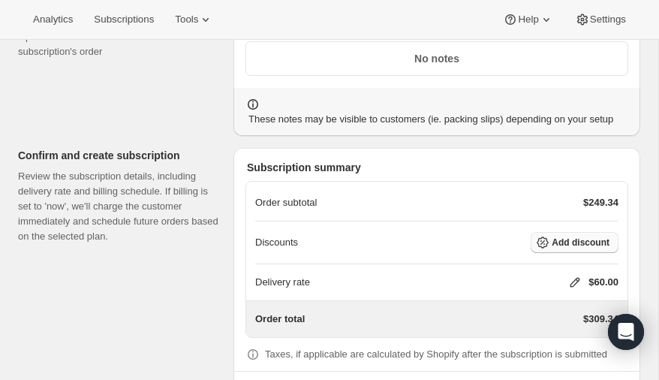
click at [586, 236] on span "Add discount" at bounding box center [581, 242] width 58 height 12
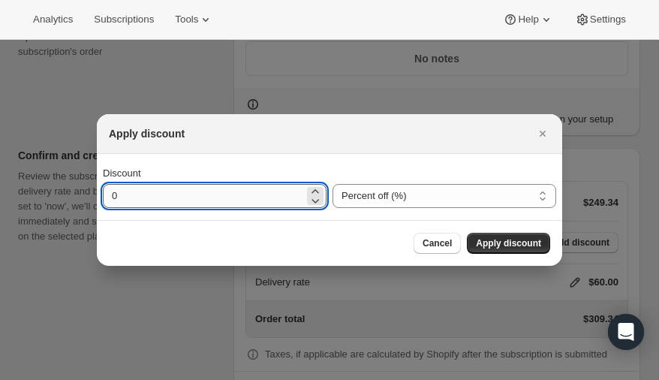
click at [214, 192] on input "0" at bounding box center [203, 196] width 201 height 24
type input "20"
click at [447, 242] on span "Cancel" at bounding box center [437, 243] width 29 height 12
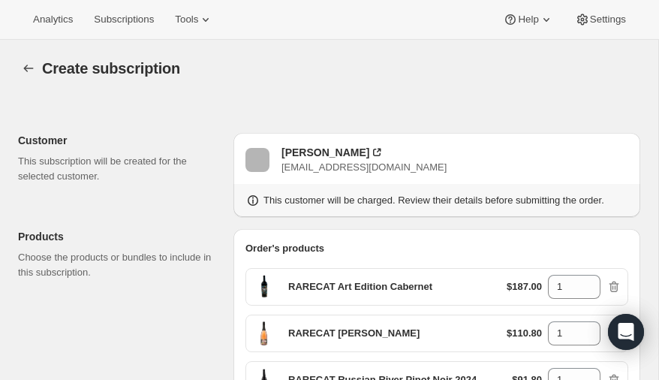
scroll to position [1307, 0]
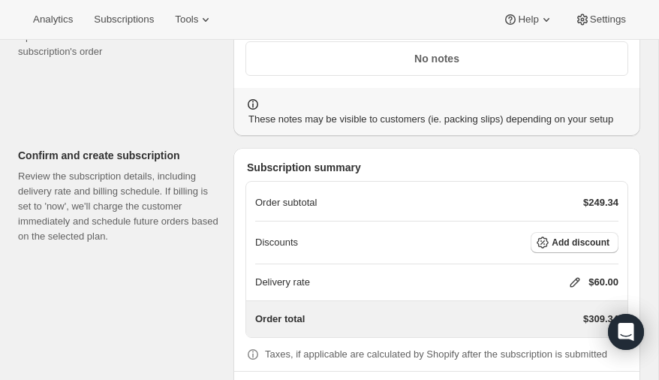
click at [575, 275] on icon at bounding box center [574, 282] width 15 height 15
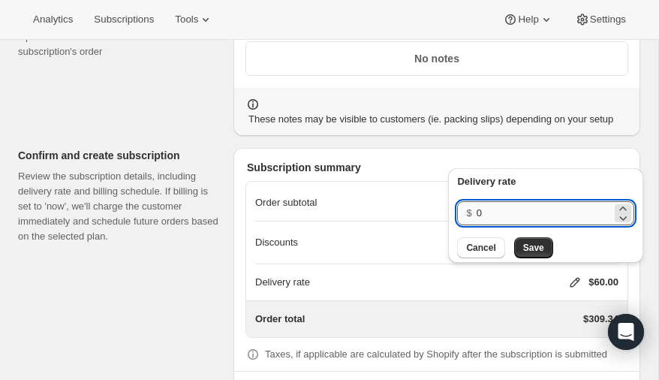
click at [525, 214] on input "0" at bounding box center [544, 213] width 135 height 24
type input "40"
click at [534, 246] on span "Save" at bounding box center [533, 248] width 21 height 12
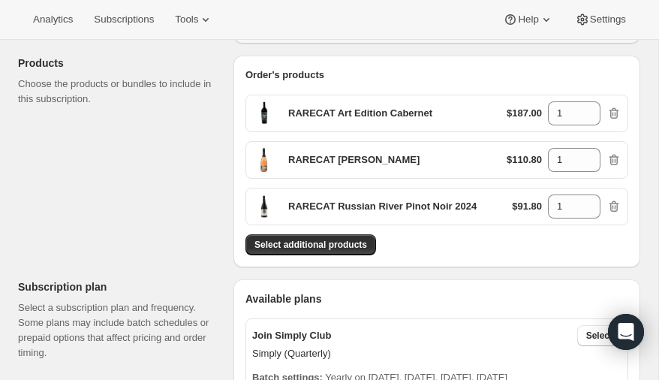
scroll to position [169, 0]
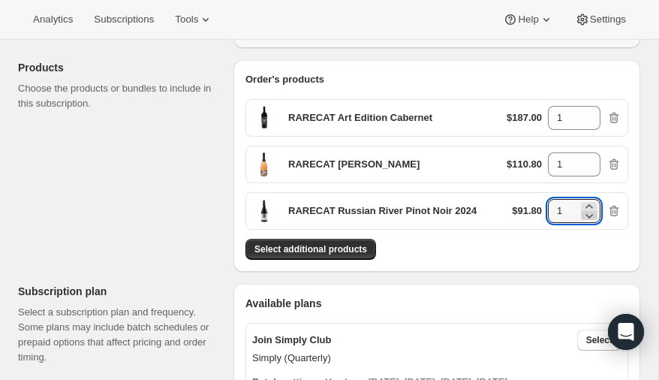
click at [591, 208] on icon at bounding box center [589, 215] width 15 height 15
click at [590, 204] on icon at bounding box center [588, 206] width 7 height 4
click at [588, 203] on icon at bounding box center [589, 206] width 15 height 15
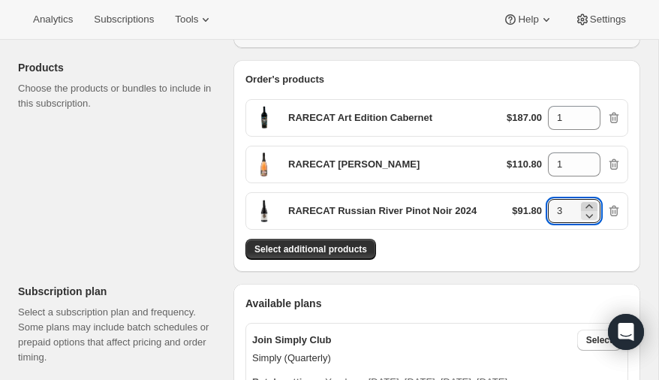
type input "4"
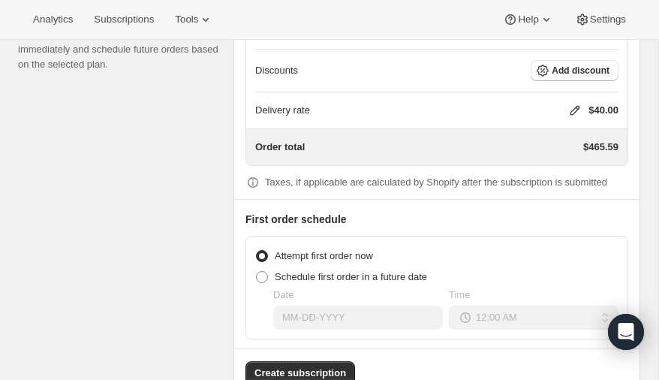
scroll to position [1510, 0]
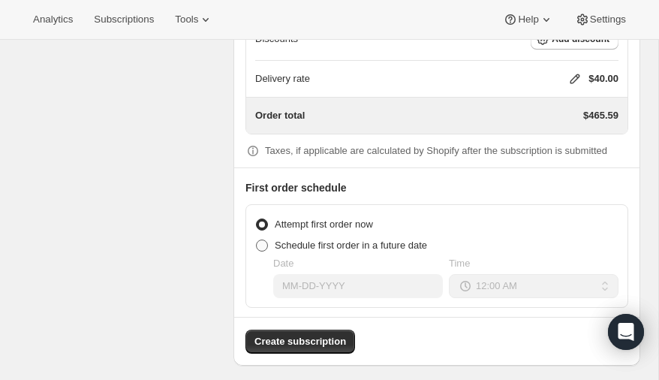
click at [261, 239] on span at bounding box center [262, 245] width 12 height 12
click at [257, 239] on input "Schedule first order in a future date" at bounding box center [256, 239] width 1 height 1
radio input "true"
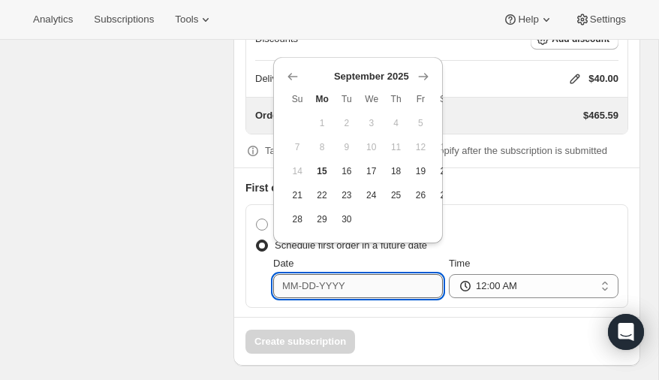
click at [350, 281] on input "Date" at bounding box center [358, 286] width 170 height 24
click at [422, 77] on icon "Show next month, October 2025" at bounding box center [423, 76] width 15 height 15
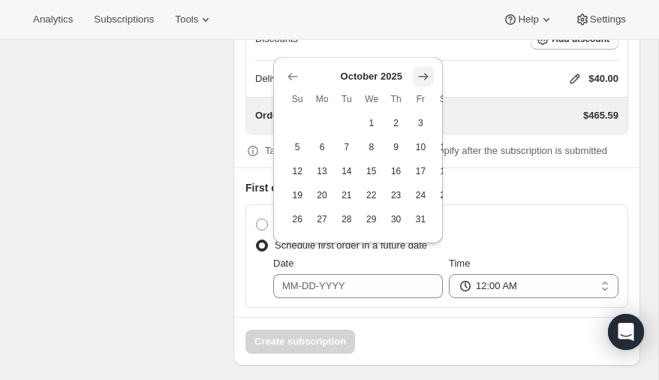
click at [421, 77] on icon "Show next month, November 2025" at bounding box center [423, 76] width 15 height 15
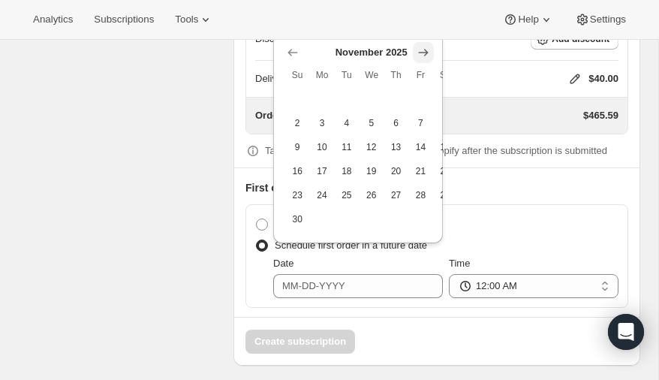
click at [425, 53] on icon "Show next month, December 2025" at bounding box center [423, 52] width 15 height 15
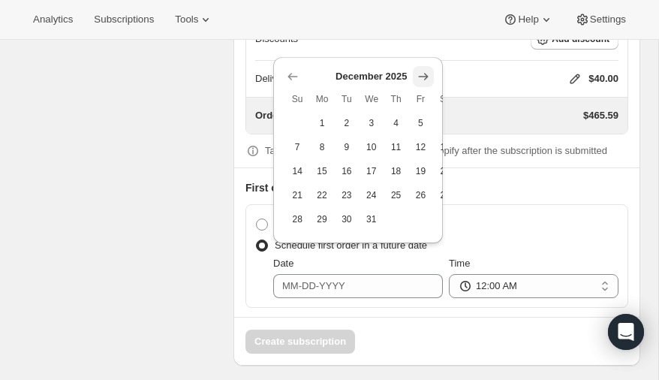
click at [422, 77] on icon "Show next month, January 2026" at bounding box center [424, 77] width 10 height 7
click at [423, 77] on icon "Show next month, February 2026" at bounding box center [424, 77] width 10 height 7
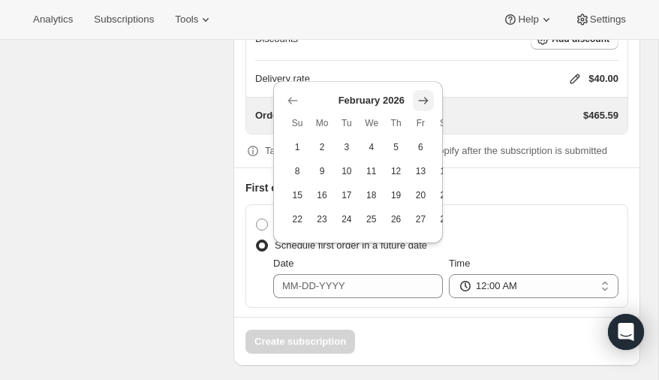
click at [423, 98] on icon "Show next month, March 2026" at bounding box center [423, 100] width 15 height 15
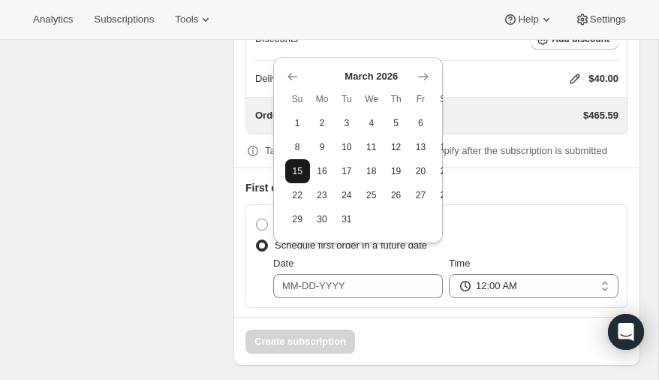
click at [296, 168] on span "15" at bounding box center [297, 171] width 13 height 12
type input "03-15-2026"
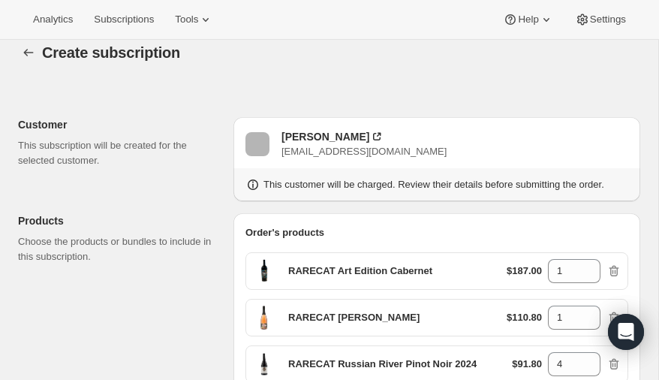
scroll to position [0, 0]
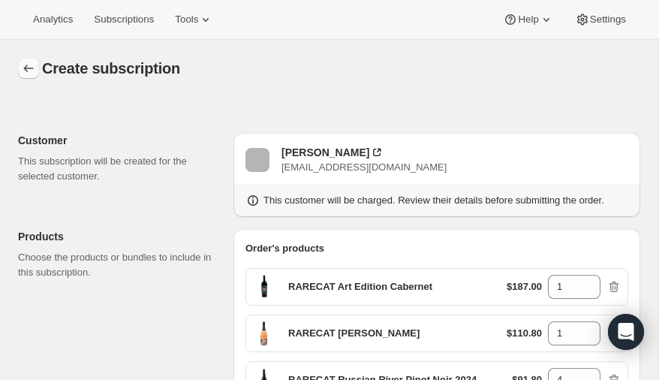
click at [25, 65] on icon "button" at bounding box center [28, 68] width 15 height 15
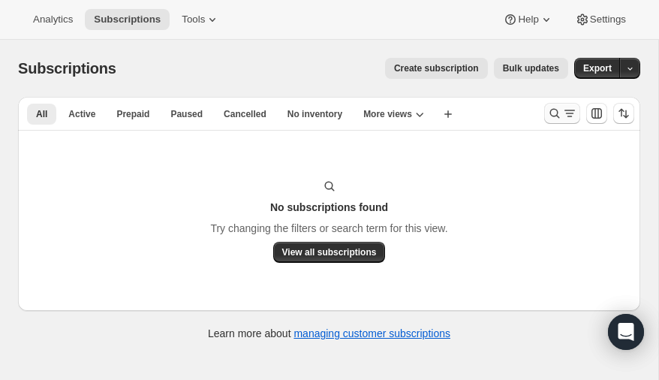
click at [558, 110] on icon "Search and filter results" at bounding box center [554, 113] width 15 height 15
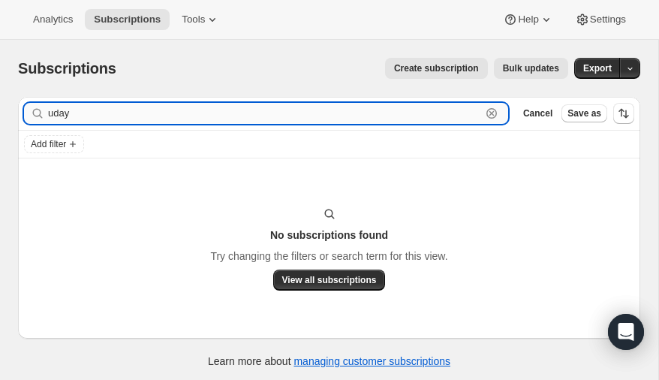
click at [149, 116] on input "uday" at bounding box center [264, 113] width 433 height 21
type input "u"
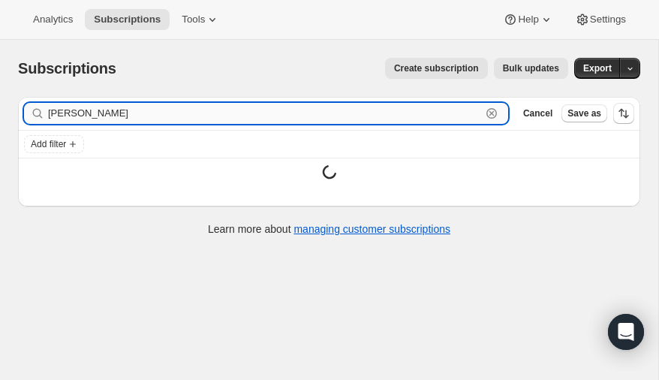
type input "[PERSON_NAME]"
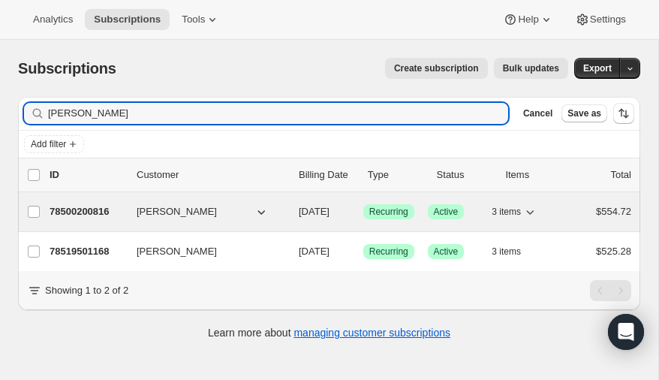
click at [161, 206] on span "[PERSON_NAME]" at bounding box center [177, 211] width 80 height 15
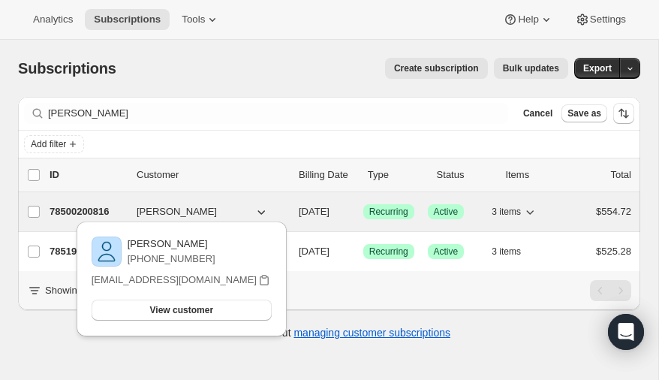
click at [94, 206] on p "78500200816" at bounding box center [87, 211] width 75 height 15
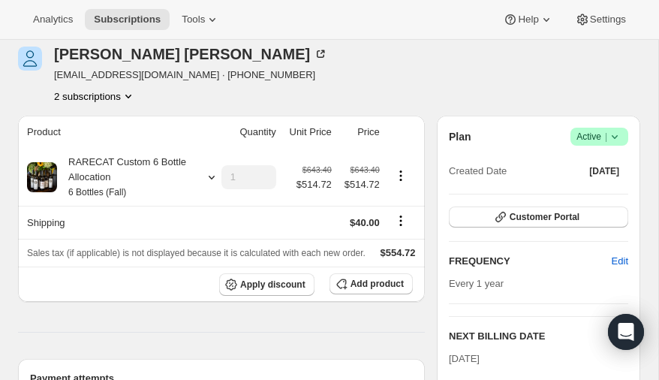
scroll to position [64, 0]
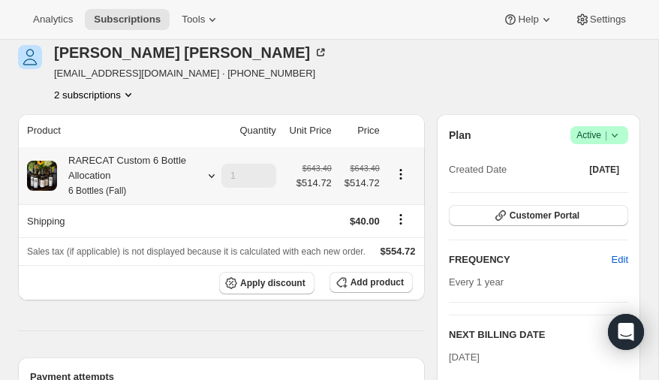
click at [210, 173] on icon at bounding box center [211, 175] width 15 height 15
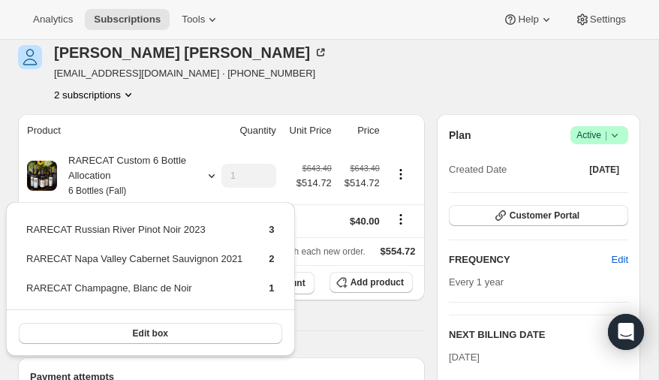
click at [325, 94] on div "[PERSON_NAME] [EMAIL_ADDRESS][DOMAIN_NAME] · [PHONE_NUMBER] 2 subscriptions" at bounding box center [235, 73] width 435 height 57
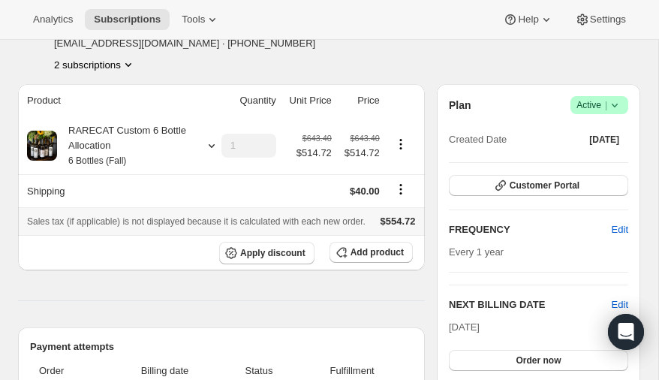
scroll to position [95, 0]
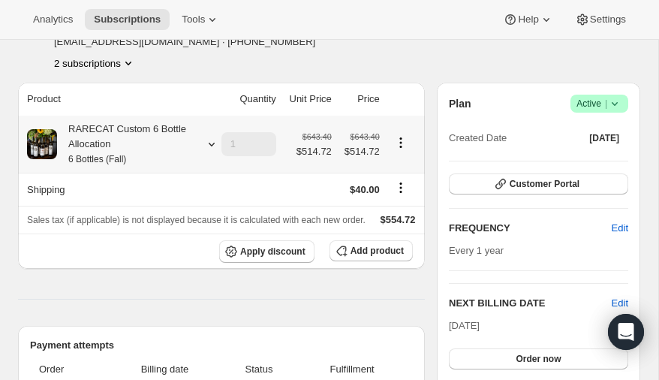
click at [210, 141] on icon at bounding box center [211, 144] width 15 height 15
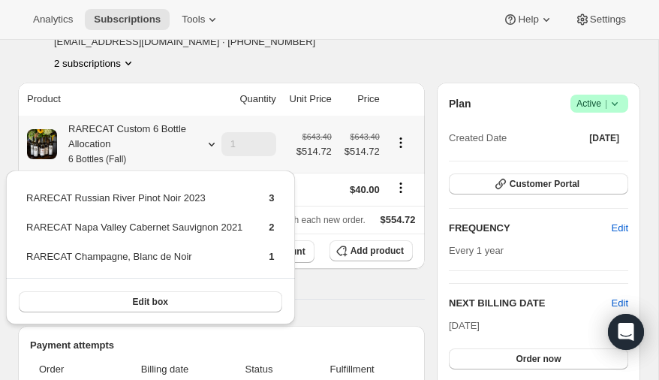
click at [209, 143] on icon at bounding box center [212, 145] width 6 height 4
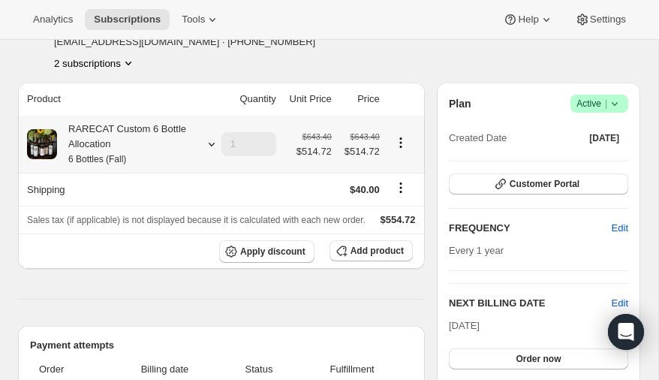
click at [209, 143] on icon at bounding box center [212, 145] width 6 height 4
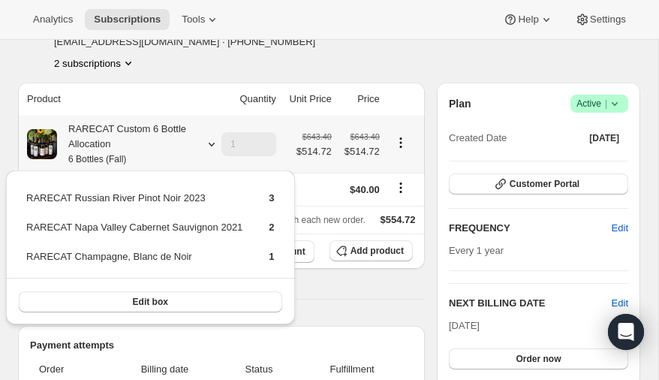
click at [210, 142] on icon at bounding box center [211, 144] width 15 height 15
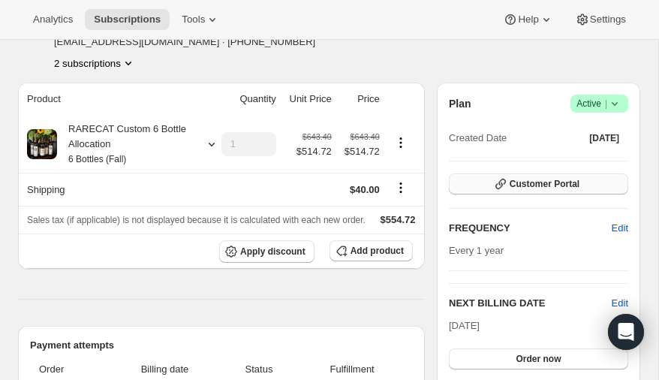
click at [522, 182] on span "Customer Portal" at bounding box center [545, 184] width 70 height 12
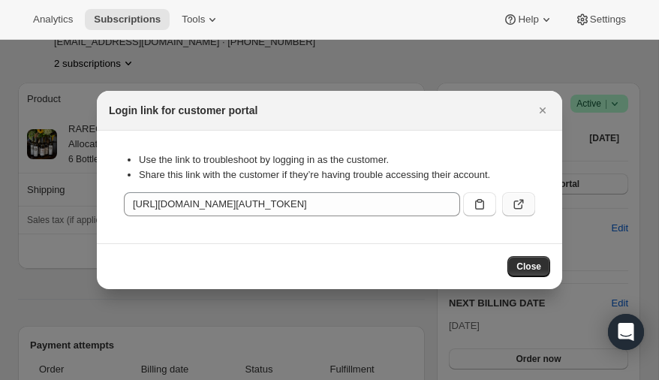
click at [519, 203] on icon ":r3c:" at bounding box center [521, 203] width 6 height 6
click at [540, 110] on icon "Close" at bounding box center [542, 110] width 15 height 15
